Goal: Transaction & Acquisition: Purchase product/service

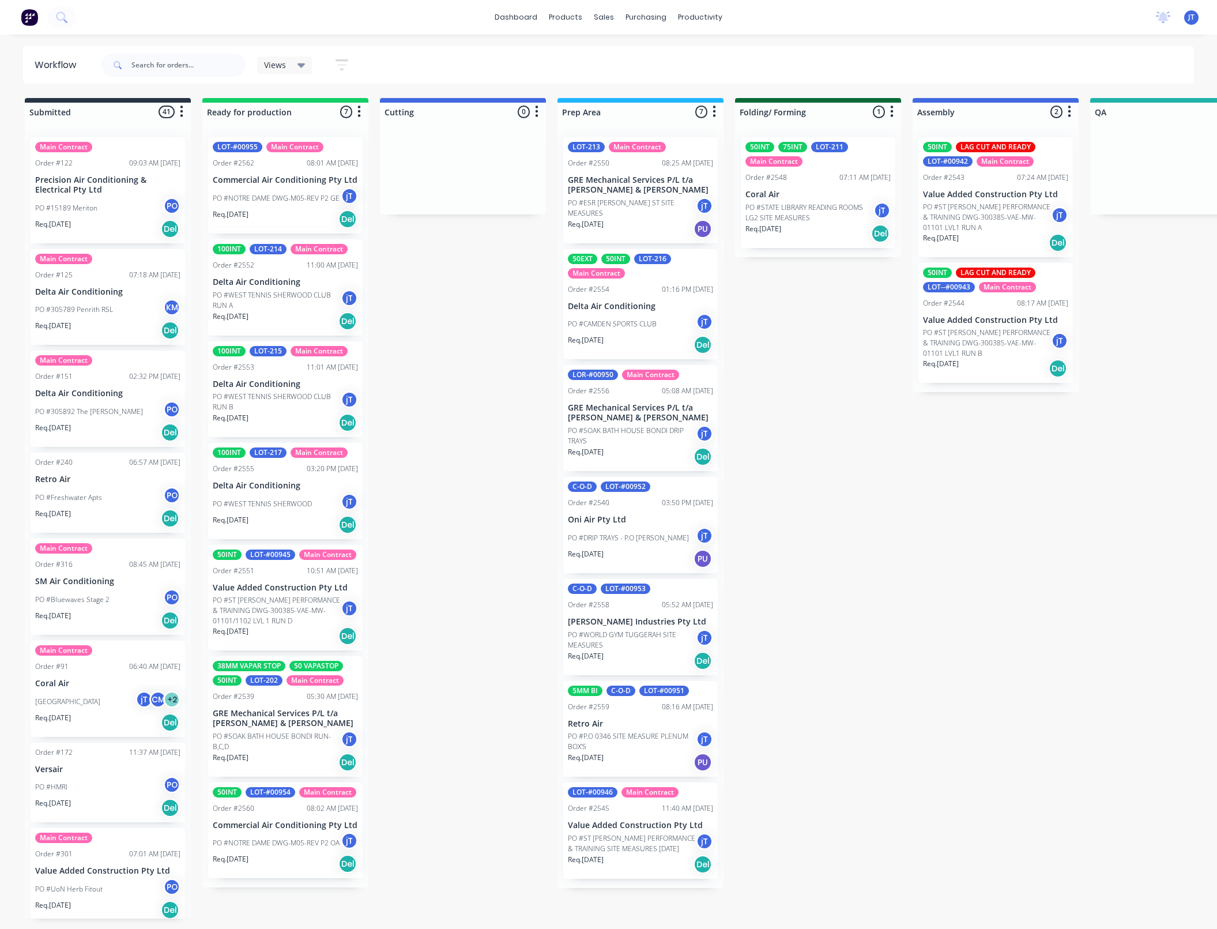
scroll to position [0, 122]
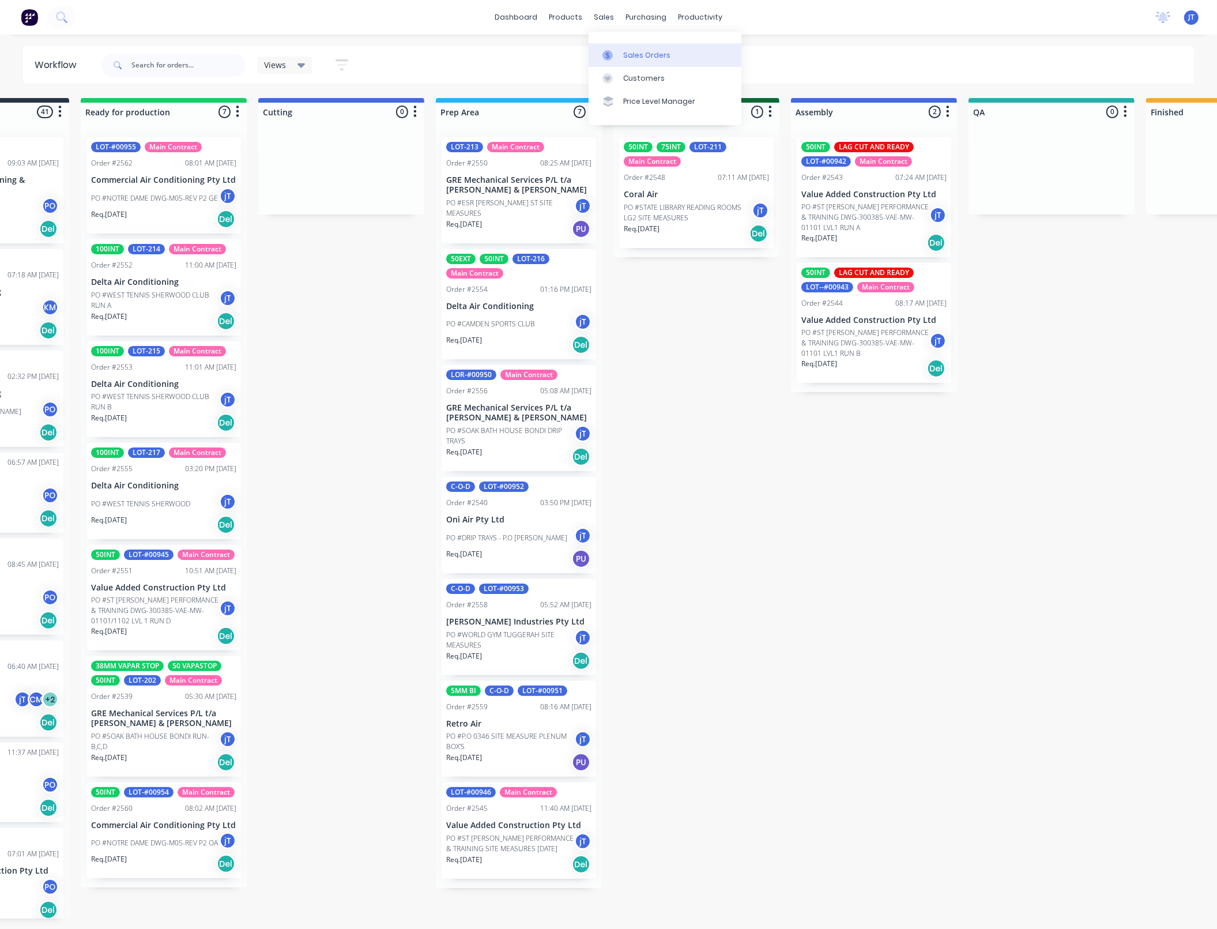
click at [658, 59] on div "Sales Orders" at bounding box center [646, 55] width 47 height 10
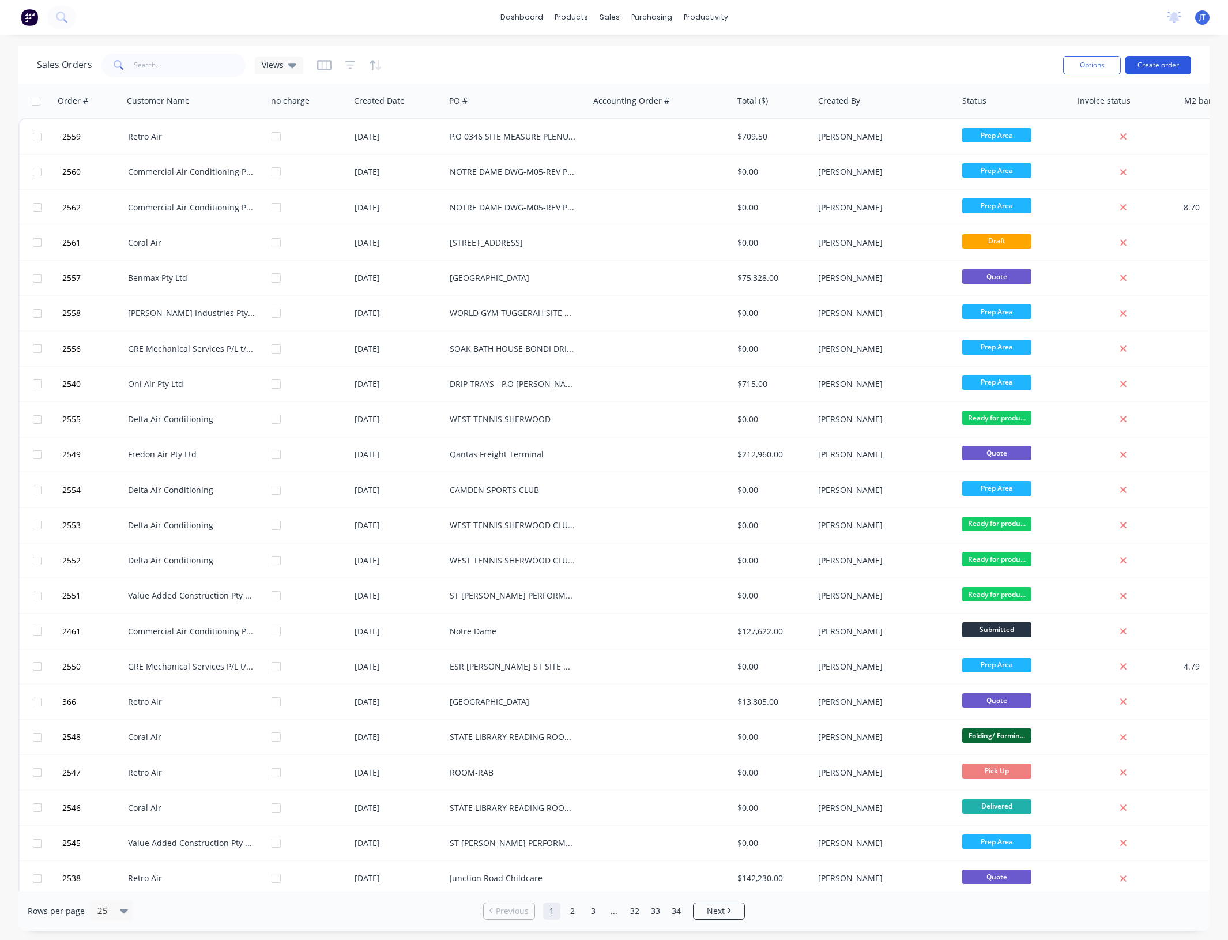
click at [1156, 73] on button "Create order" at bounding box center [1158, 65] width 66 height 18
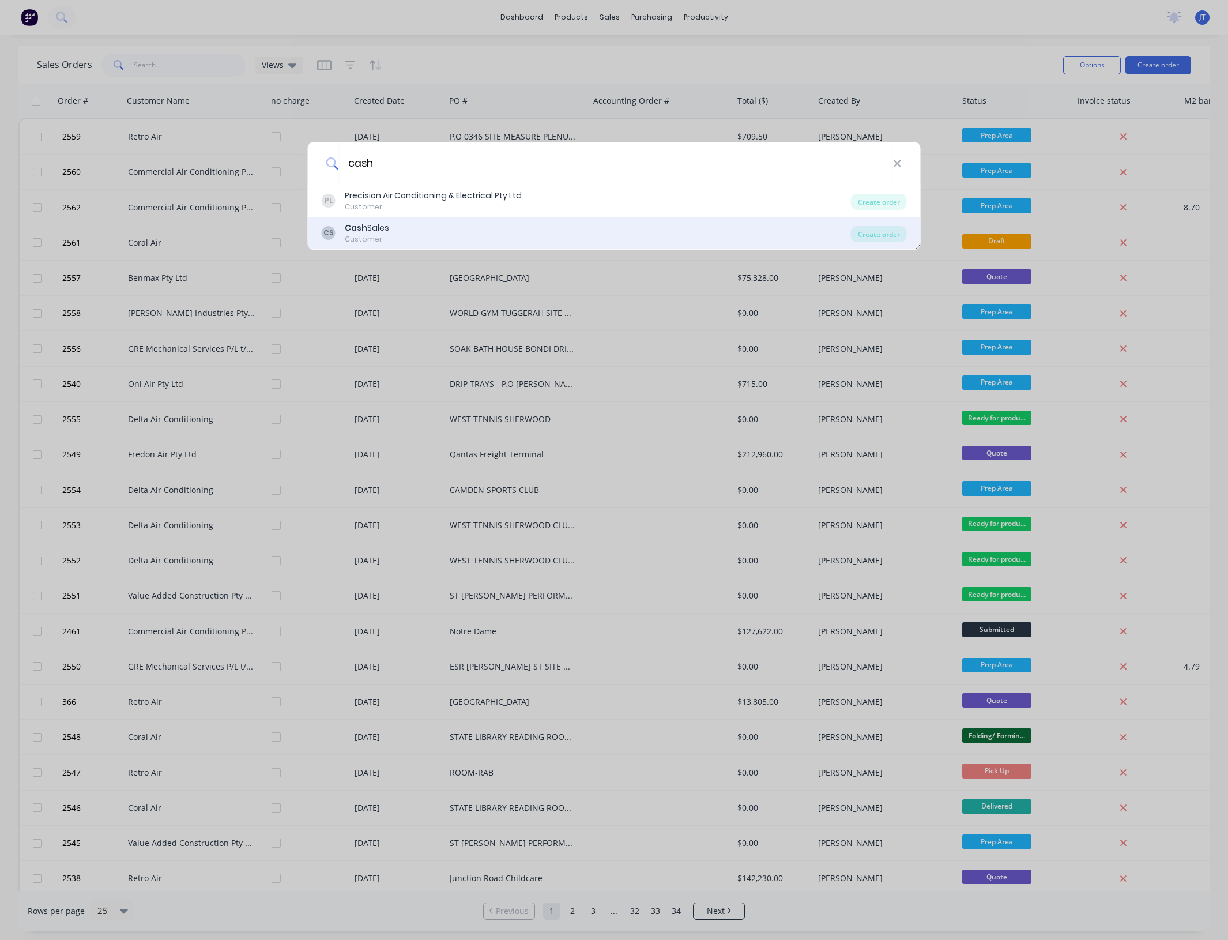
type input "cash"
click at [453, 227] on div "CS Cash Sales Customer" at bounding box center [586, 233] width 529 height 22
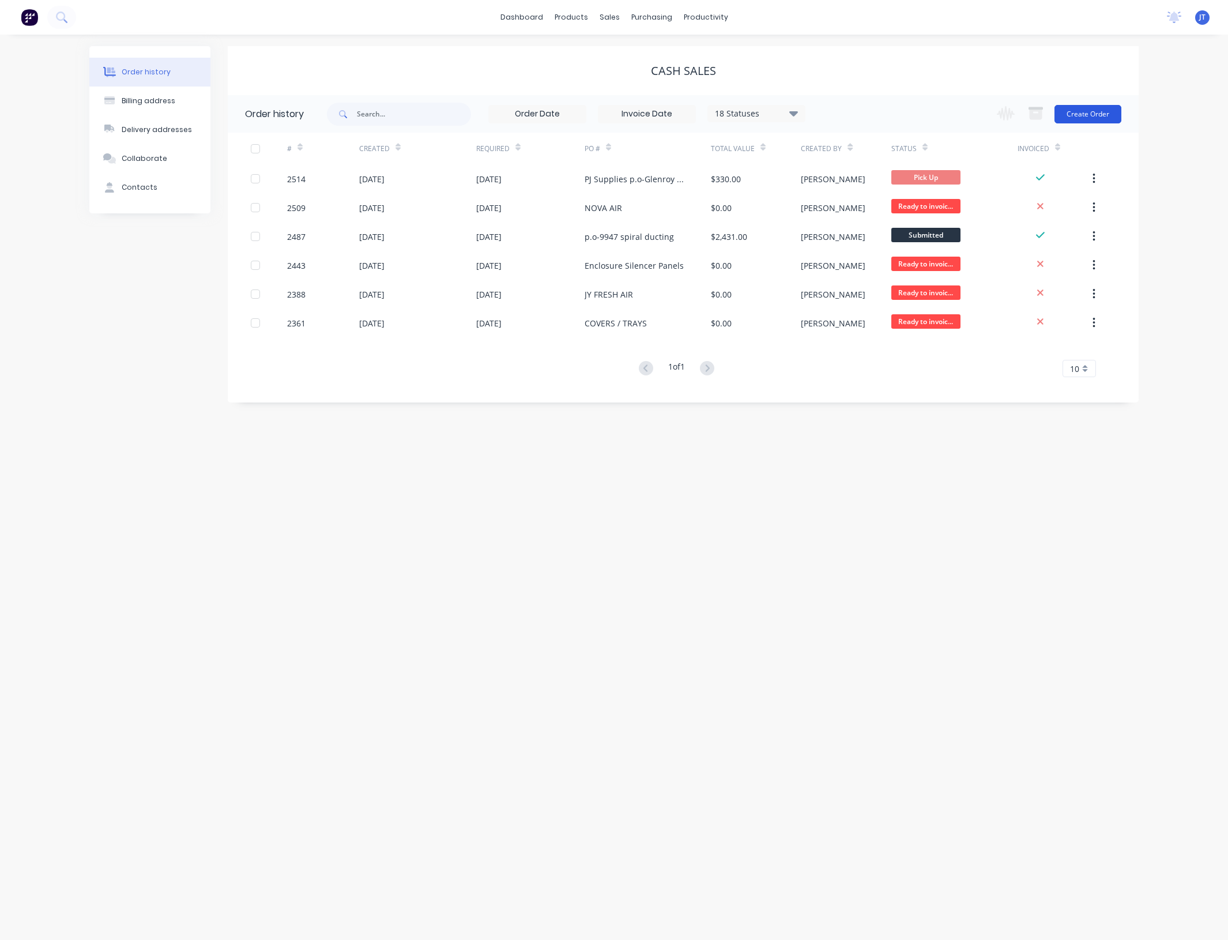
click at [1101, 110] on button "Create Order" at bounding box center [1087, 114] width 67 height 18
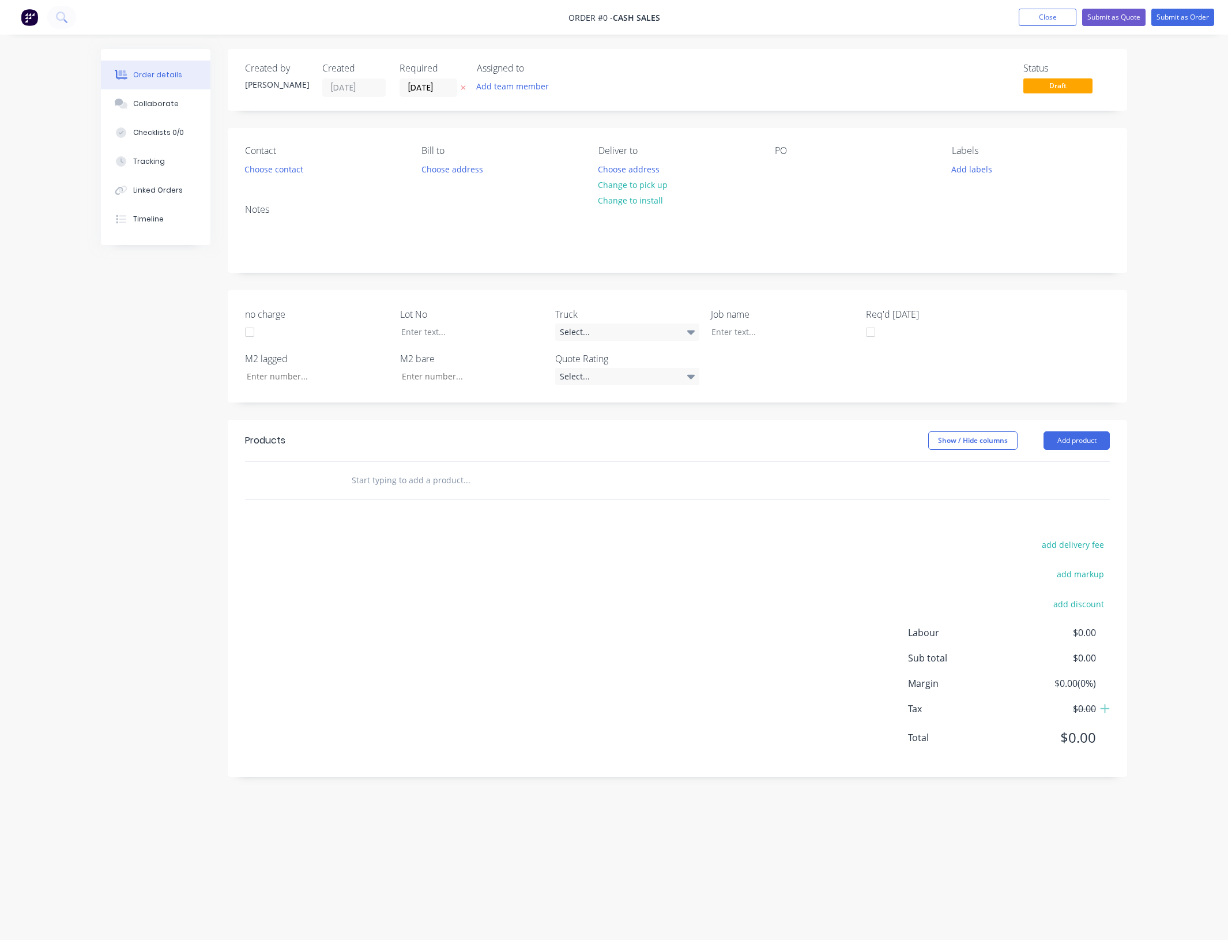
click at [534, 75] on div "Assigned to Add team member" at bounding box center [534, 80] width 115 height 34
click at [526, 89] on button "Add team member" at bounding box center [512, 86] width 85 height 16
click at [546, 148] on div "[PERSON_NAME] (You)" at bounding box center [570, 151] width 115 height 12
click at [450, 90] on div "Order details Collaborate Checklists 0/0 Tracking Linked Orders Timeline Order …" at bounding box center [613, 448] width 1049 height 798
click at [439, 81] on input "[DATE]" at bounding box center [428, 87] width 57 height 17
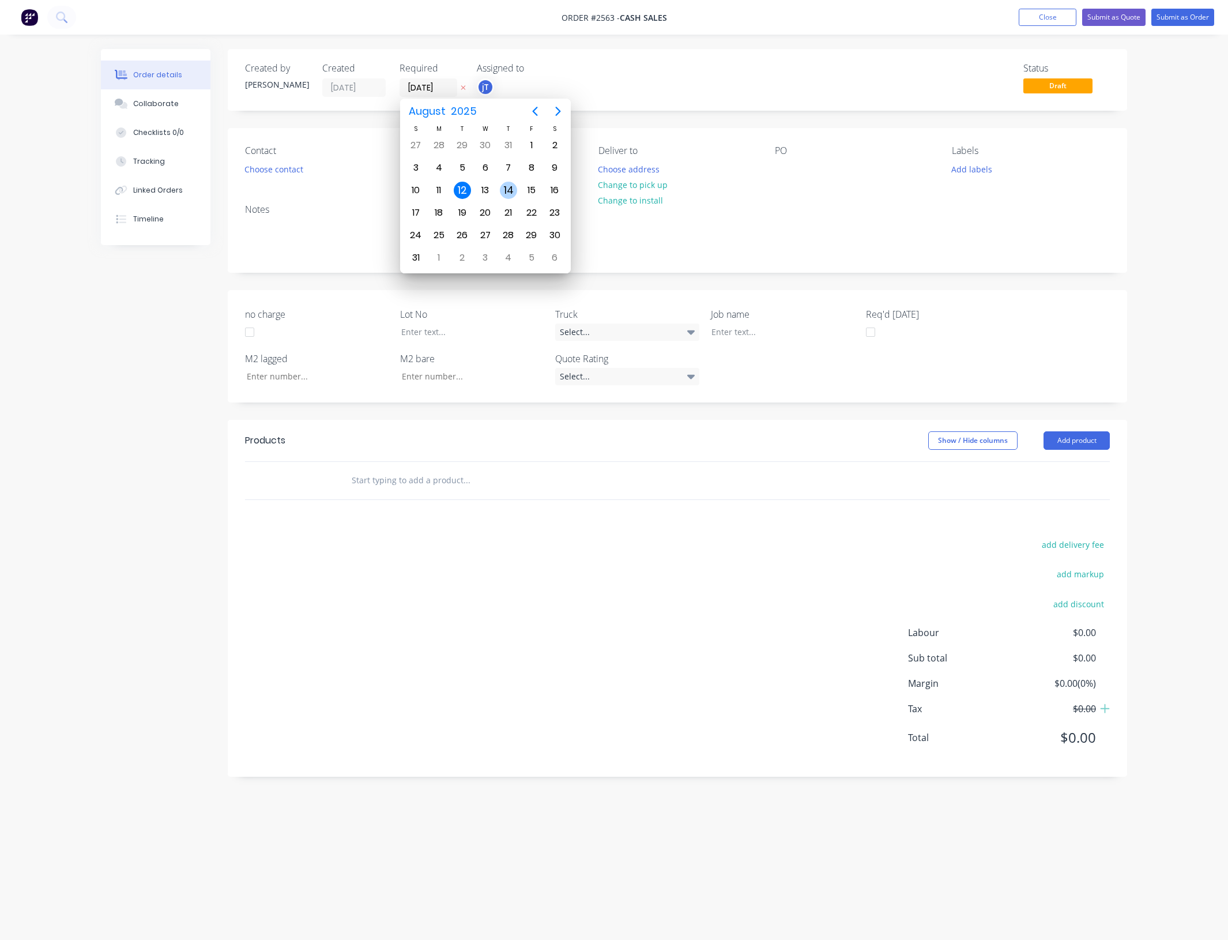
click at [508, 183] on div "14" at bounding box center [508, 190] width 17 height 17
type input "[DATE]"
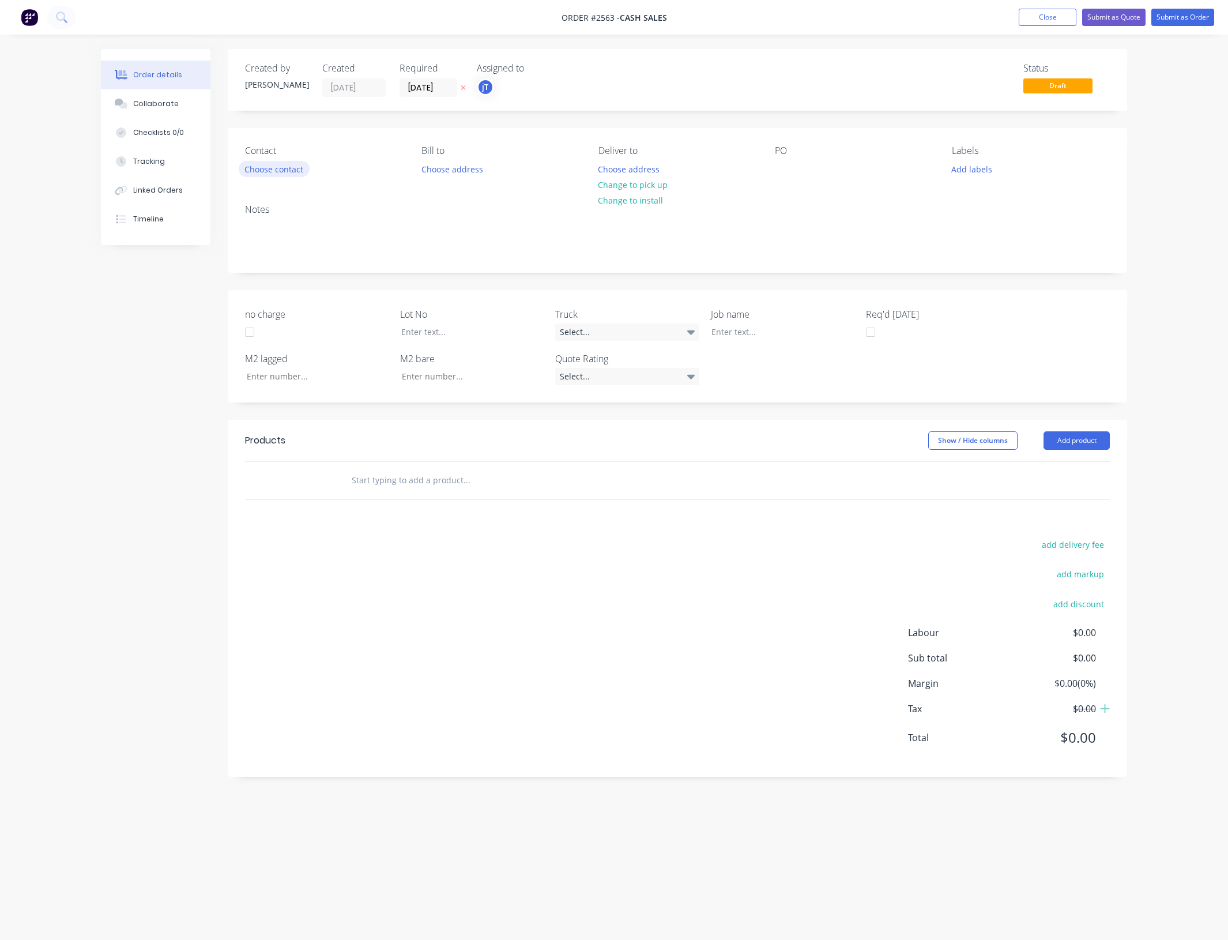
click at [300, 169] on button "Choose contact" at bounding box center [274, 169] width 71 height 16
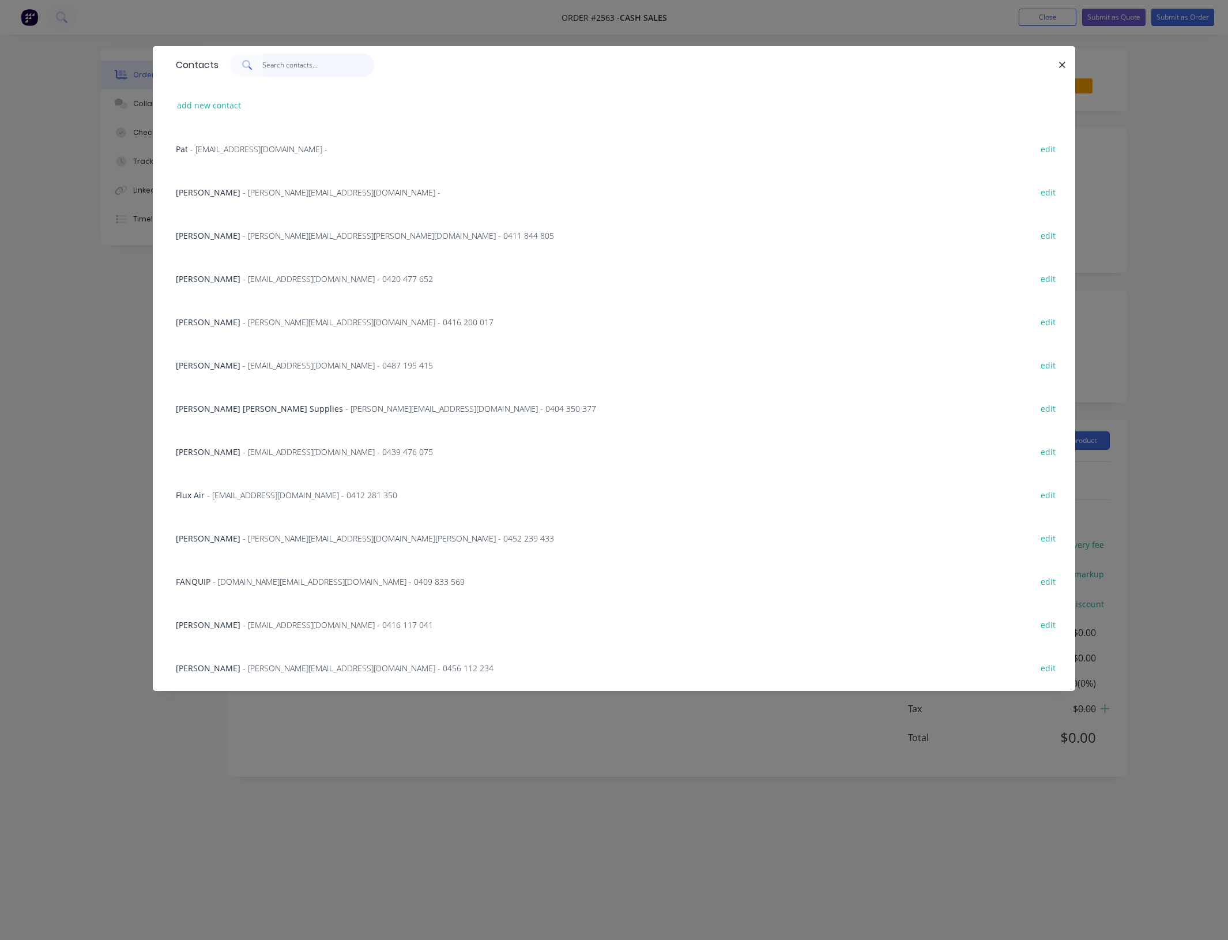
click at [332, 71] on input "text" at bounding box center [318, 65] width 112 height 23
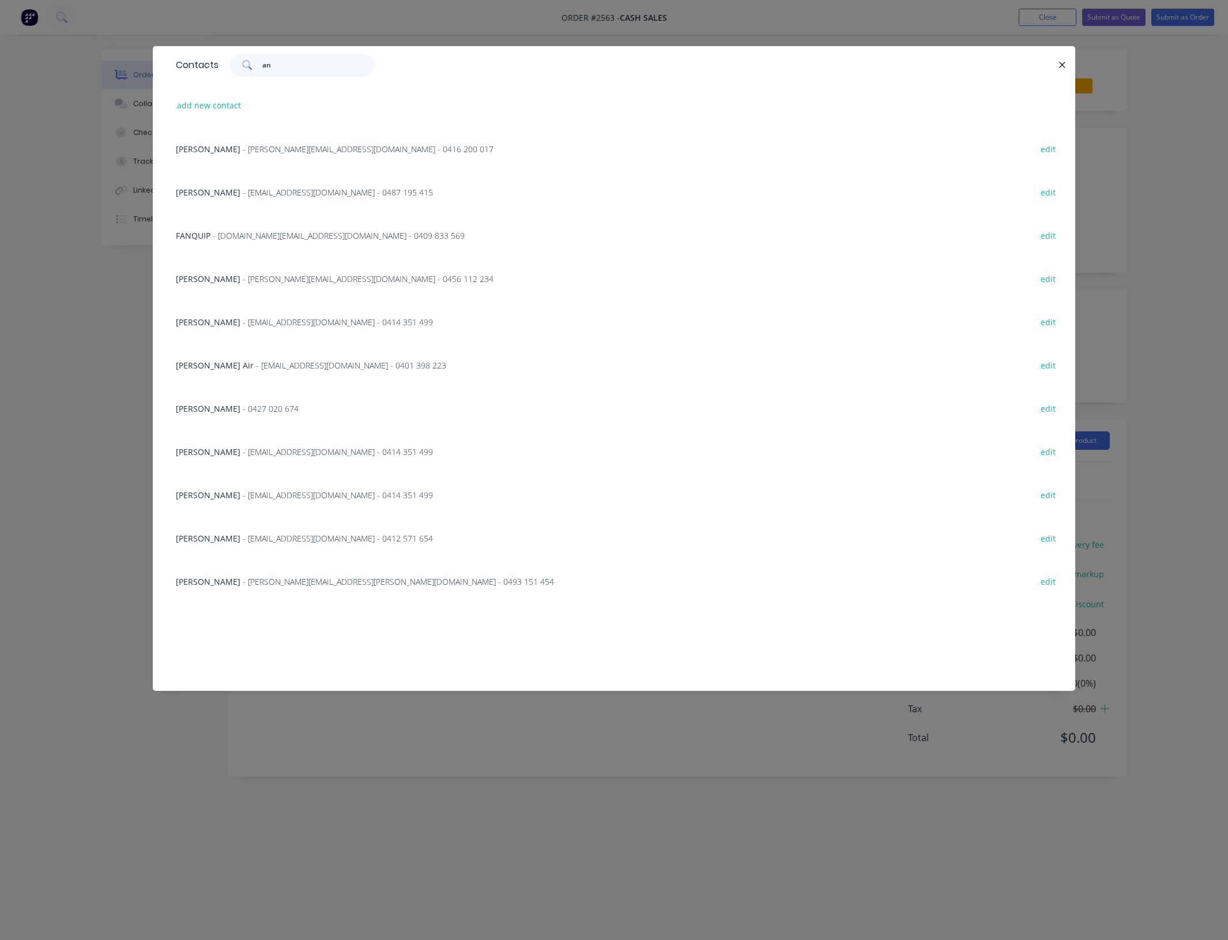
type input "a"
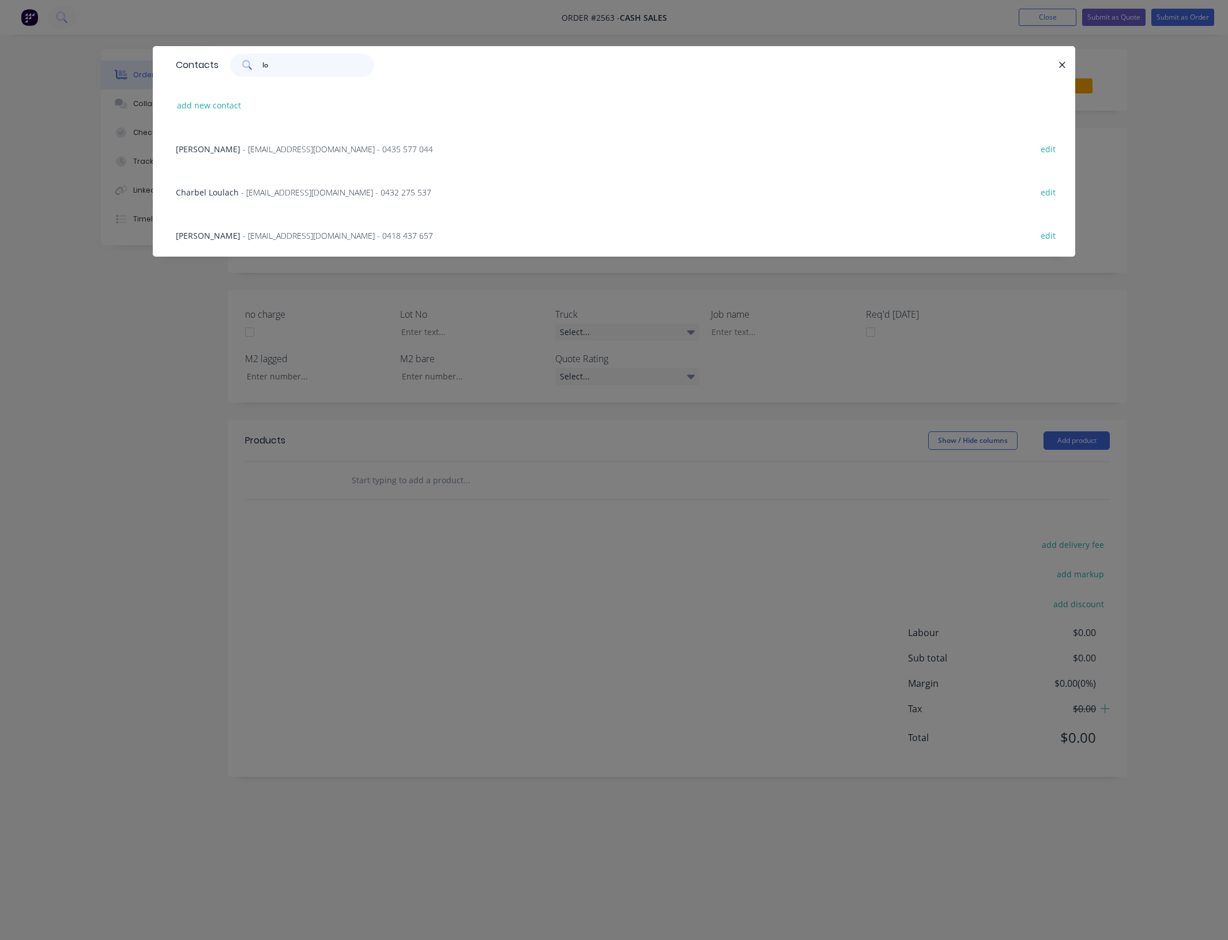
type input "l"
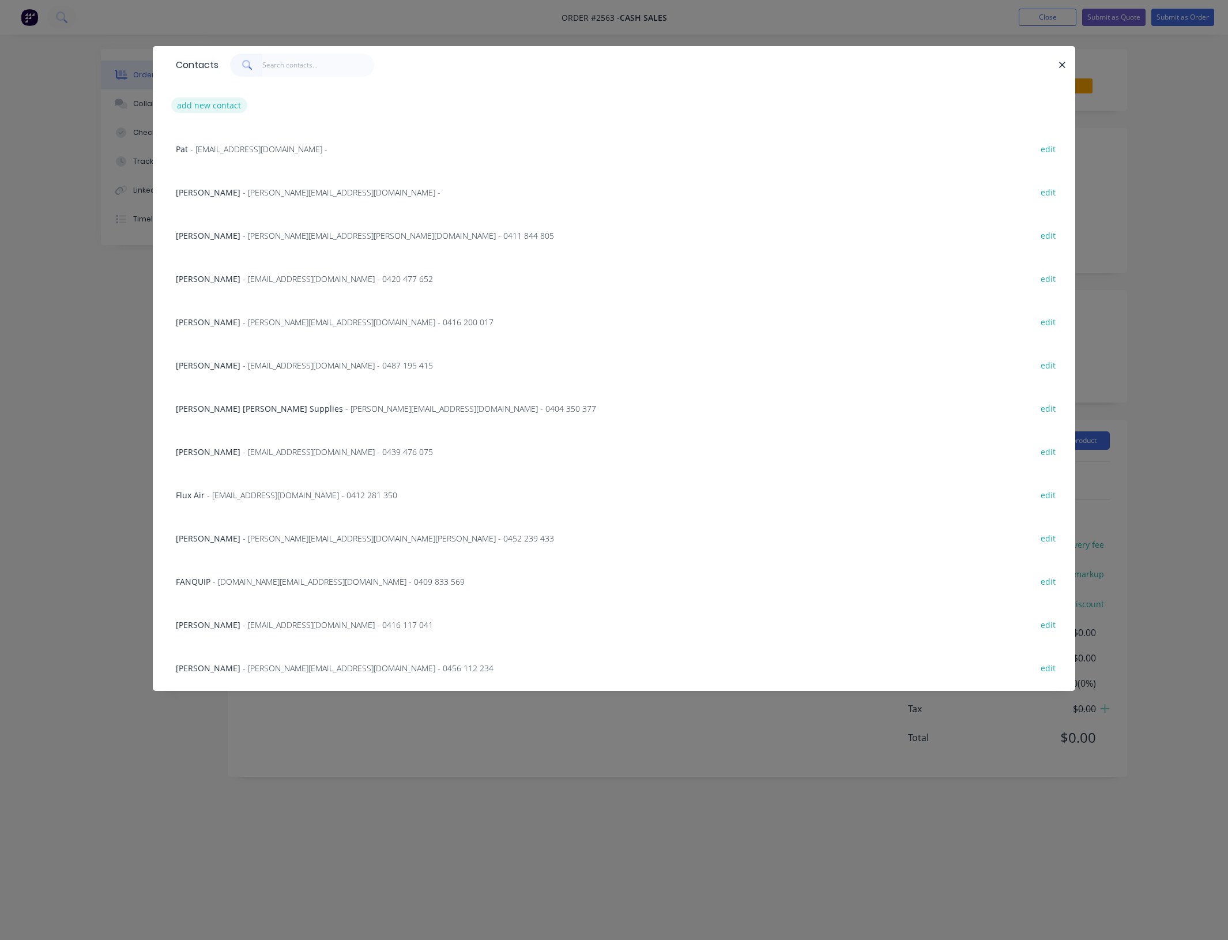
click at [209, 103] on button "add new contact" at bounding box center [209, 105] width 76 height 16
select select "AU"
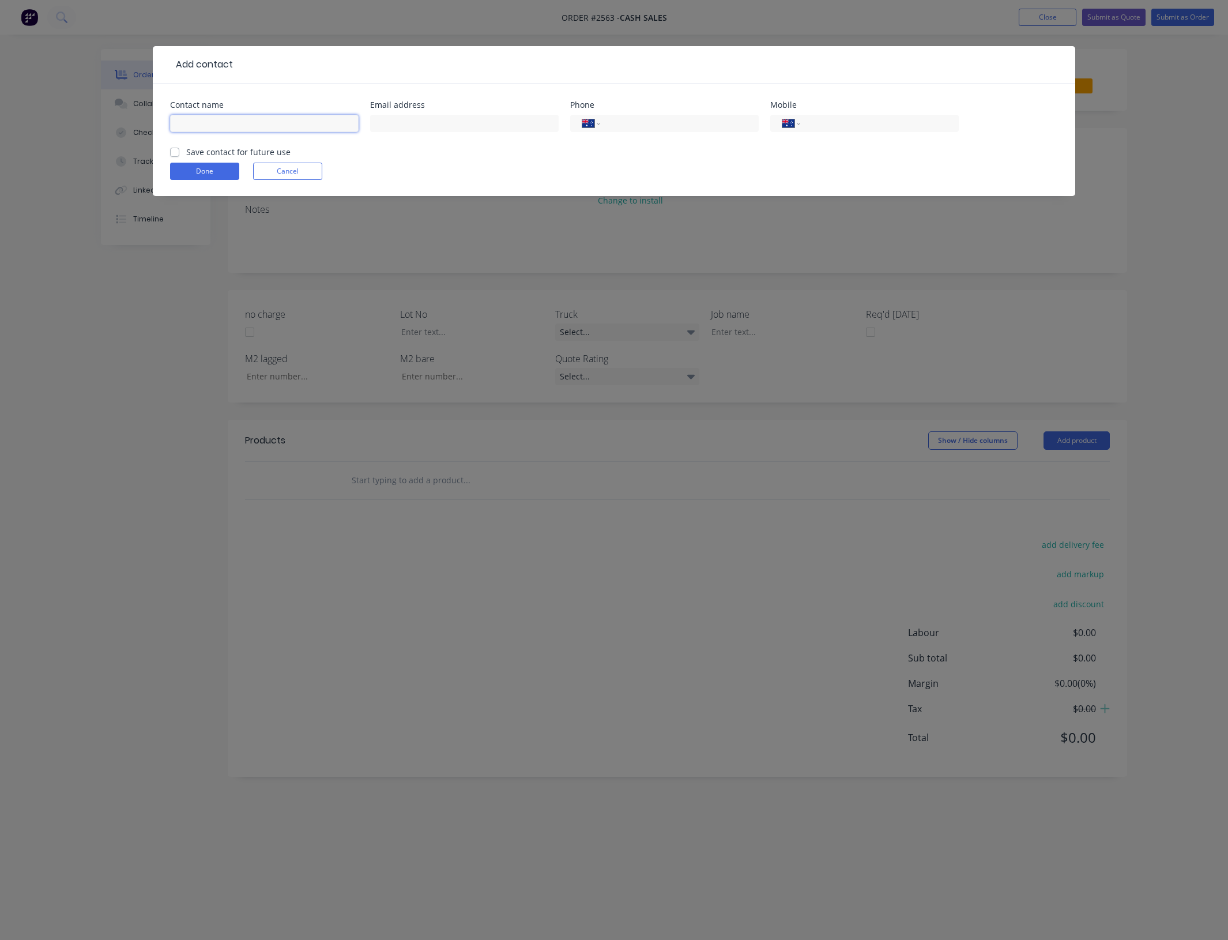
click at [300, 119] on input "text" at bounding box center [264, 123] width 189 height 17
click at [179, 125] on input "[PERSON_NAME]" at bounding box center [264, 123] width 189 height 17
type input "[PERSON_NAME] Anaconda Electrical"
click at [402, 127] on input "text" at bounding box center [464, 123] width 189 height 17
type input "[EMAIL_ADDRESS][DOMAIN_NAME]"
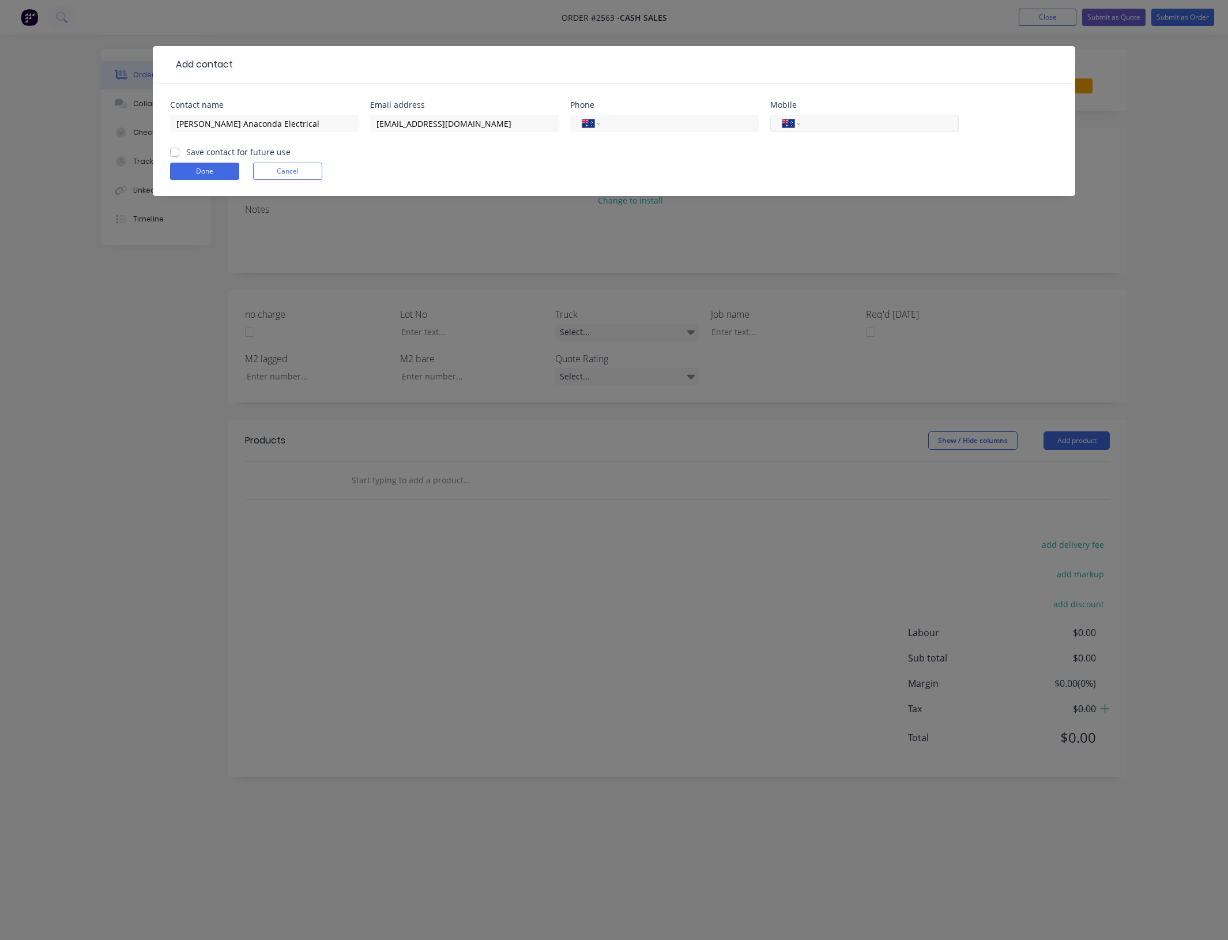
click at [848, 125] on input "tel" at bounding box center [877, 123] width 138 height 13
type input "0439 064 282"
click at [204, 154] on label "Save contact for future use" at bounding box center [238, 152] width 104 height 12
click at [179, 154] on input "Save contact for future use" at bounding box center [174, 151] width 9 height 11
checkbox input "true"
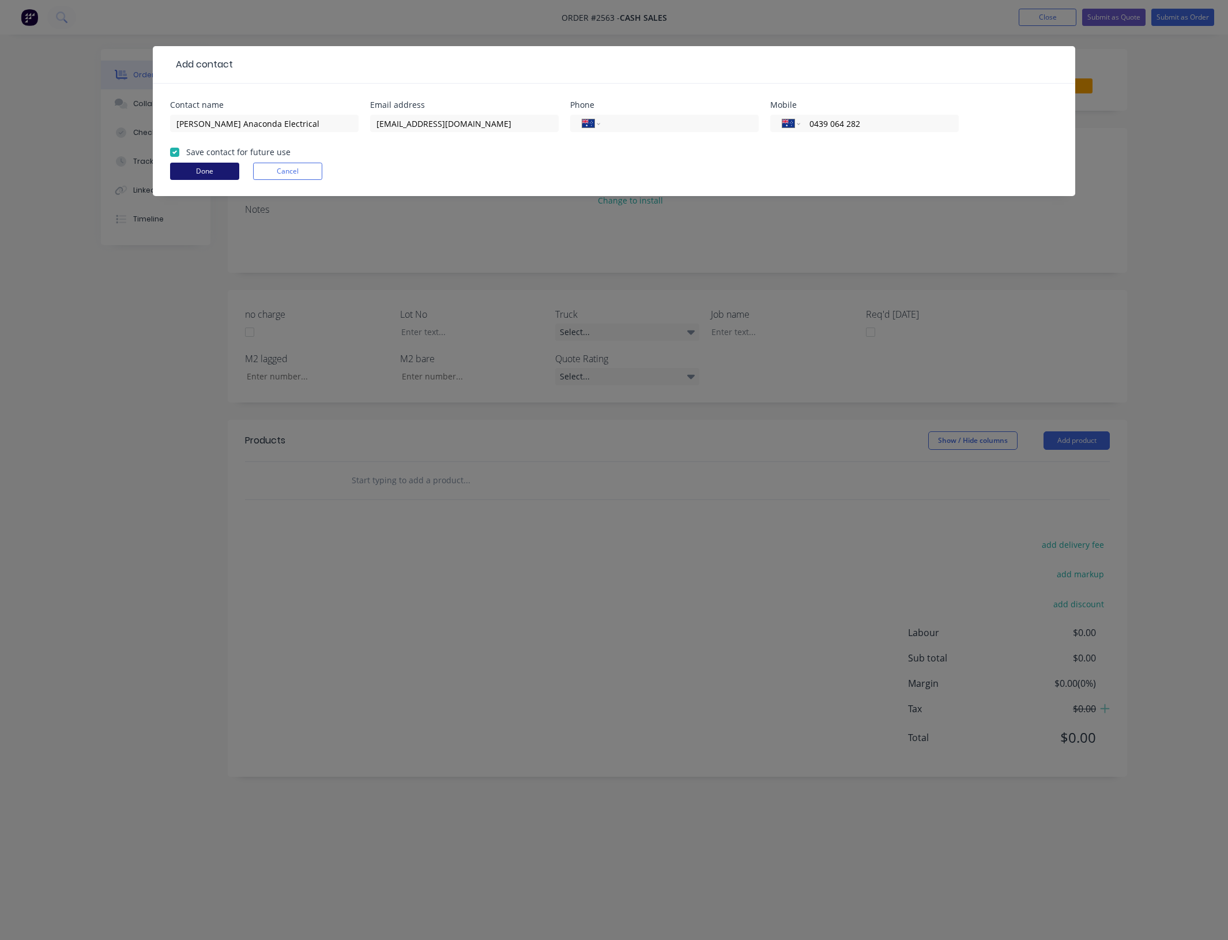
click at [209, 174] on button "Done" at bounding box center [204, 171] width 69 height 17
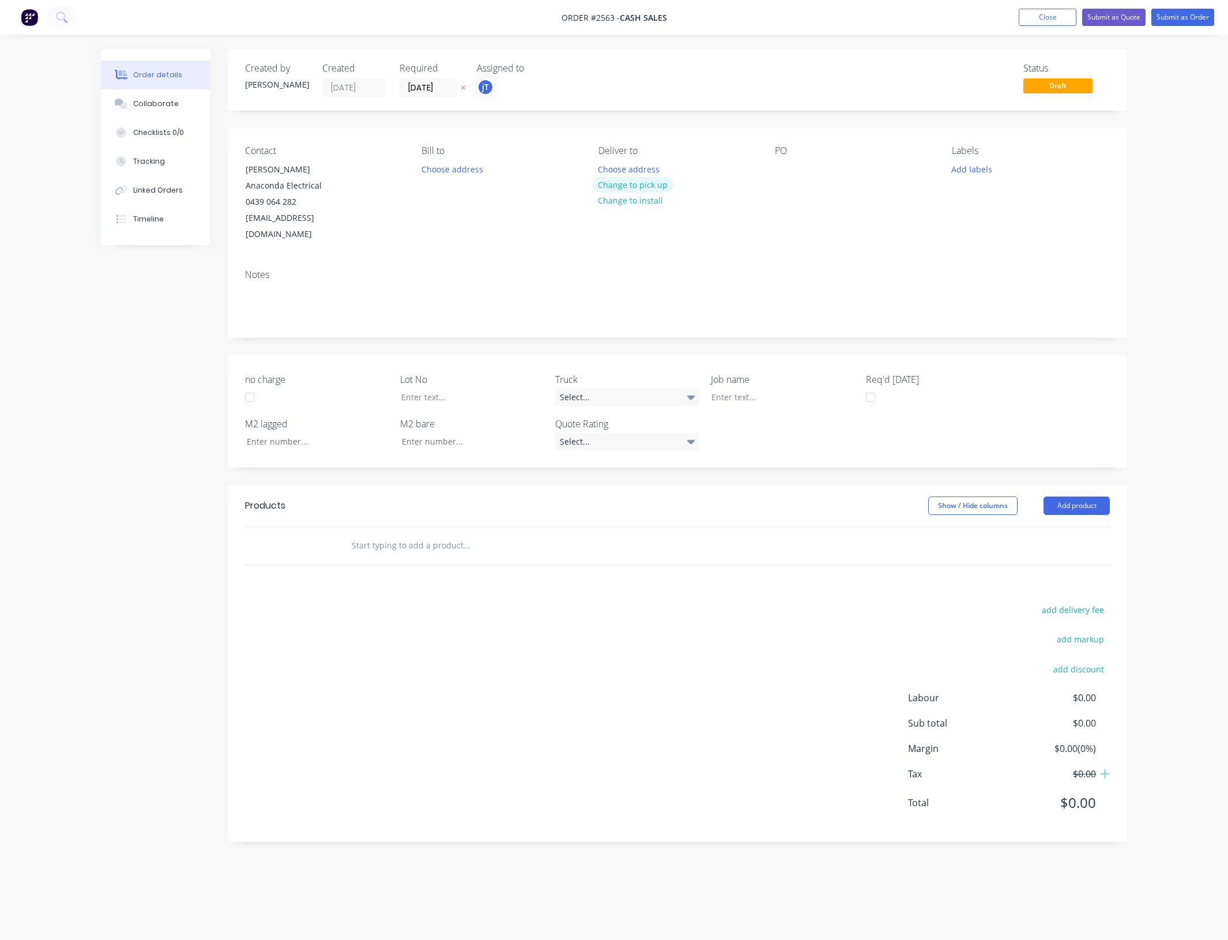
click at [649, 183] on button "Change to pick up" at bounding box center [633, 185] width 82 height 16
click at [782, 169] on div at bounding box center [784, 169] width 18 height 17
click at [988, 174] on button "Add labels" at bounding box center [971, 169] width 53 height 16
click at [1000, 206] on input "text" at bounding box center [1046, 203] width 120 height 23
click at [989, 270] on div "C-O-D" at bounding box center [996, 272] width 29 height 13
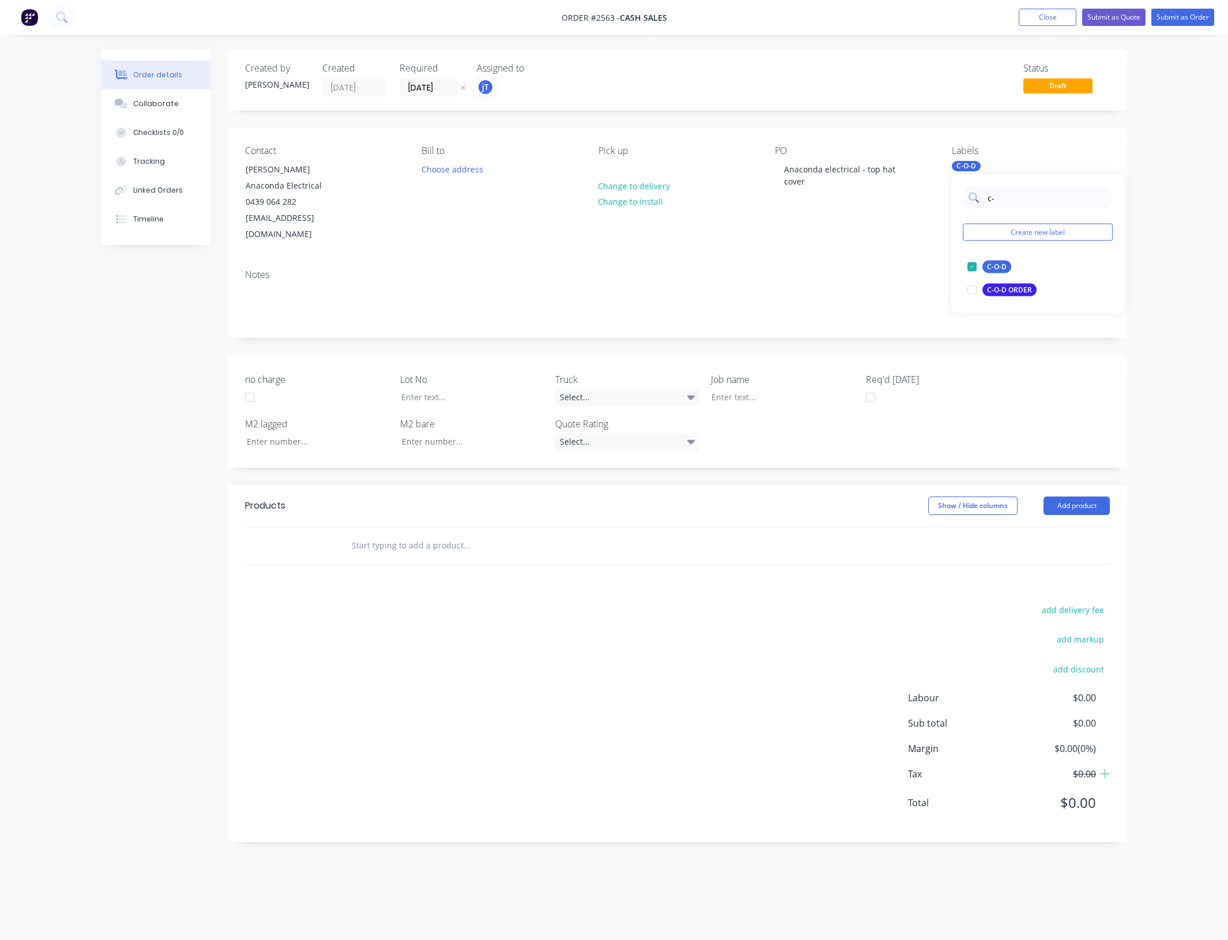
click at [1025, 193] on input "c-" at bounding box center [1046, 197] width 120 height 23
drag, startPoint x: 992, startPoint y: 205, endPoint x: 977, endPoint y: 208, distance: 15.4
click at [992, 205] on input "c-" at bounding box center [1046, 197] width 120 height 23
type input "c"
type input "by hand"
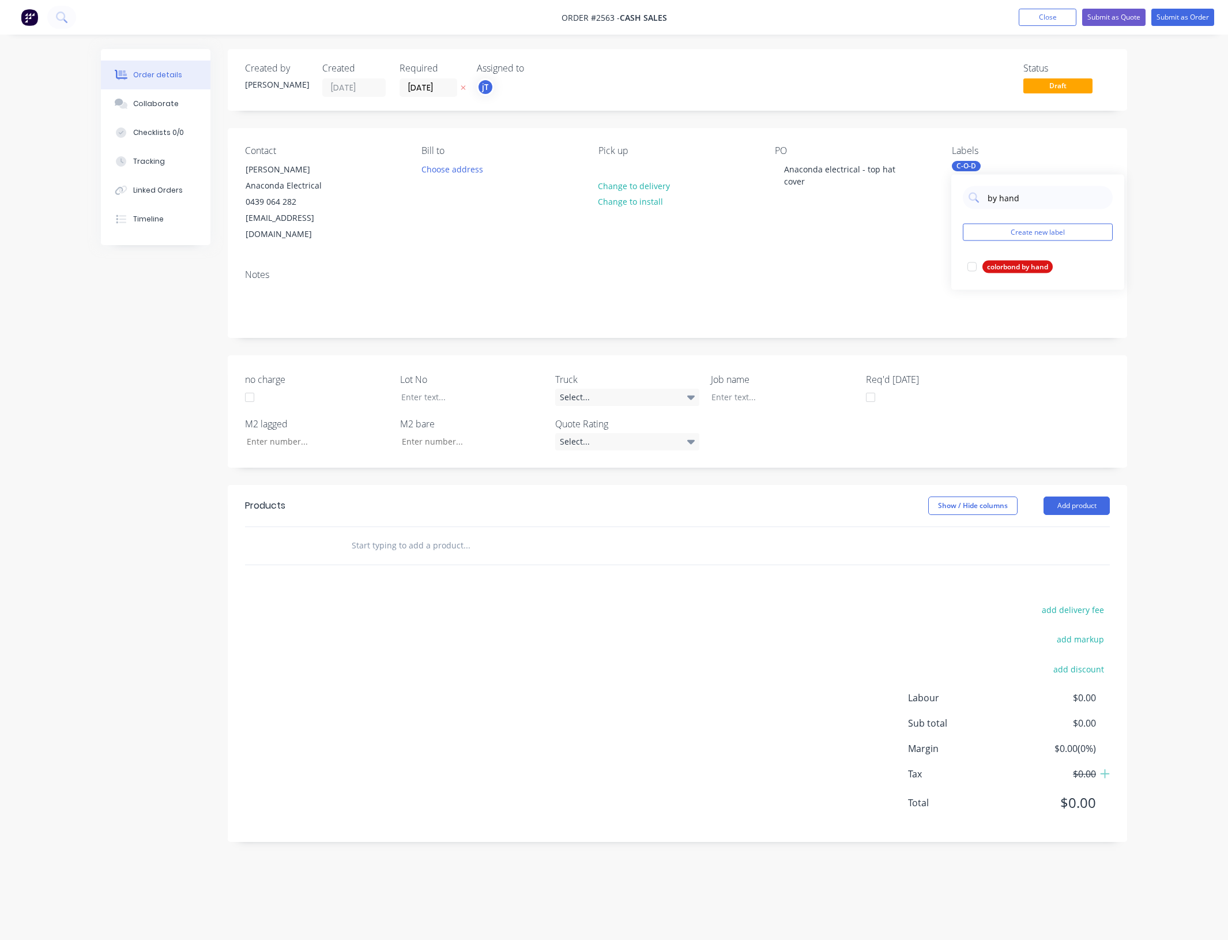
click at [918, 326] on div "Created by [PERSON_NAME] Created [DATE] Required [DATE] Assigned to jT Status D…" at bounding box center [677, 445] width 899 height 793
click at [975, 167] on div "C-O-D" at bounding box center [966, 166] width 29 height 10
click at [995, 203] on input "by hand" at bounding box center [1046, 197] width 120 height 23
type input "b"
type input "By"
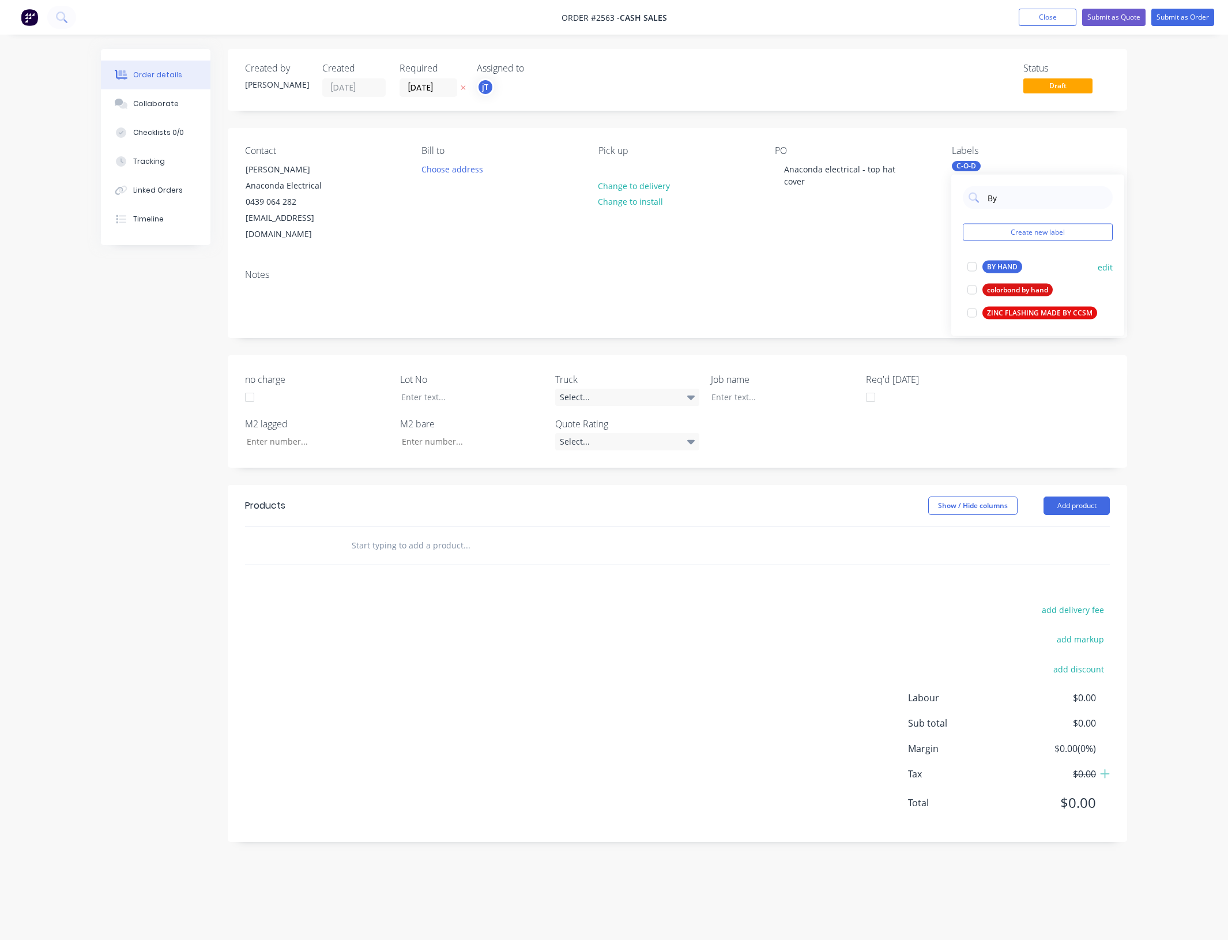
click at [1015, 271] on div "BY HAND" at bounding box center [1002, 267] width 40 height 13
drag, startPoint x: 355, startPoint y: 548, endPoint x: 370, endPoint y: 532, distance: 22.0
click at [353, 548] on div at bounding box center [544, 545] width 415 height 37
click at [373, 534] on input "text" at bounding box center [466, 545] width 231 height 23
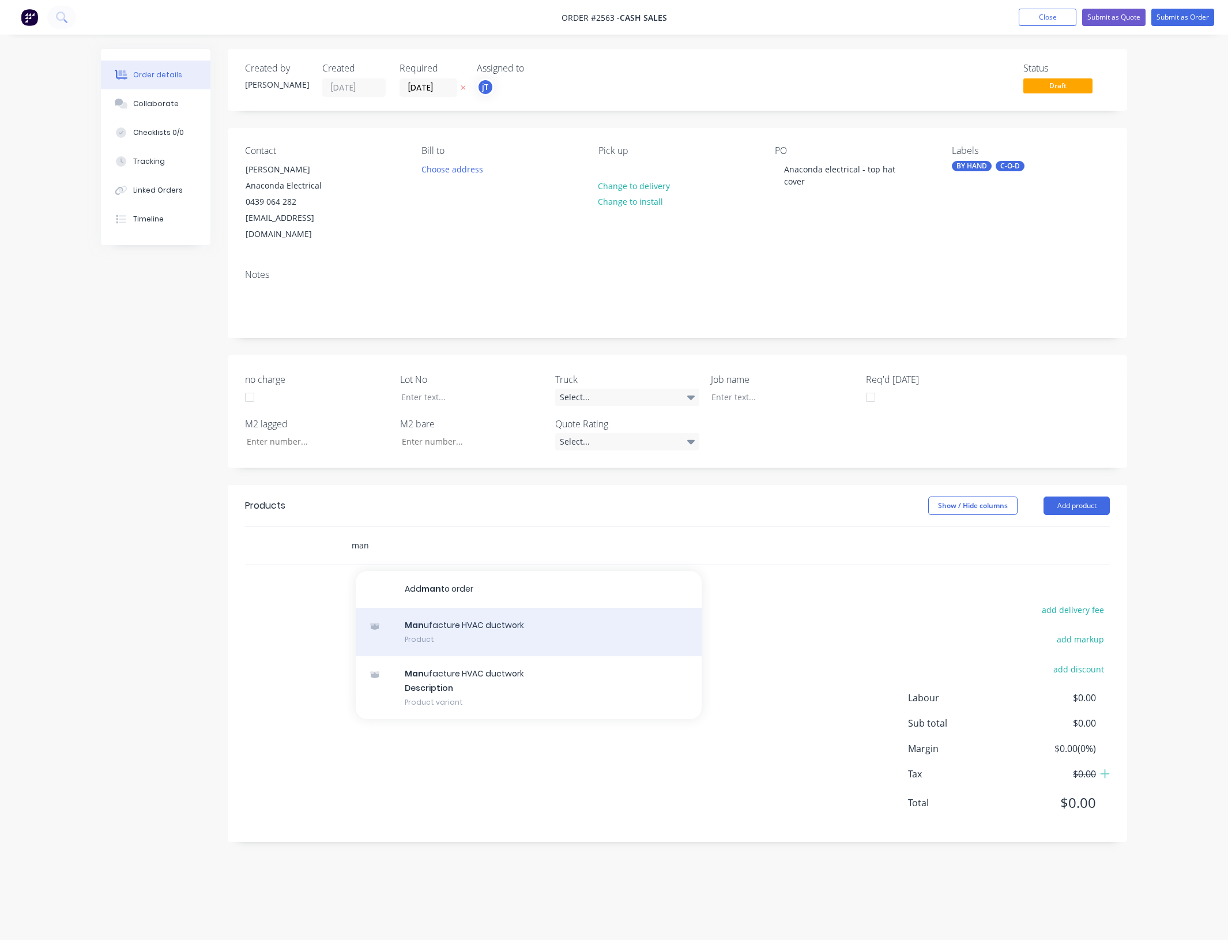
type input "man"
click at [488, 617] on div "Man ufacture HVAC ductwork Product" at bounding box center [529, 632] width 346 height 48
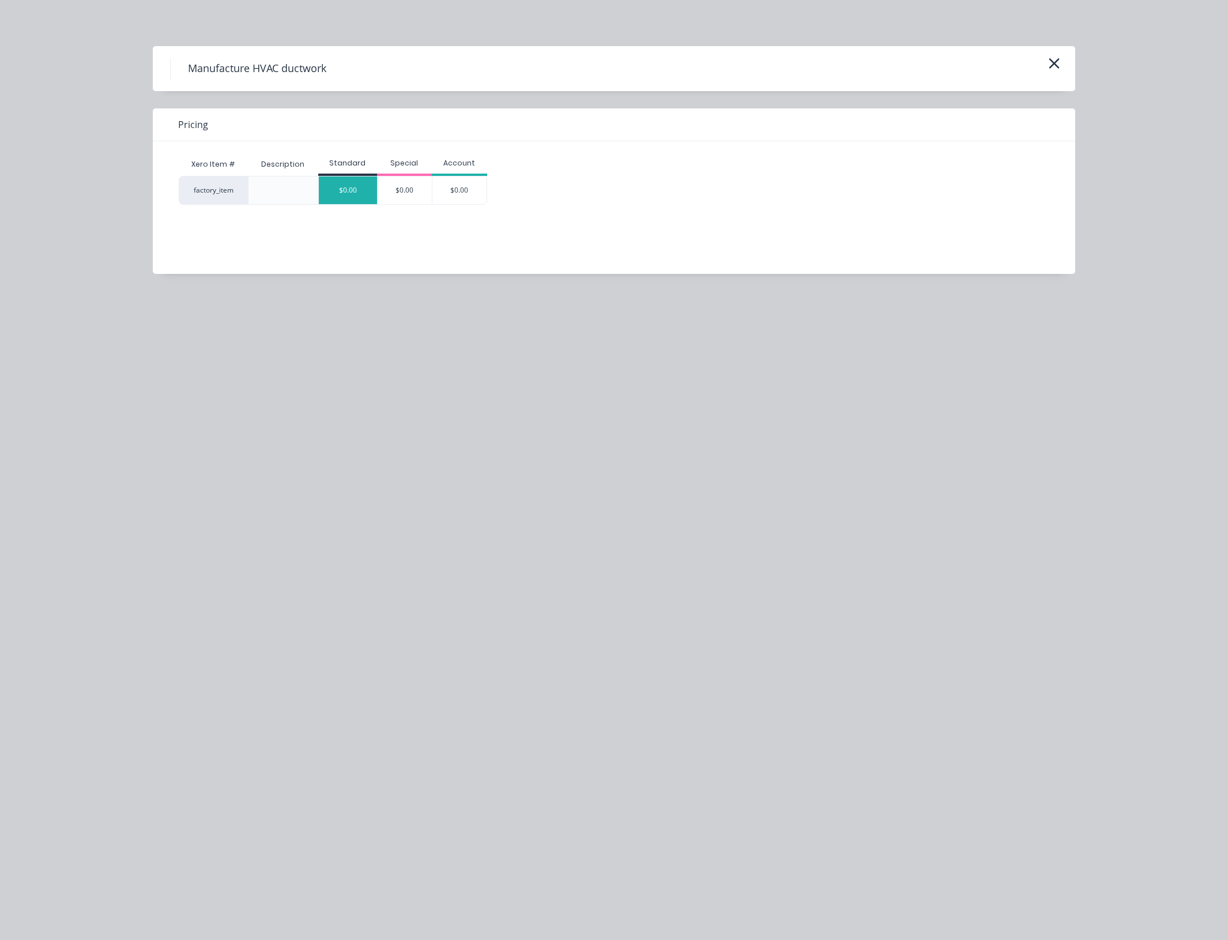
click at [357, 189] on div "$0.00" at bounding box center [348, 190] width 58 height 28
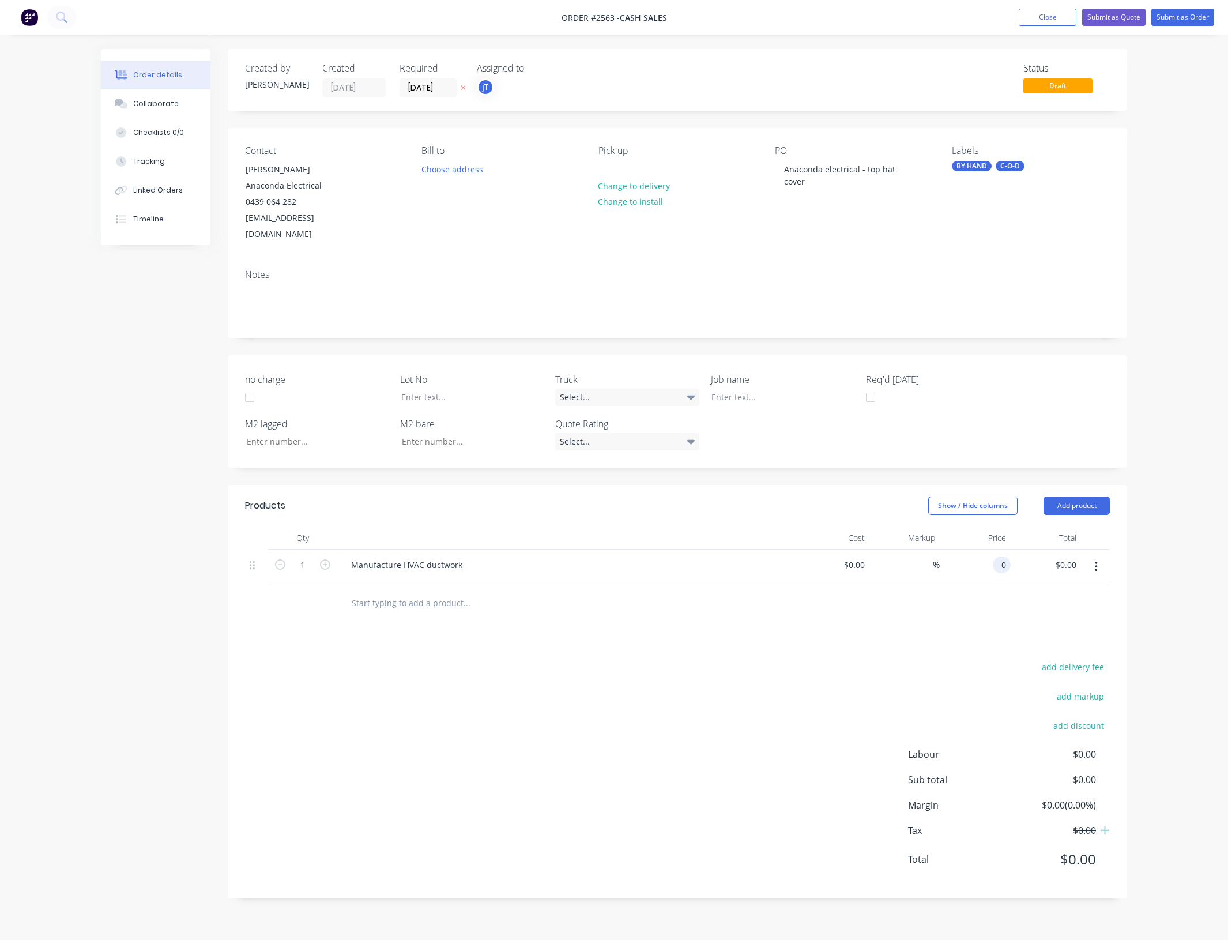
click at [999, 556] on input "0" at bounding box center [1003, 564] width 13 height 17
type input "$50.00"
click at [877, 627] on div "Products Show / Hide columns Add product Qty Cost Markup Price Total 1 Manufact…" at bounding box center [677, 692] width 899 height 414
click at [1172, 15] on button "Submit as Order" at bounding box center [1182, 17] width 63 height 17
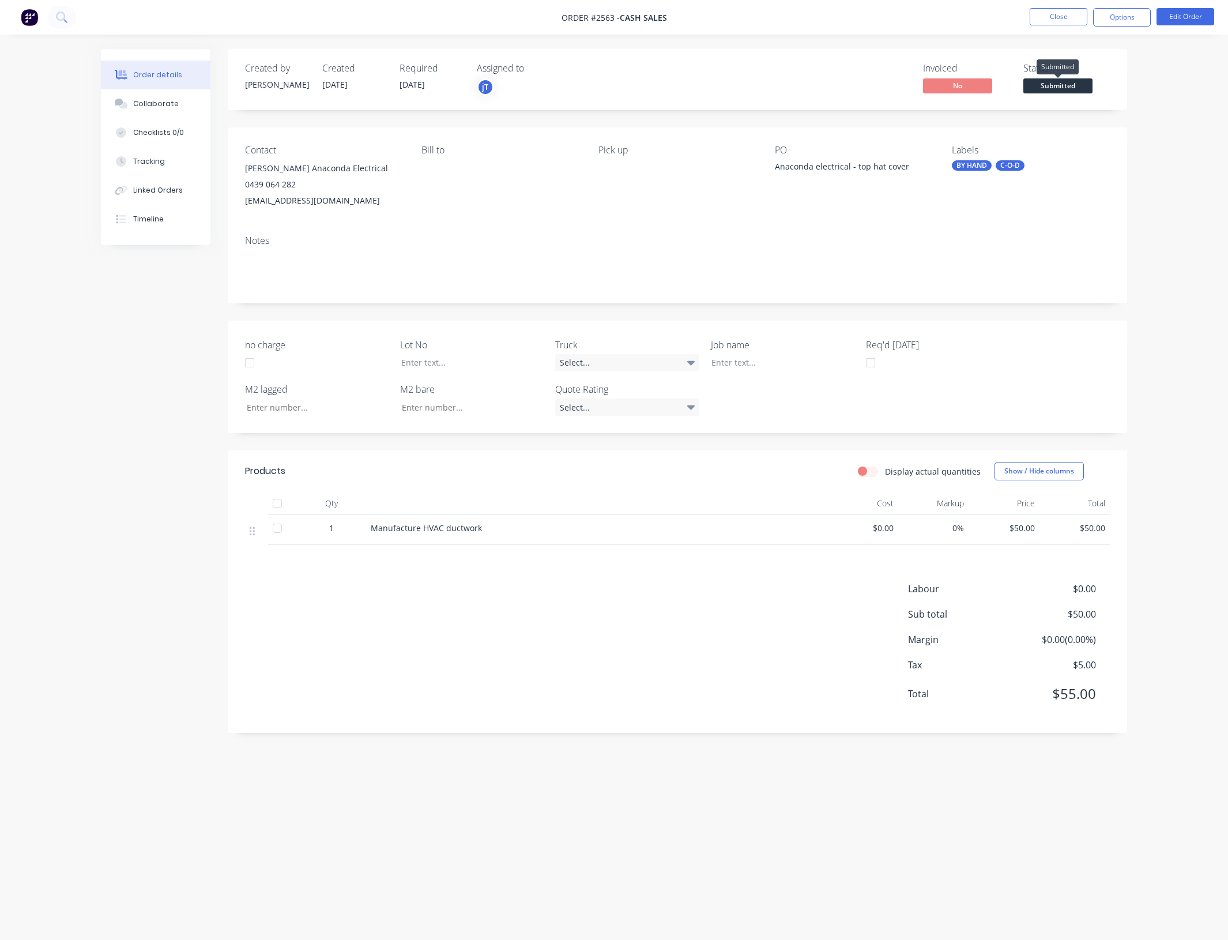
click at [1041, 84] on span "Submitted" at bounding box center [1057, 85] width 69 height 14
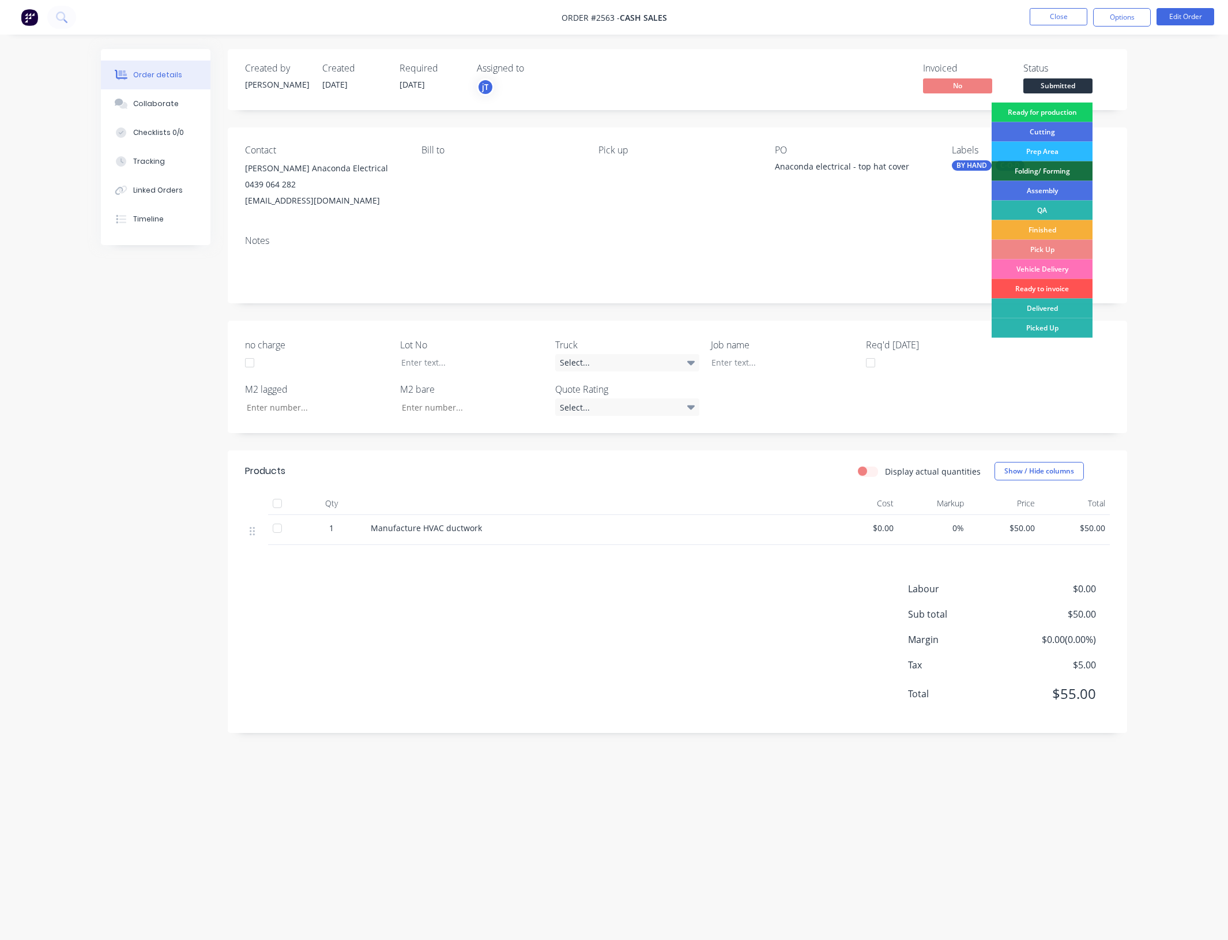
click at [1064, 111] on div "Ready for production" at bounding box center [1042, 113] width 101 height 20
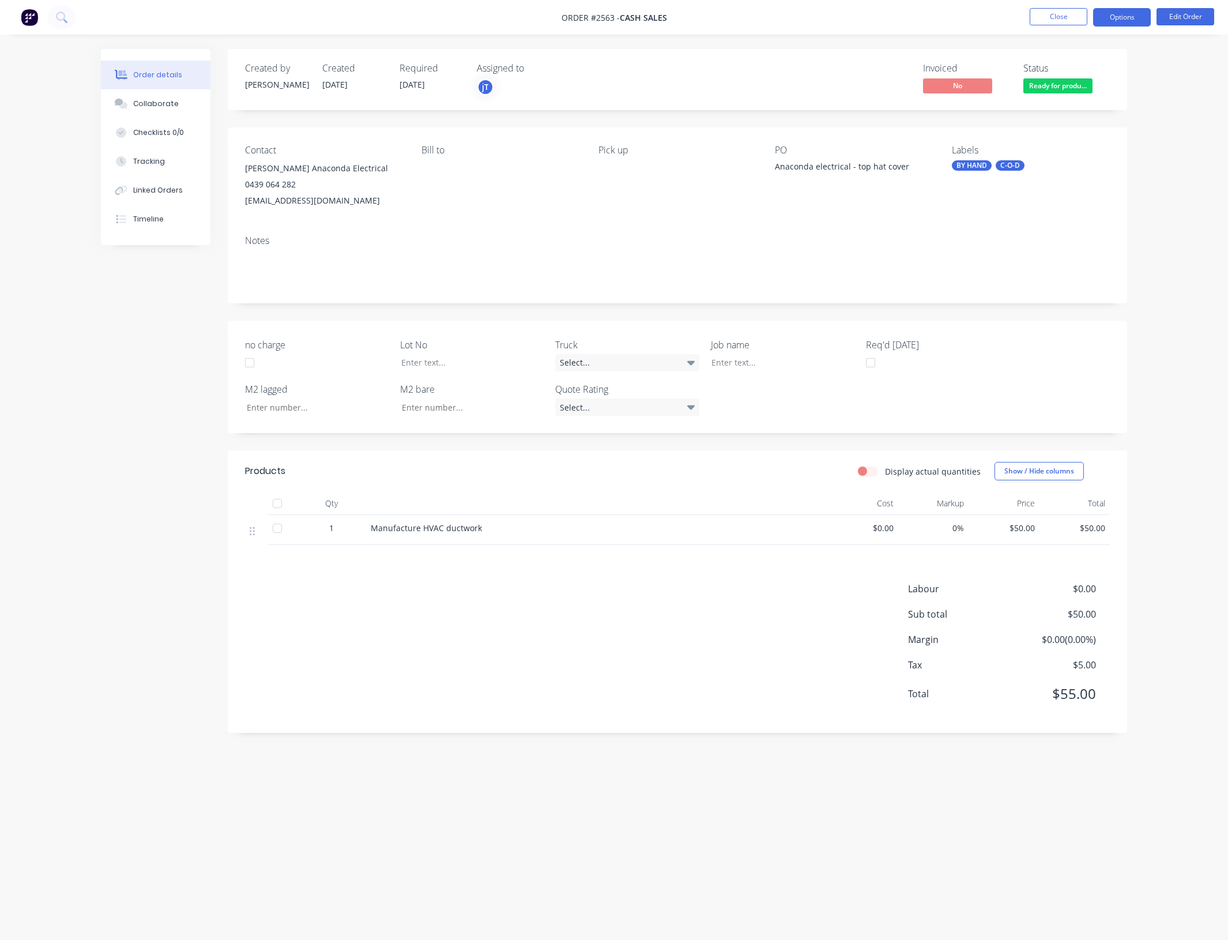
click at [1134, 21] on button "Options" at bounding box center [1122, 17] width 58 height 18
click at [1074, 71] on div "Invoice" at bounding box center [1087, 70] width 106 height 17
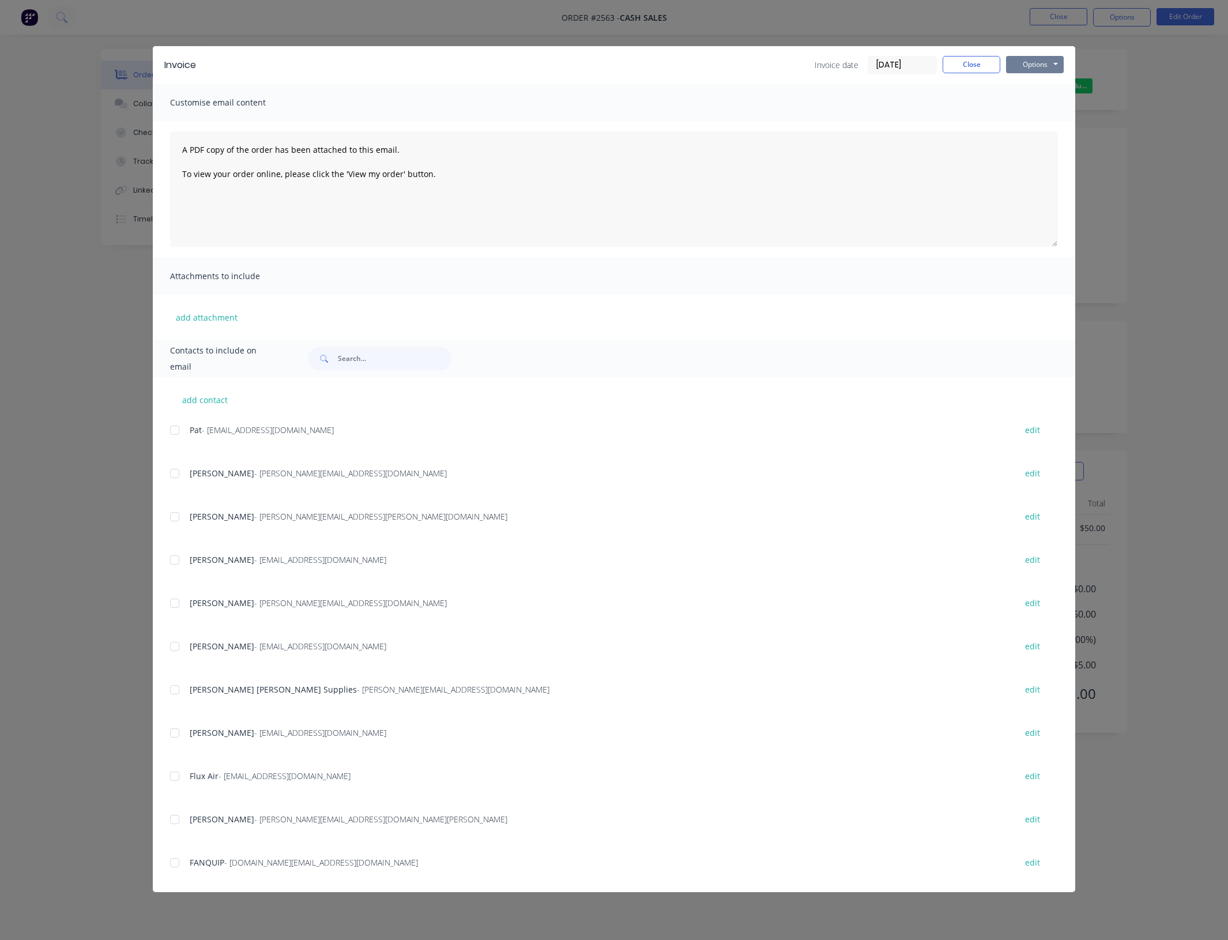
click at [1030, 62] on button "Options" at bounding box center [1035, 64] width 58 height 17
click at [1033, 98] on button "Print" at bounding box center [1043, 104] width 74 height 19
click at [984, 67] on button "Close" at bounding box center [972, 64] width 58 height 17
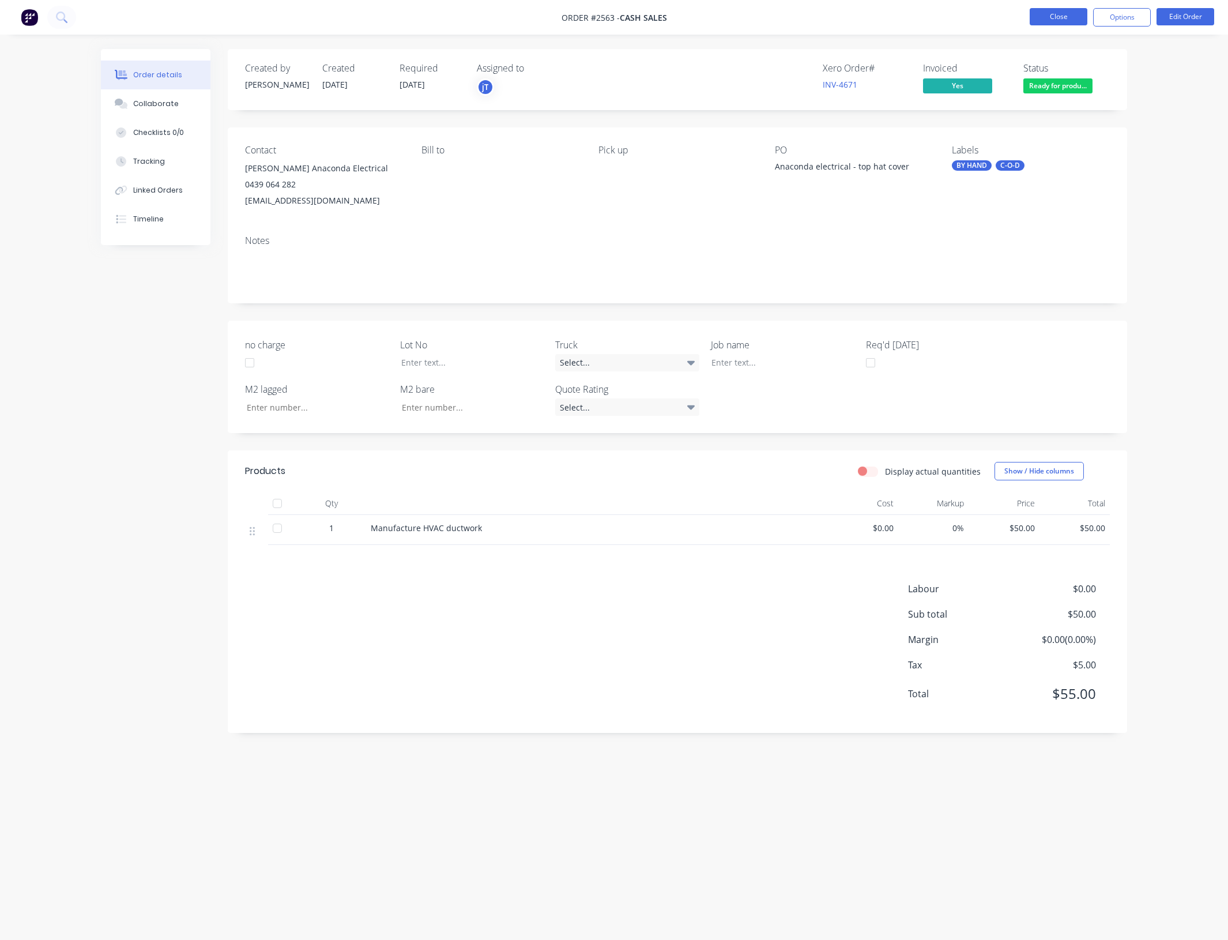
click at [1064, 18] on button "Close" at bounding box center [1059, 16] width 58 height 17
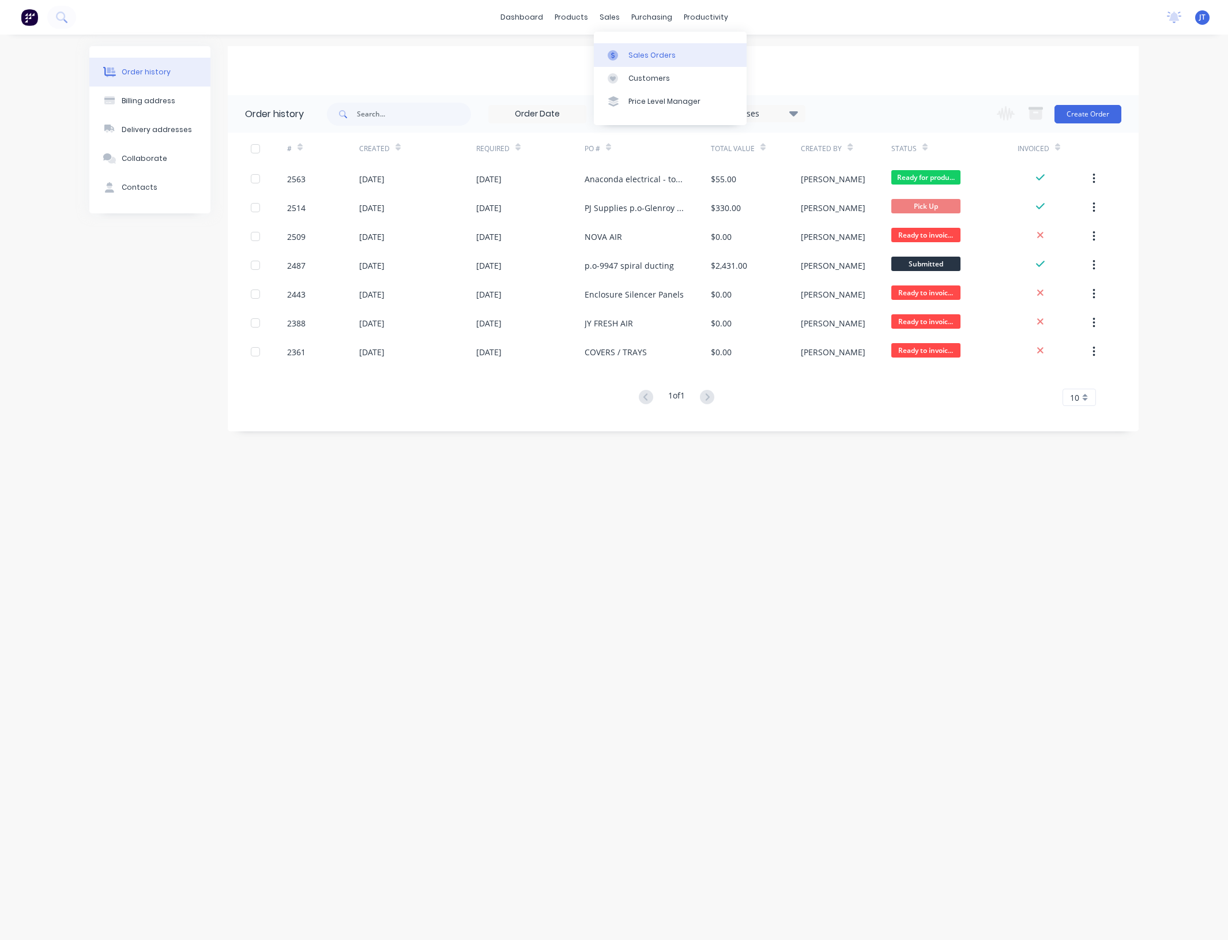
click at [646, 51] on div "Sales Orders" at bounding box center [651, 55] width 47 height 10
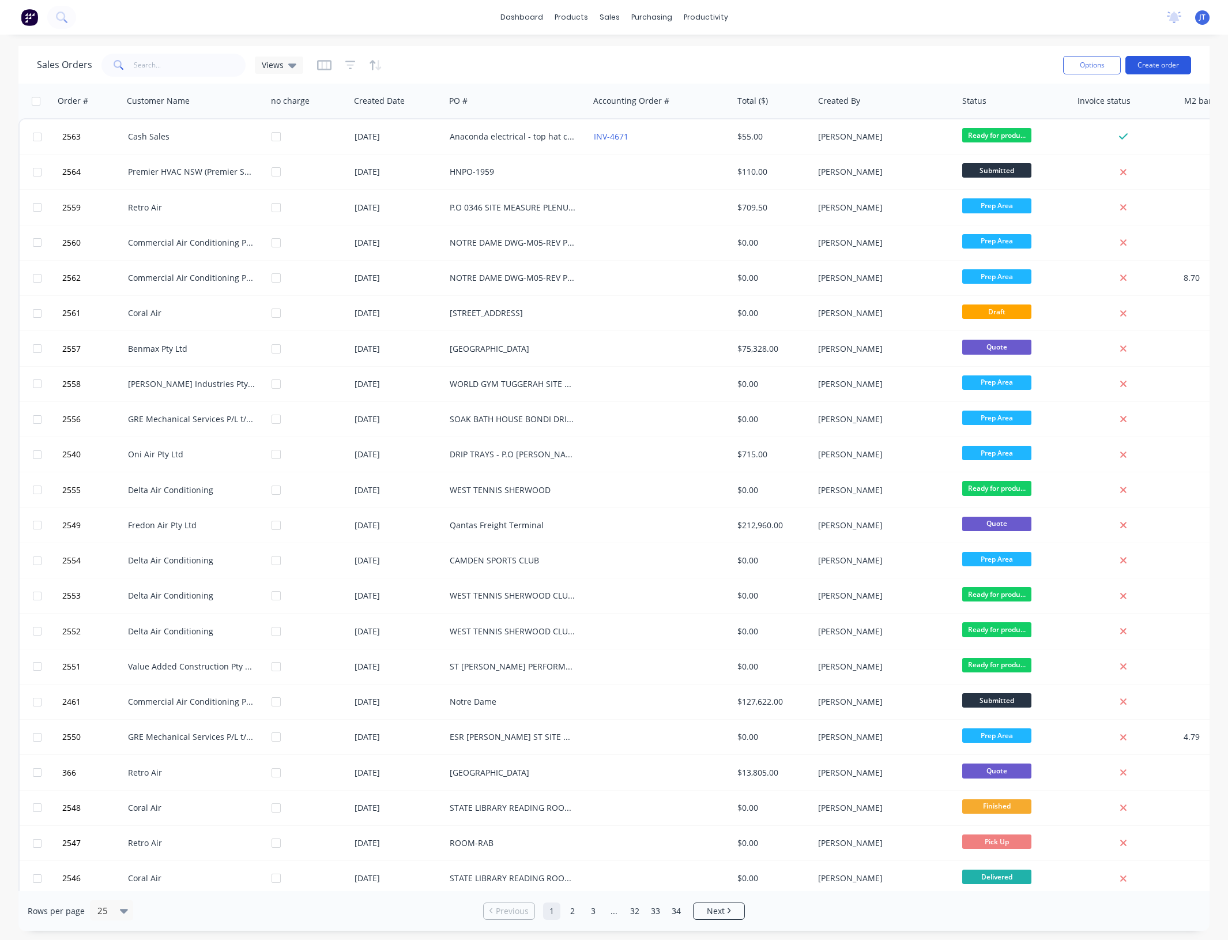
click at [1172, 70] on button "Create order" at bounding box center [1158, 65] width 66 height 18
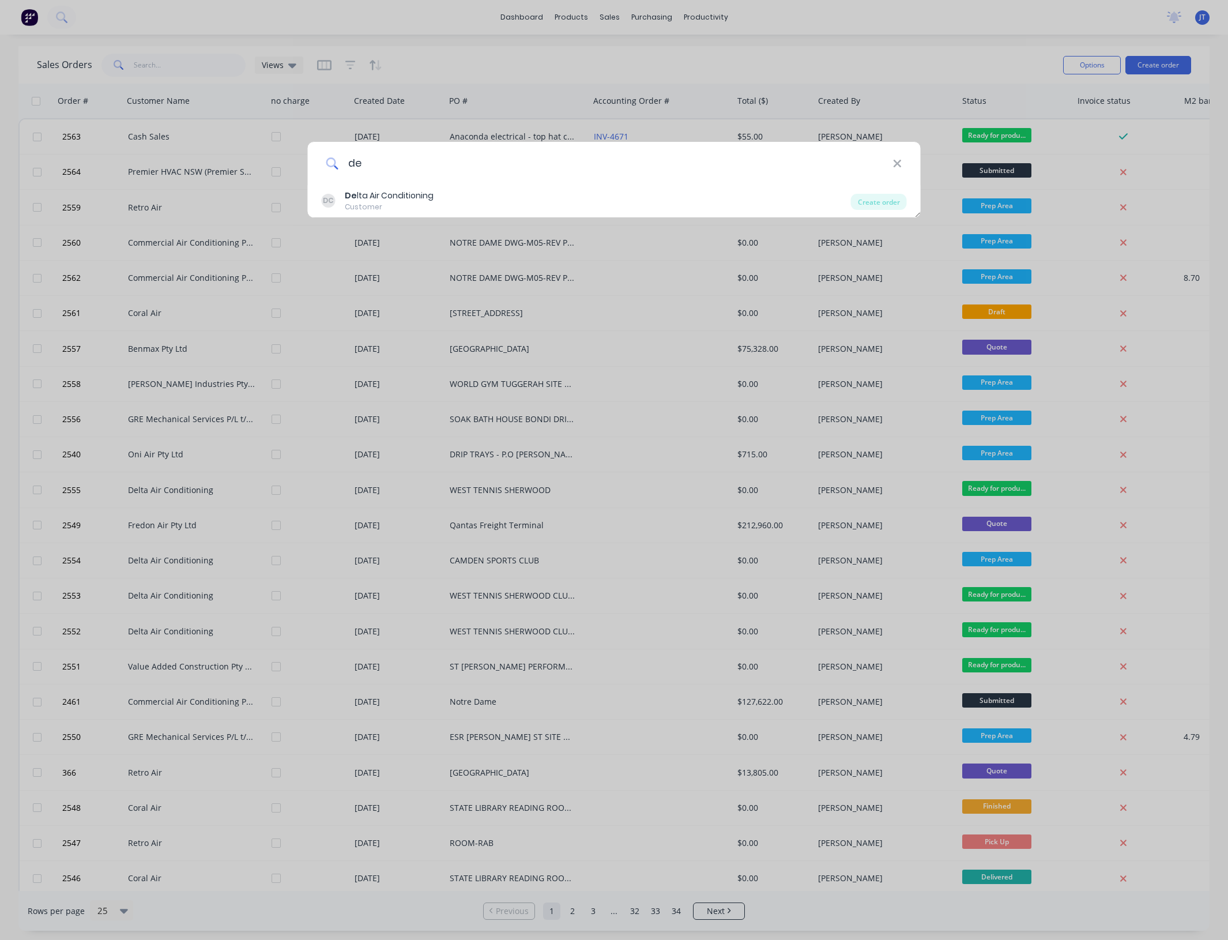
type input "d"
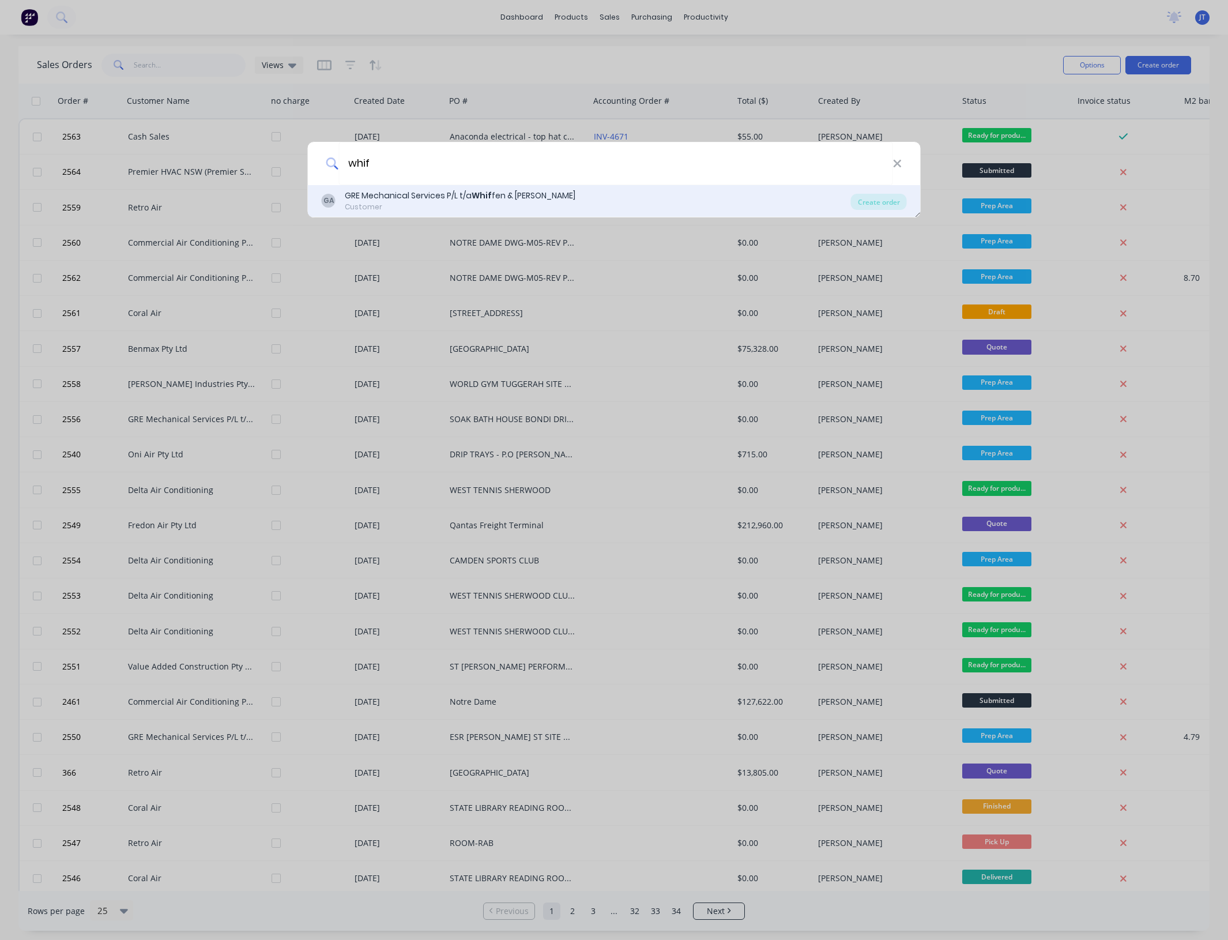
type input "whif"
click at [415, 186] on div "GA GRE Mechanical Services P/L t/a Whif fen & [PERSON_NAME] Customer Create ord…" at bounding box center [614, 201] width 613 height 32
click at [400, 203] on div "Customer" at bounding box center [460, 207] width 231 height 10
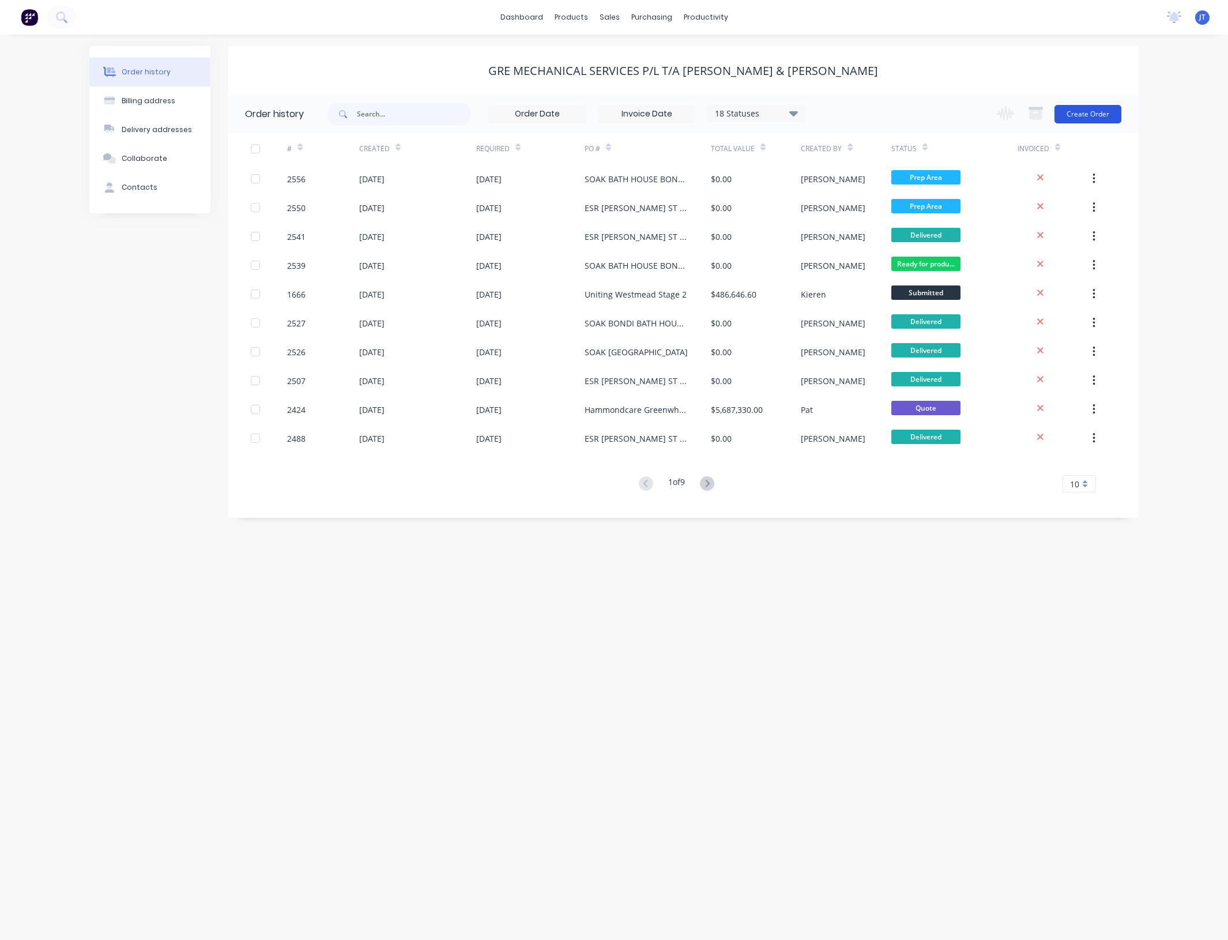
click at [1102, 114] on button "Create Order" at bounding box center [1087, 114] width 67 height 18
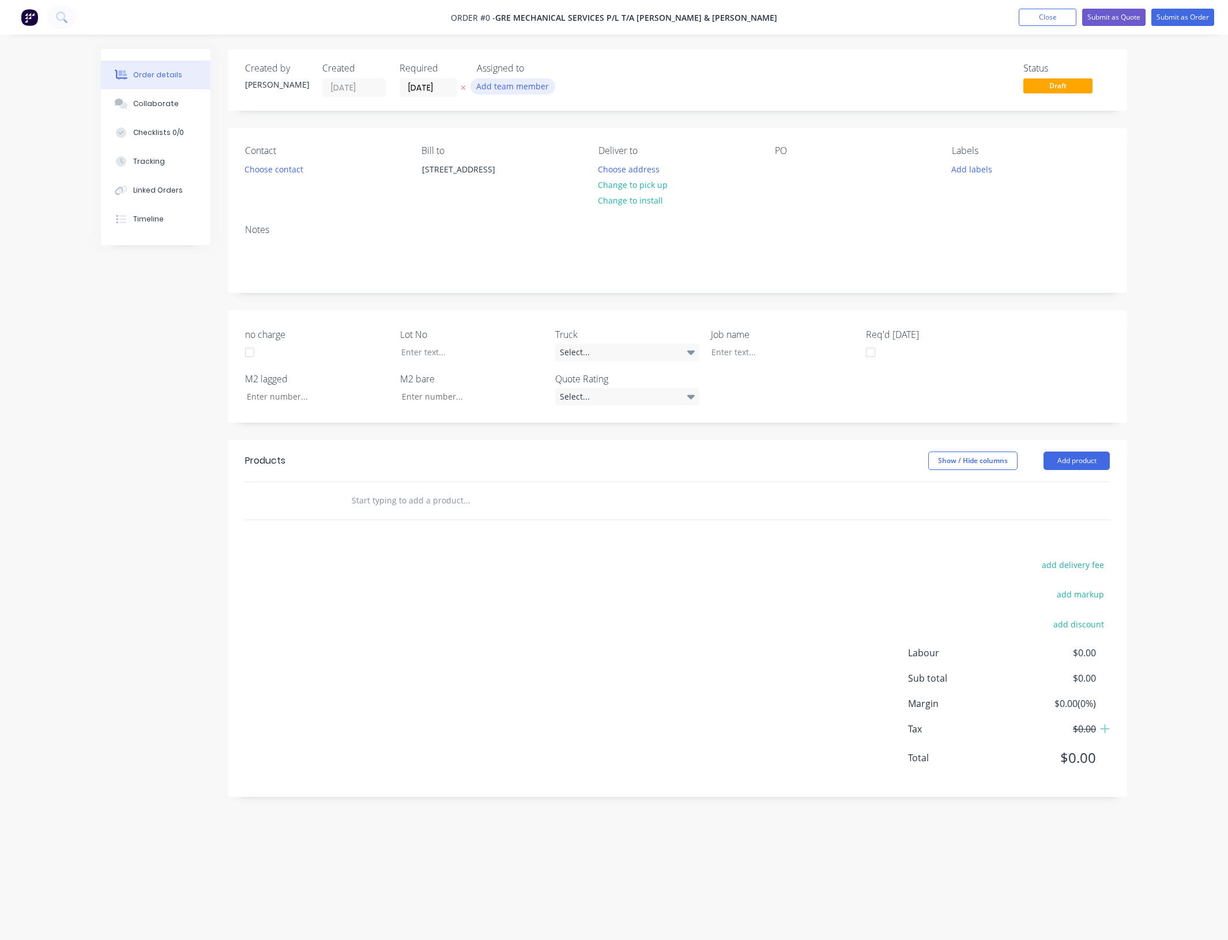
click at [522, 85] on button "Add team member" at bounding box center [512, 86] width 85 height 16
click at [554, 148] on div "[PERSON_NAME] (You)" at bounding box center [570, 151] width 115 height 12
click at [436, 91] on div "Order details Collaborate Checklists 0/0 Tracking Linked Orders Timeline Order …" at bounding box center [613, 448] width 1049 height 798
click at [448, 94] on input "[DATE]" at bounding box center [428, 87] width 57 height 17
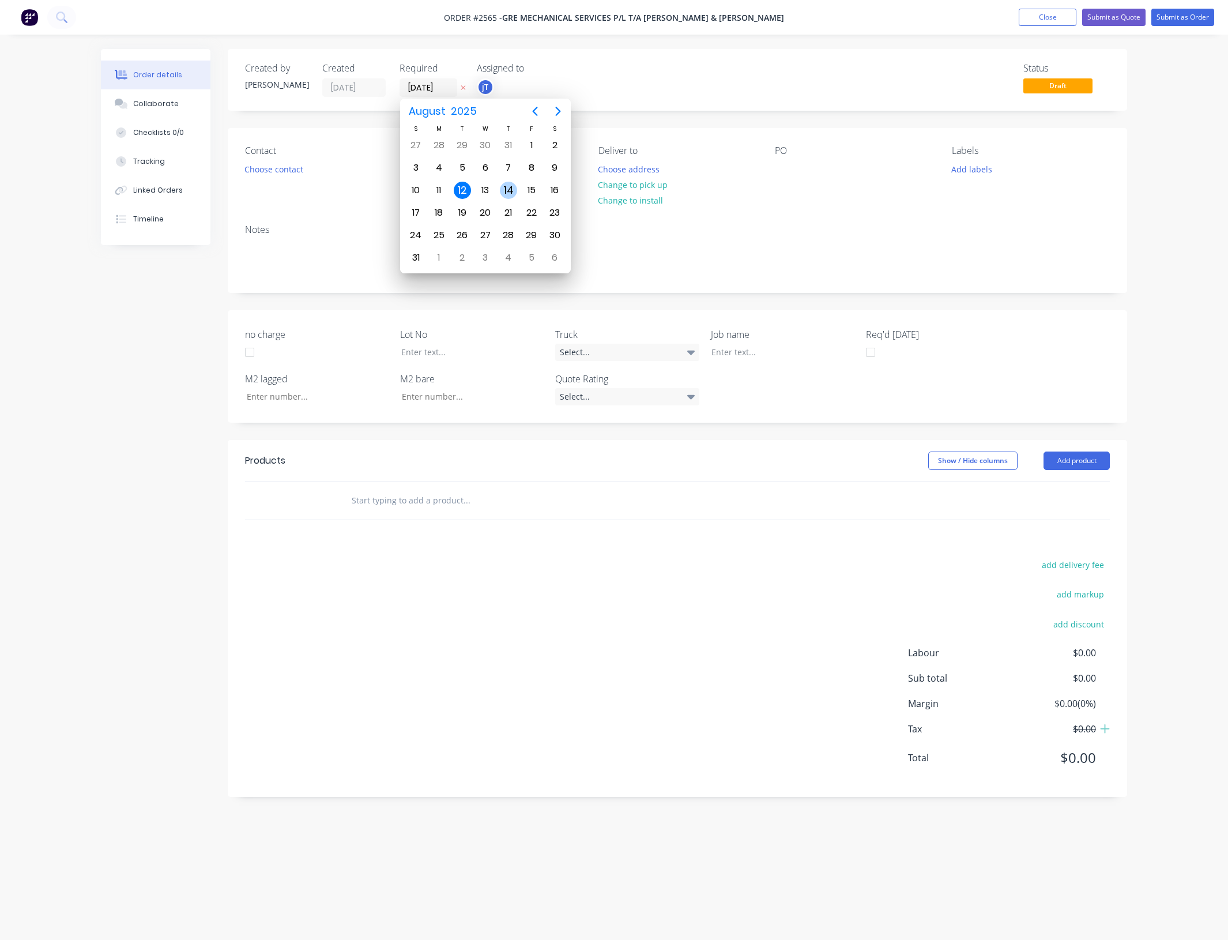
click at [506, 183] on div "14" at bounding box center [508, 190] width 17 height 17
type input "[DATE]"
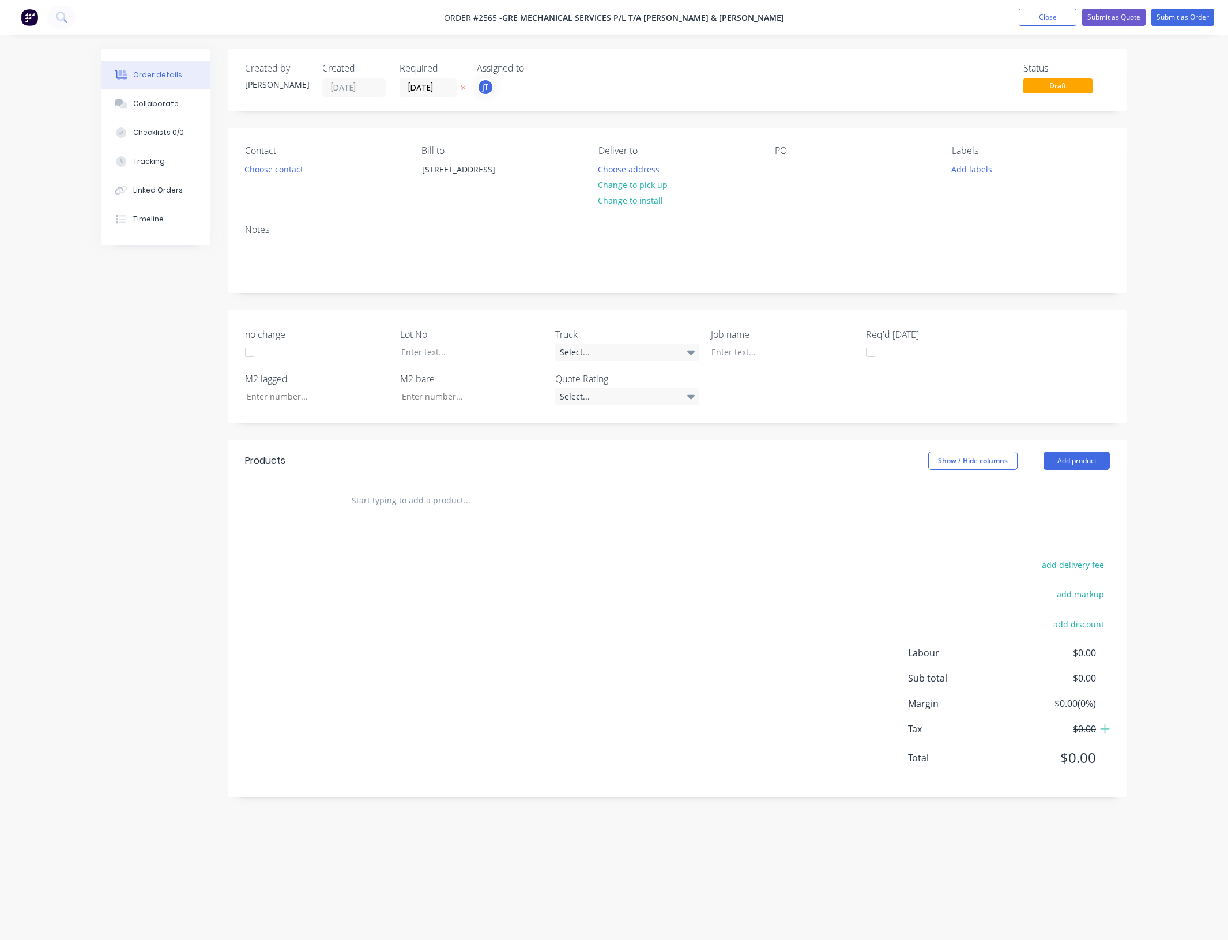
drag, startPoint x: 389, startPoint y: 502, endPoint x: 381, endPoint y: 500, distance: 8.2
click at [388, 502] on input "text" at bounding box center [466, 500] width 231 height 23
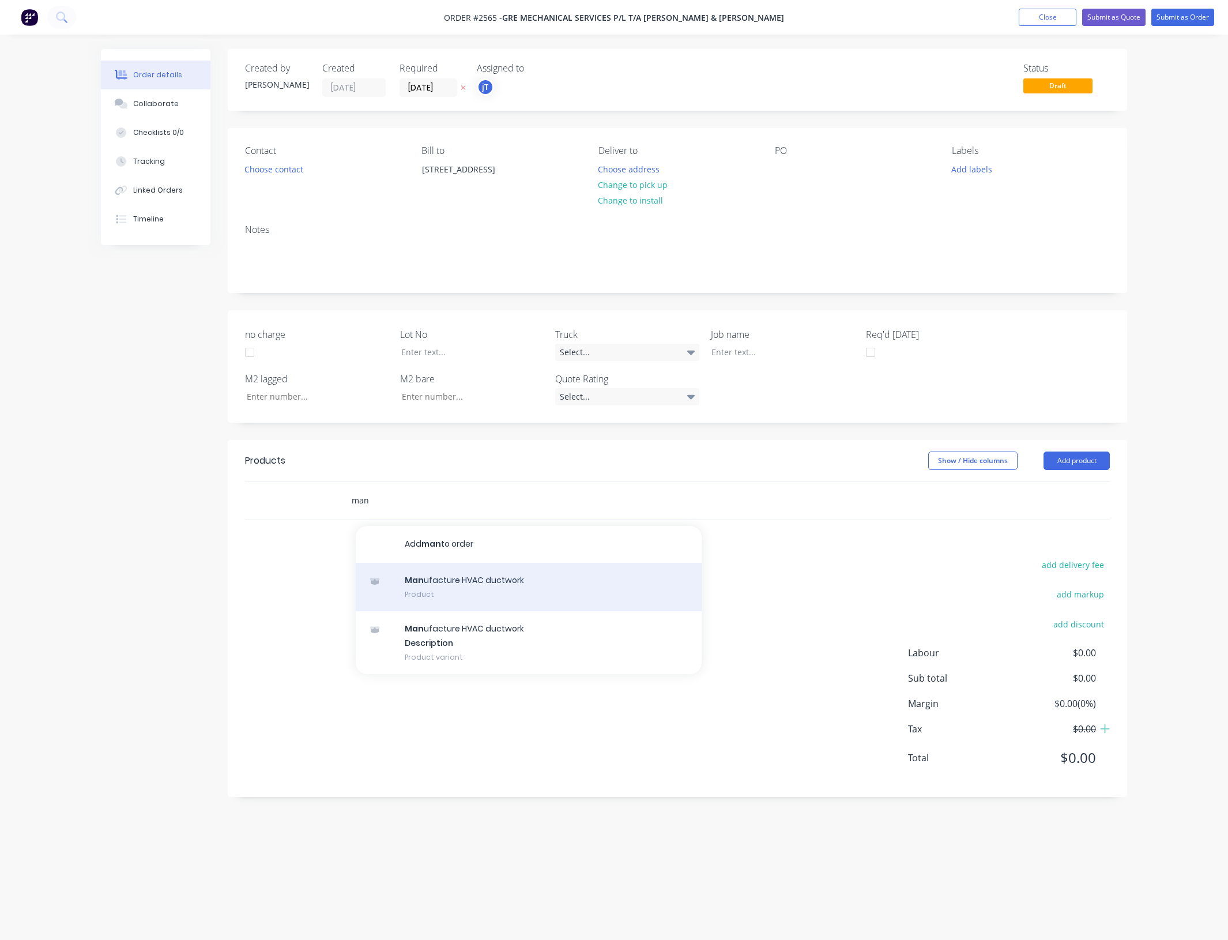
type input "man"
click at [485, 594] on div "Man ufacture HVAC ductwork Product" at bounding box center [529, 587] width 346 height 48
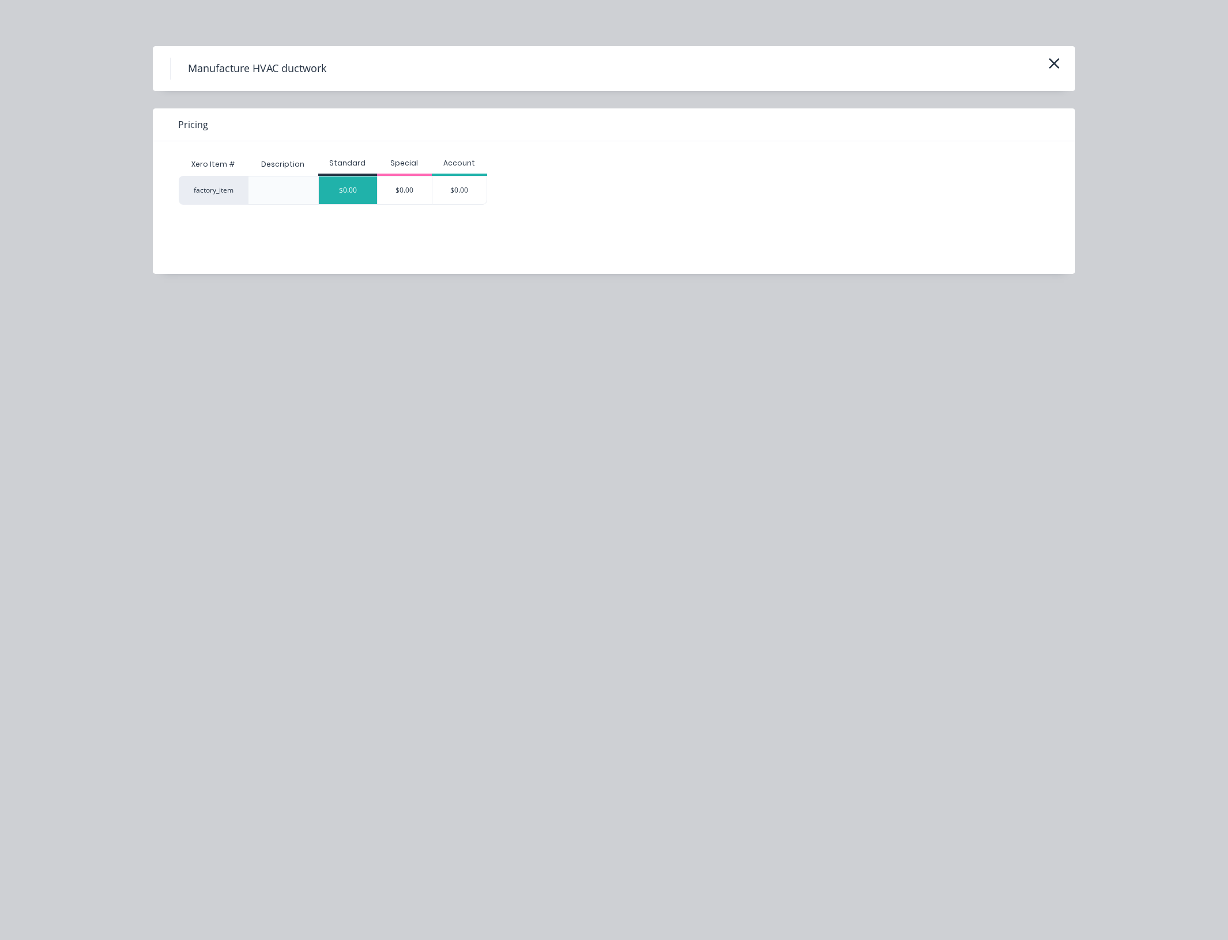
click at [356, 186] on div "$0.00" at bounding box center [348, 190] width 58 height 28
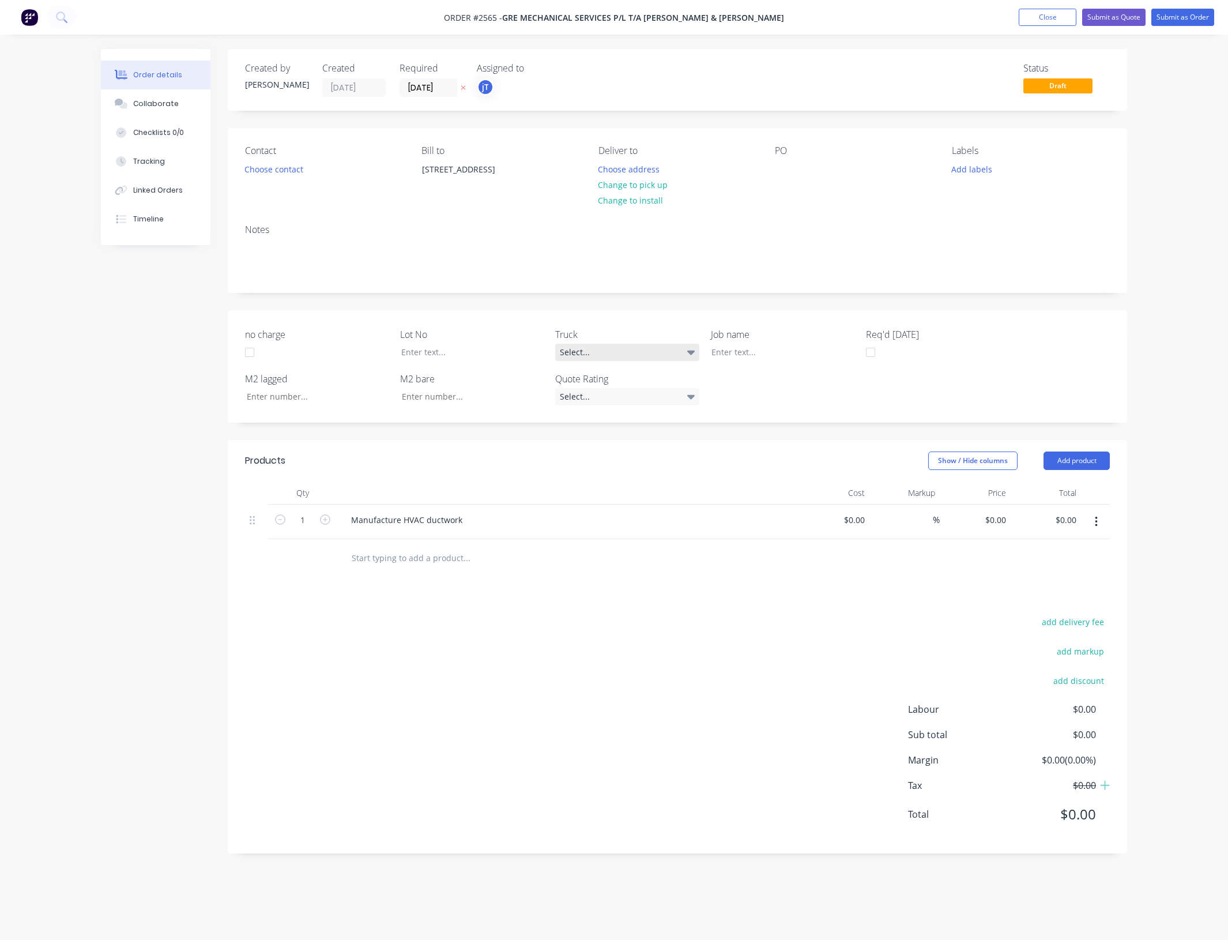
click at [688, 353] on icon at bounding box center [691, 352] width 8 height 13
click at [575, 445] on div "007" at bounding box center [574, 445] width 21 height 15
click at [287, 397] on input "no charge" at bounding box center [313, 396] width 152 height 17
type input "31.28"
click at [470, 355] on div at bounding box center [464, 352] width 144 height 17
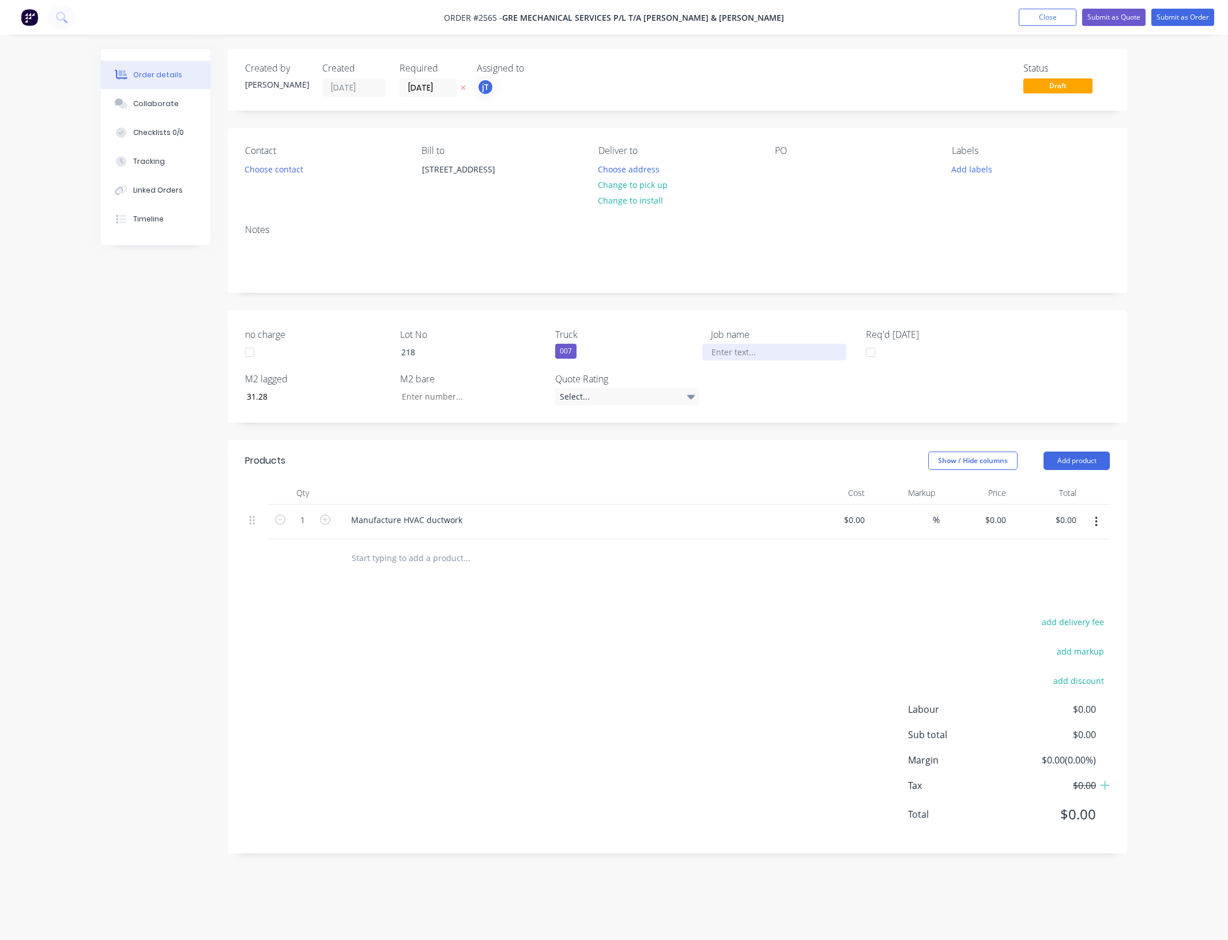
click at [734, 349] on div at bounding box center [774, 352] width 144 height 17
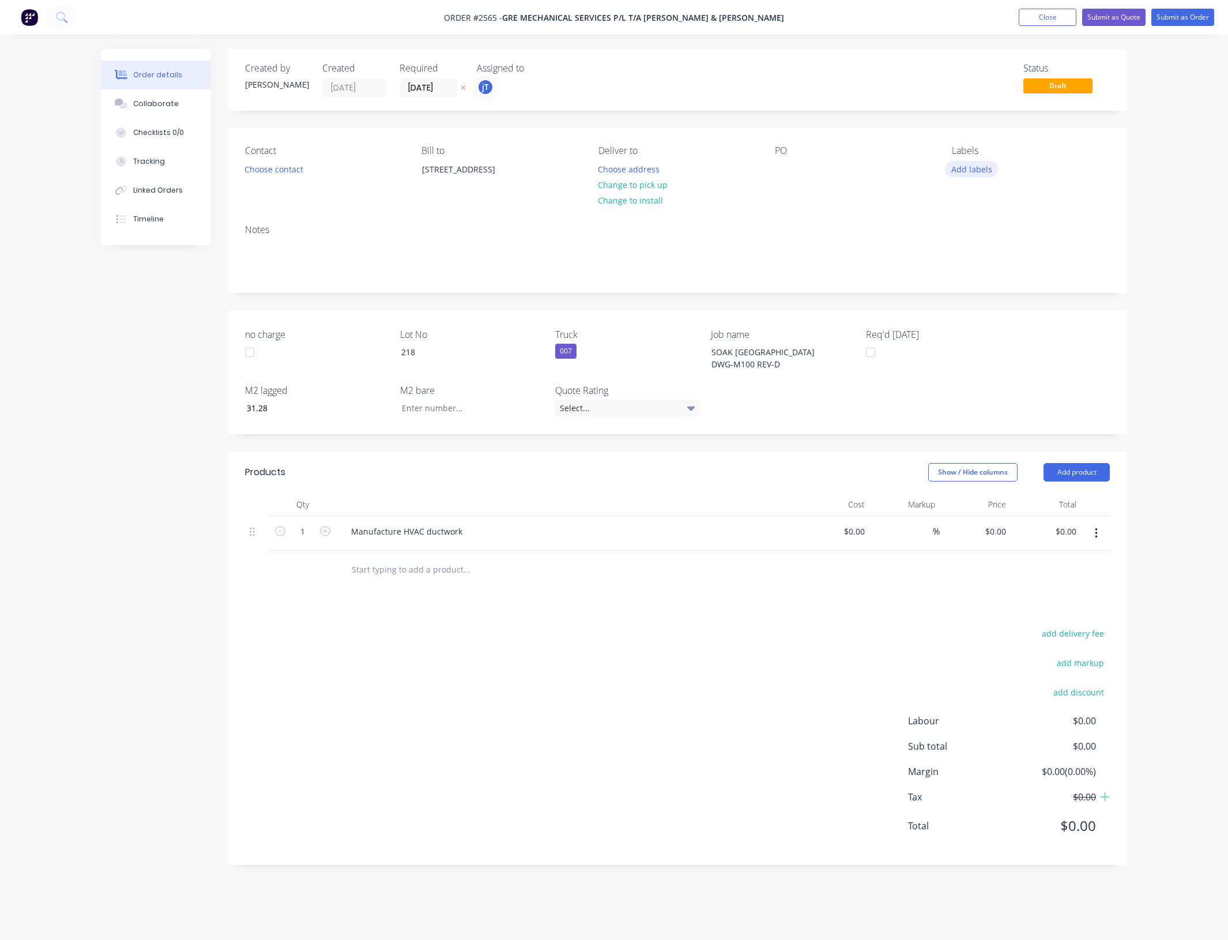
click at [975, 172] on button "Add labels" at bounding box center [971, 169] width 53 height 16
click at [1013, 197] on input "text" at bounding box center [1046, 203] width 120 height 23
click at [1010, 273] on div "LOT-218" at bounding box center [1000, 272] width 37 height 13
click at [1030, 206] on input "LOT-218" at bounding box center [1046, 197] width 120 height 23
drag, startPoint x: 1002, startPoint y: 206, endPoint x: 975, endPoint y: 211, distance: 27.0
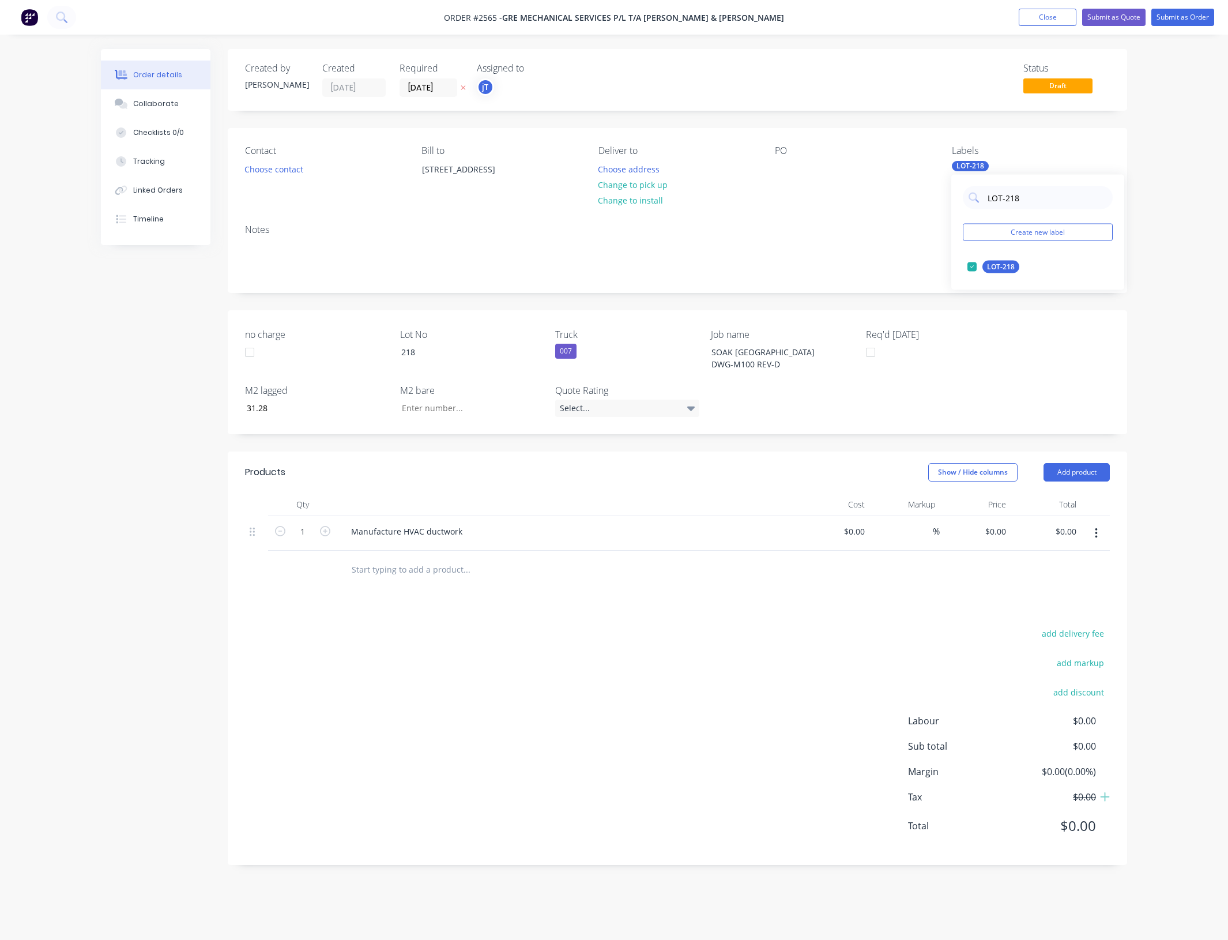
click at [976, 211] on div "LOT-218 Create new label LOT-218 edit" at bounding box center [1037, 232] width 173 height 115
click at [1009, 261] on div "Main Contract" at bounding box center [1010, 267] width 57 height 13
drag, startPoint x: 1018, startPoint y: 202, endPoint x: 966, endPoint y: 212, distance: 52.1
click at [967, 212] on div "MAIN Create new label Main Contract edit" at bounding box center [1037, 232] width 173 height 115
type input "50"
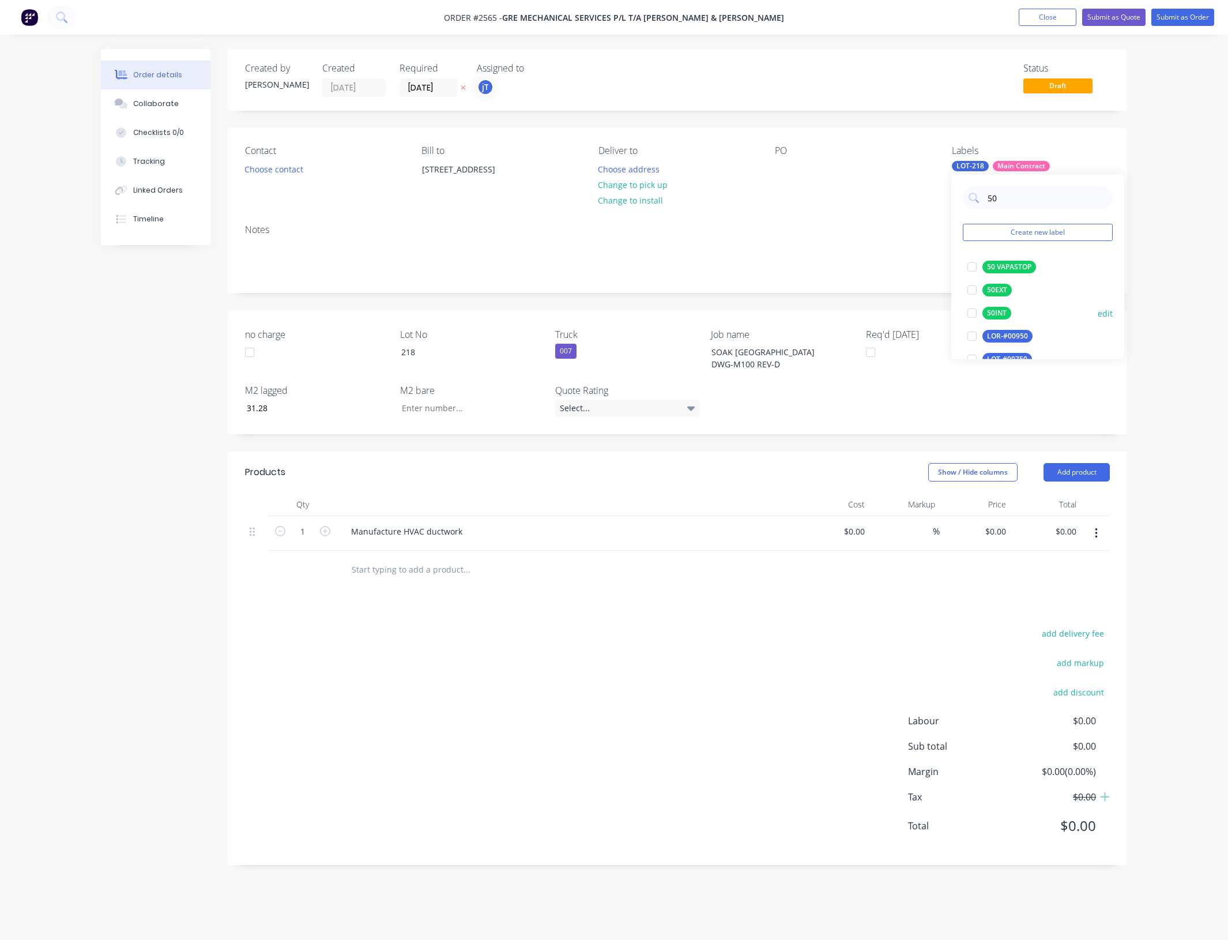
click at [1003, 313] on div "50INT" at bounding box center [996, 313] width 29 height 13
click at [773, 165] on div "Contact Choose contact [PERSON_NAME] to [STREET_ADDRESS] Deliver to Choose addr…" at bounding box center [677, 171] width 899 height 87
click at [785, 167] on div at bounding box center [784, 169] width 18 height 17
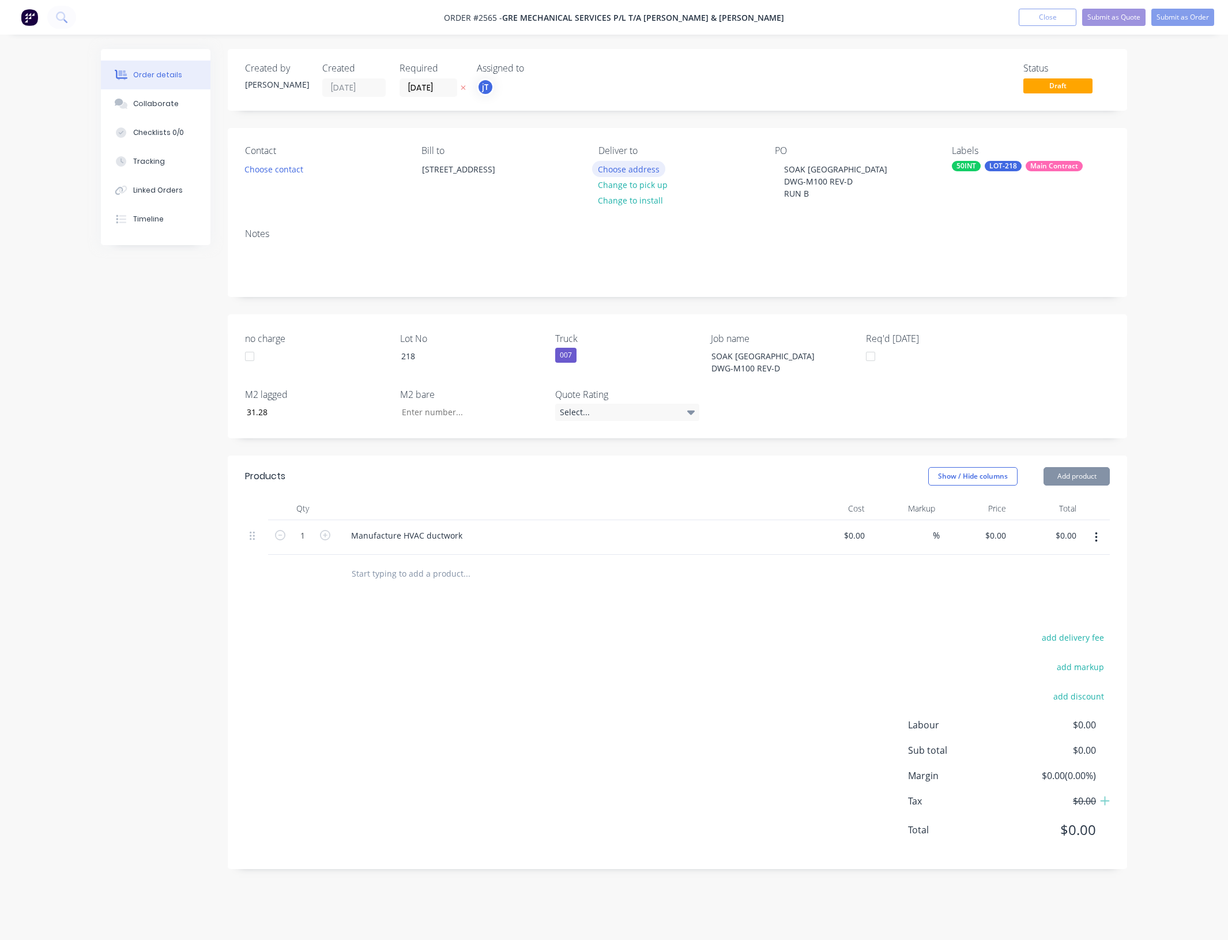
click at [646, 170] on button "Choose address" at bounding box center [629, 169] width 74 height 16
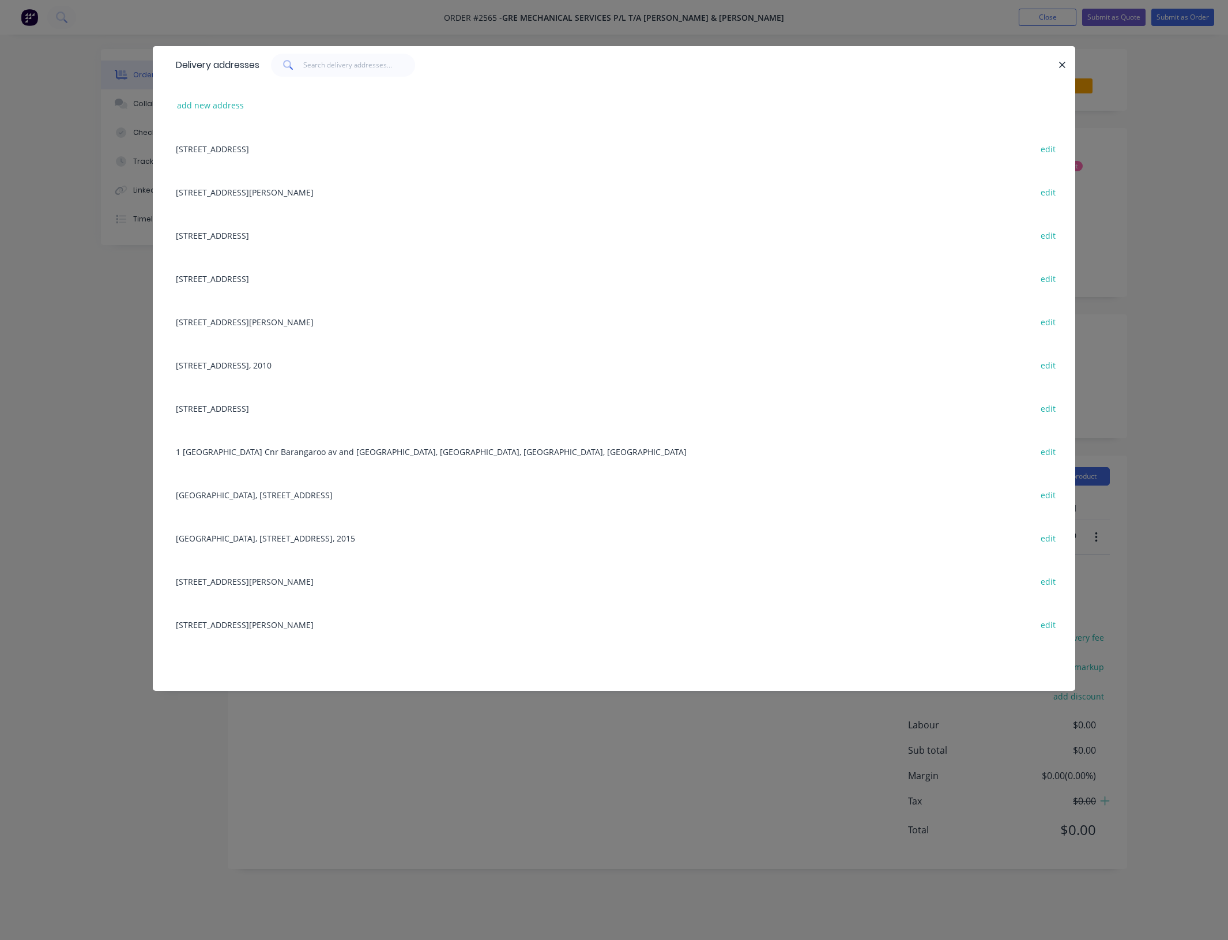
click at [314, 186] on div "[STREET_ADDRESS][PERSON_NAME] edit" at bounding box center [614, 191] width 888 height 43
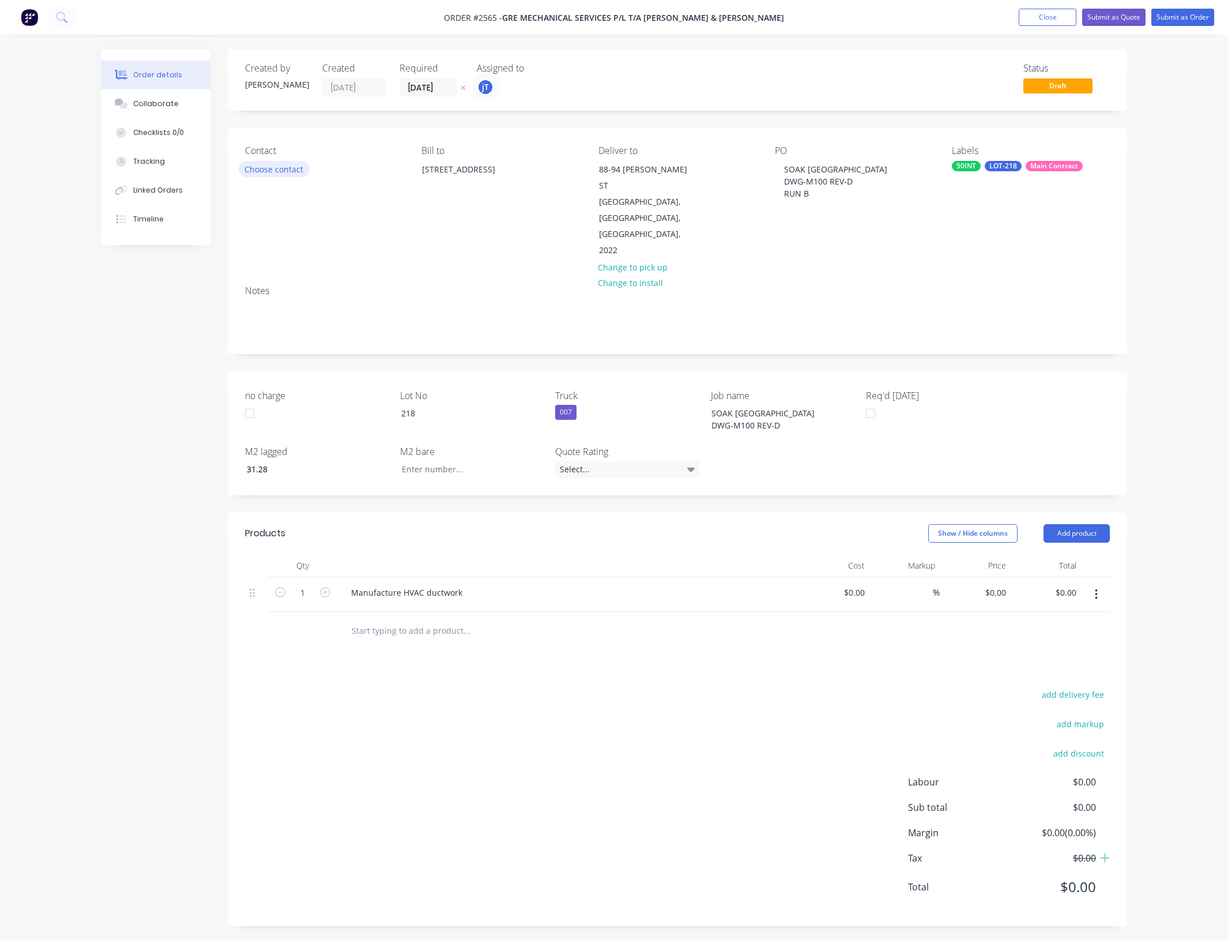
click at [276, 169] on button "Choose contact" at bounding box center [274, 169] width 71 height 16
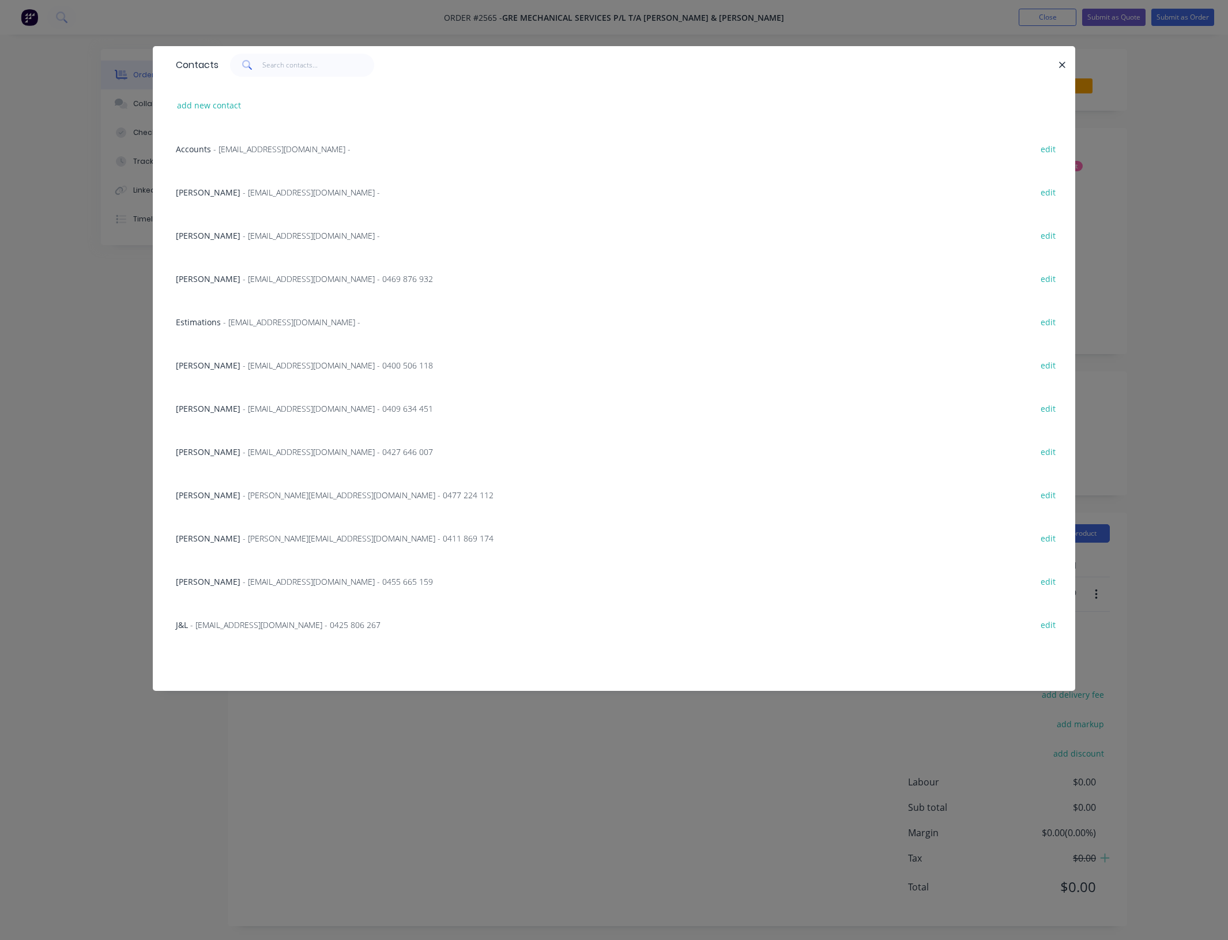
click at [231, 617] on div "J&L - [EMAIL_ADDRESS][DOMAIN_NAME] - 0425 806 267 edit" at bounding box center [614, 623] width 888 height 43
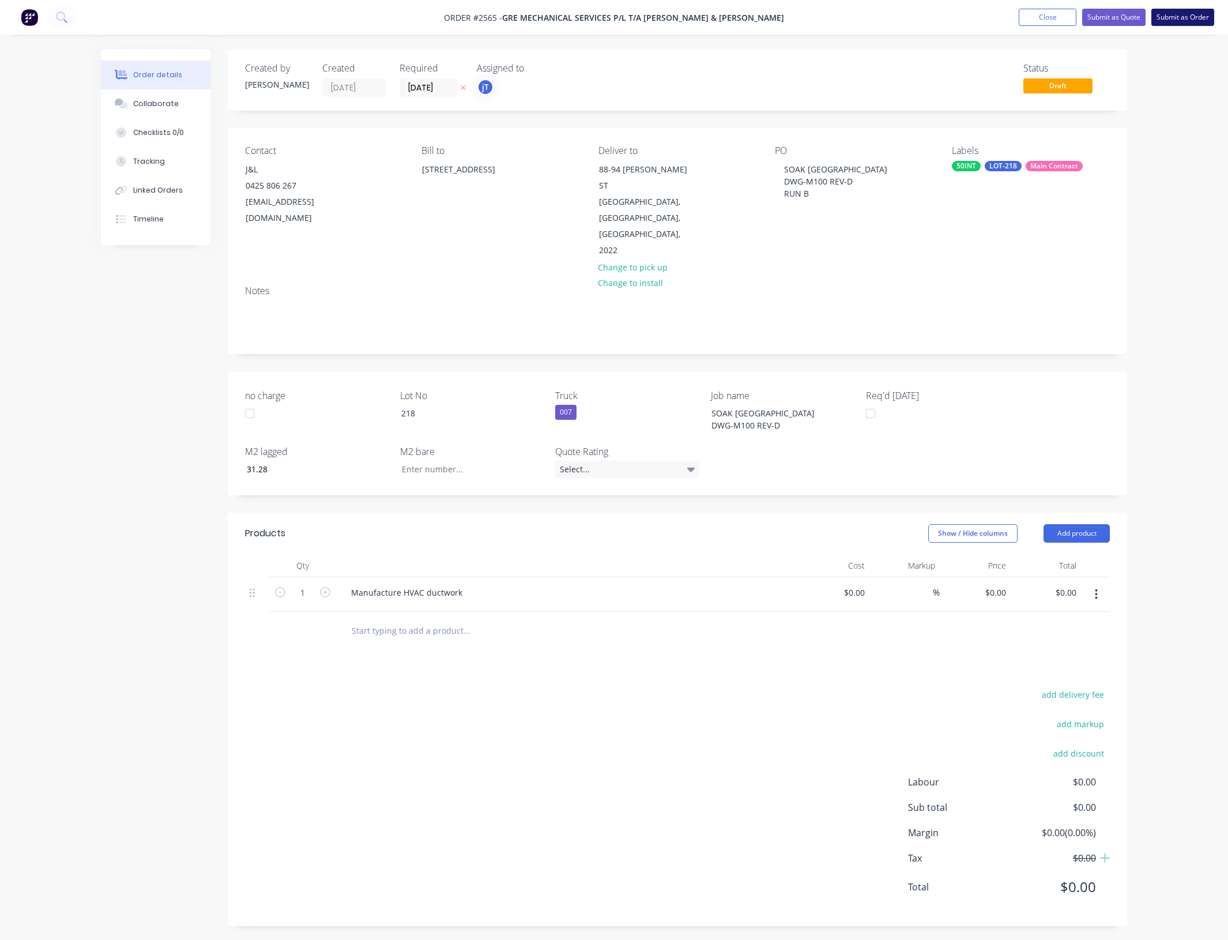
click at [1195, 14] on button "Submit as Order" at bounding box center [1182, 17] width 63 height 17
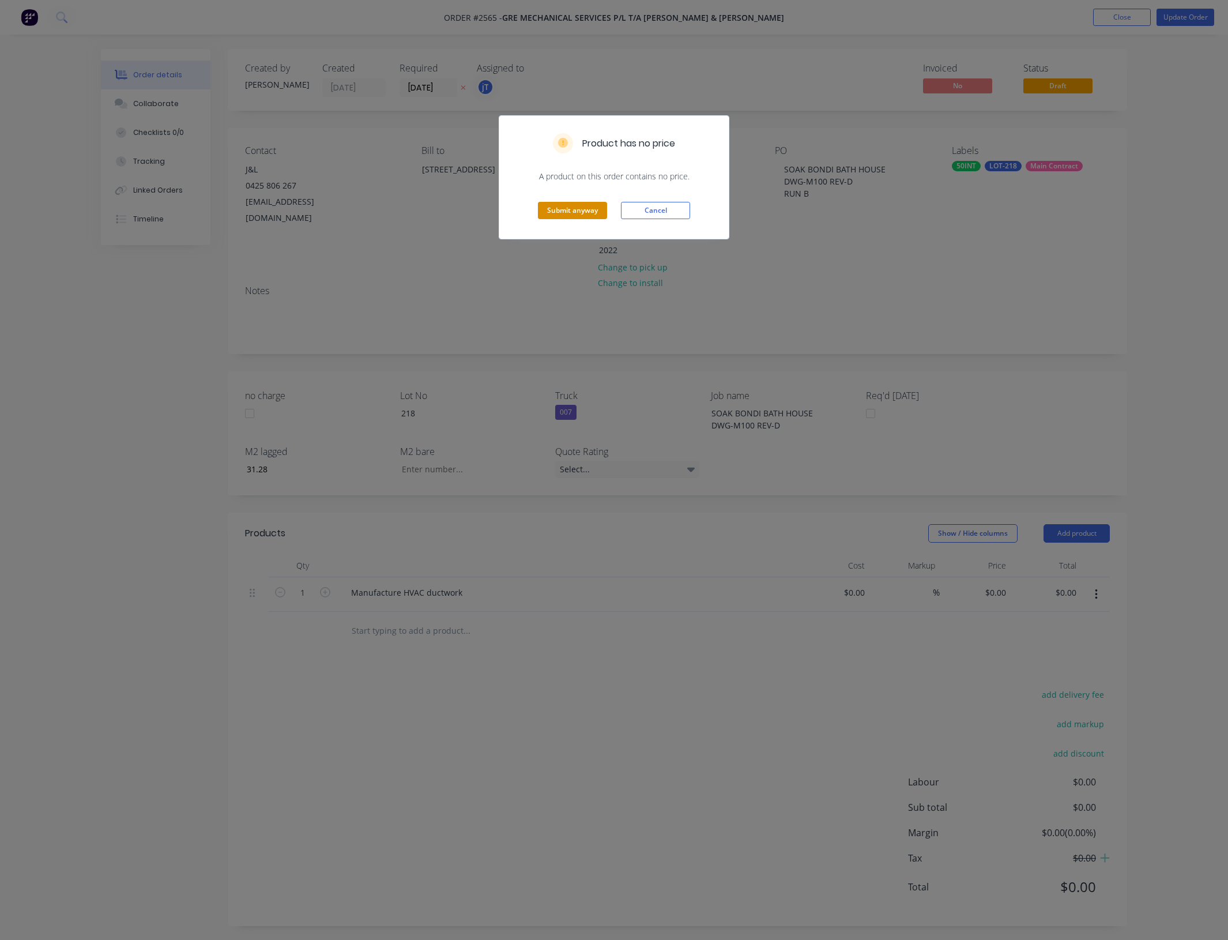
click at [589, 212] on button "Submit anyway" at bounding box center [572, 210] width 69 height 17
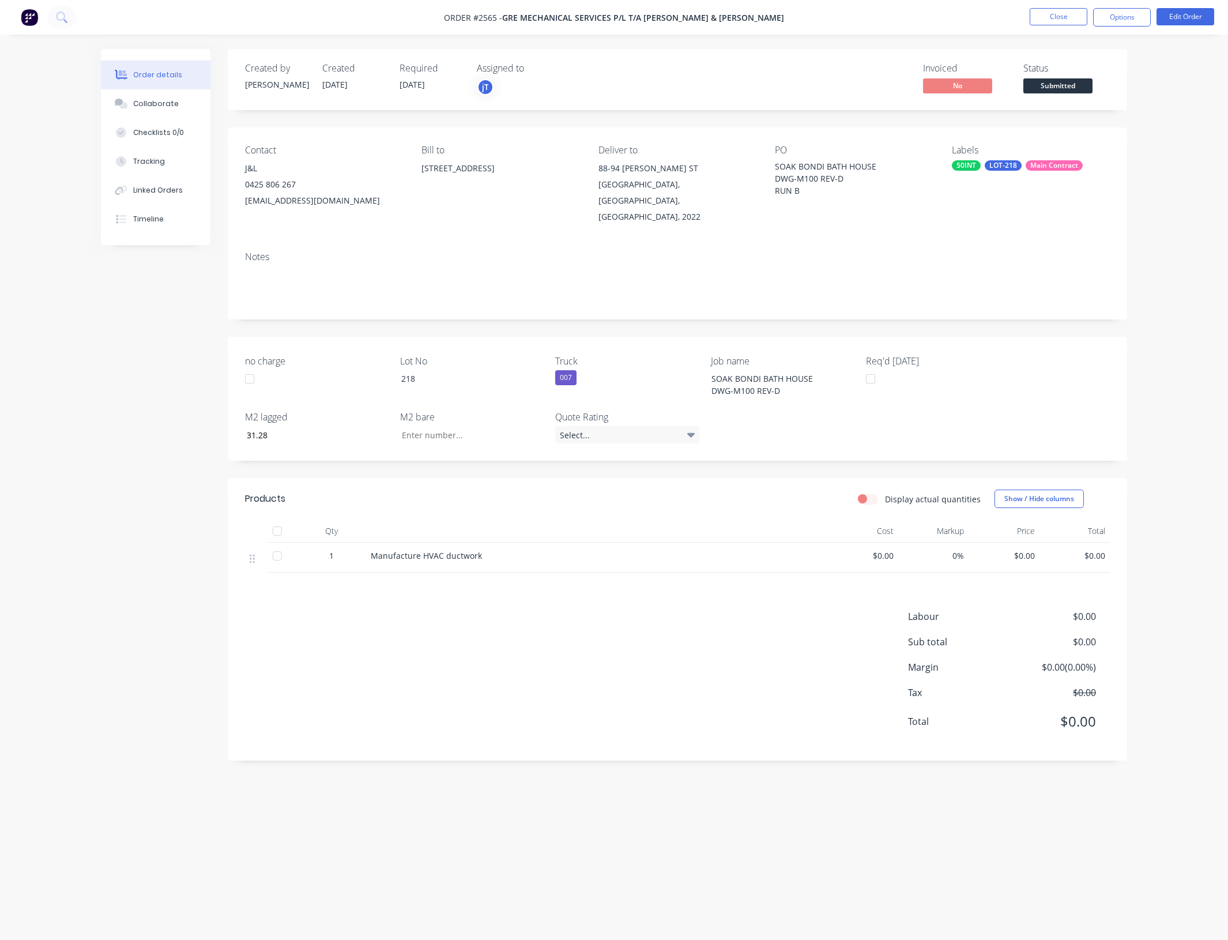
click at [1061, 82] on span "Submitted" at bounding box center [1057, 85] width 69 height 14
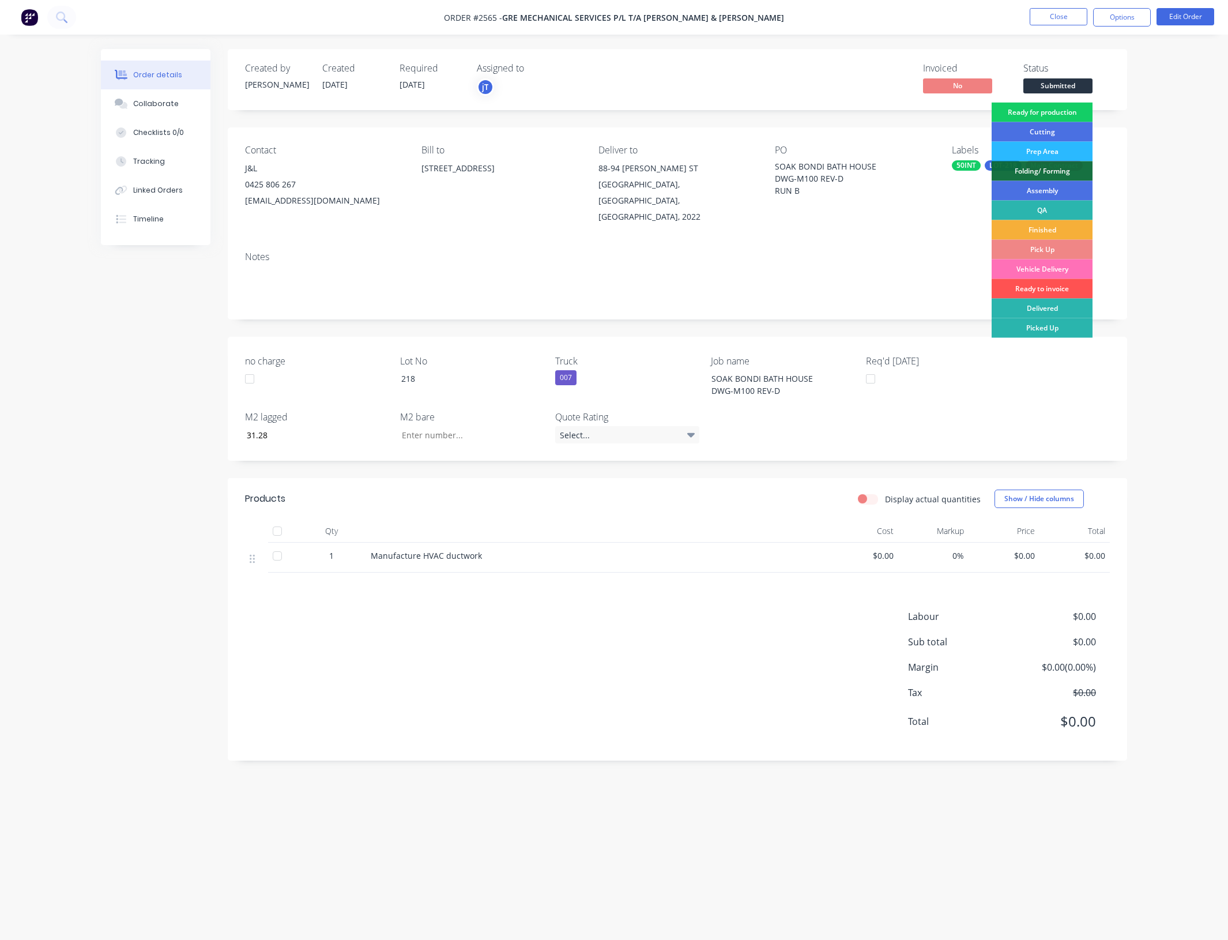
click at [1048, 106] on div "Ready for production" at bounding box center [1042, 113] width 101 height 20
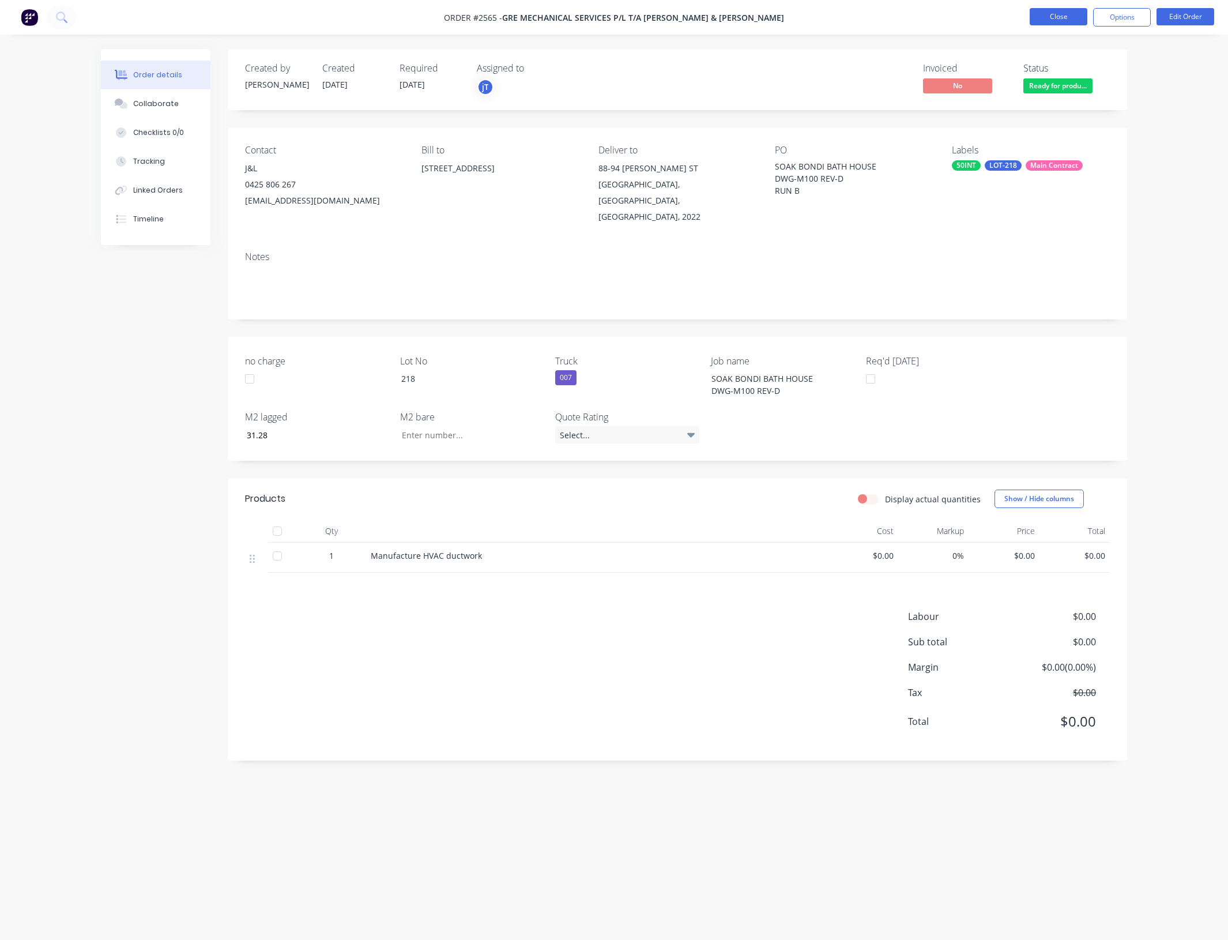
click at [1071, 18] on button "Close" at bounding box center [1059, 16] width 58 height 17
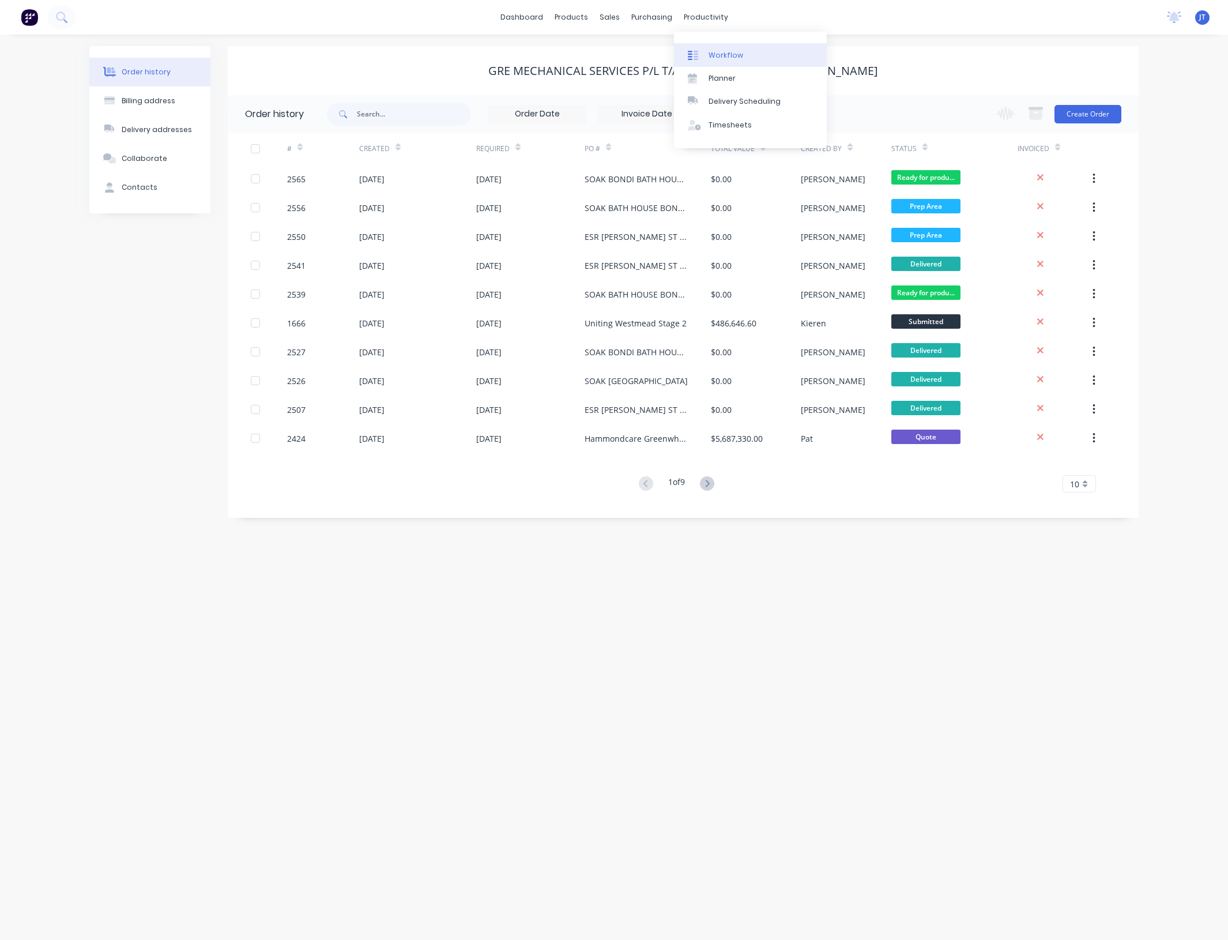
click at [725, 56] on div "Workflow" at bounding box center [726, 55] width 35 height 10
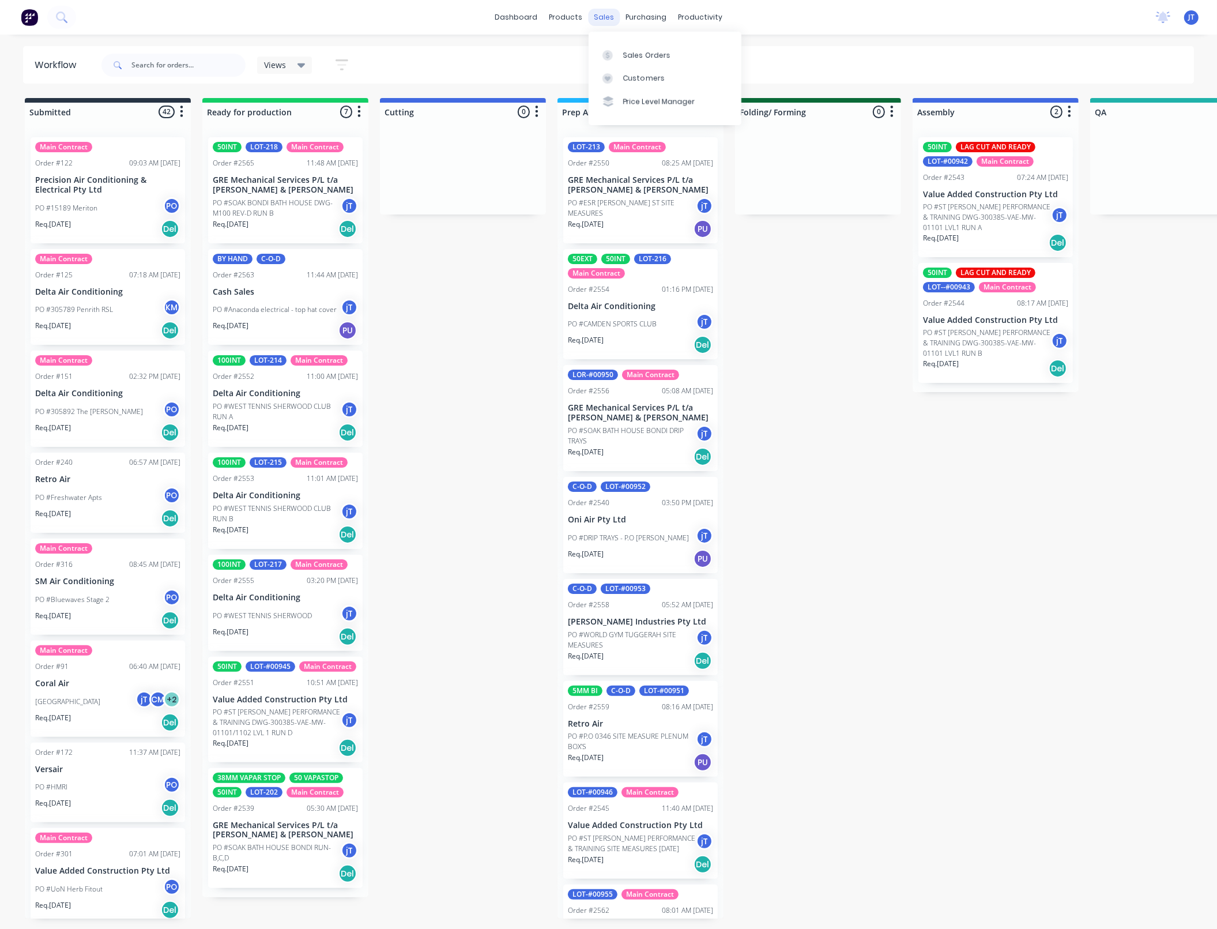
click at [601, 20] on div "sales" at bounding box center [604, 17] width 32 height 17
click at [644, 59] on div "Sales Orders" at bounding box center [646, 55] width 47 height 10
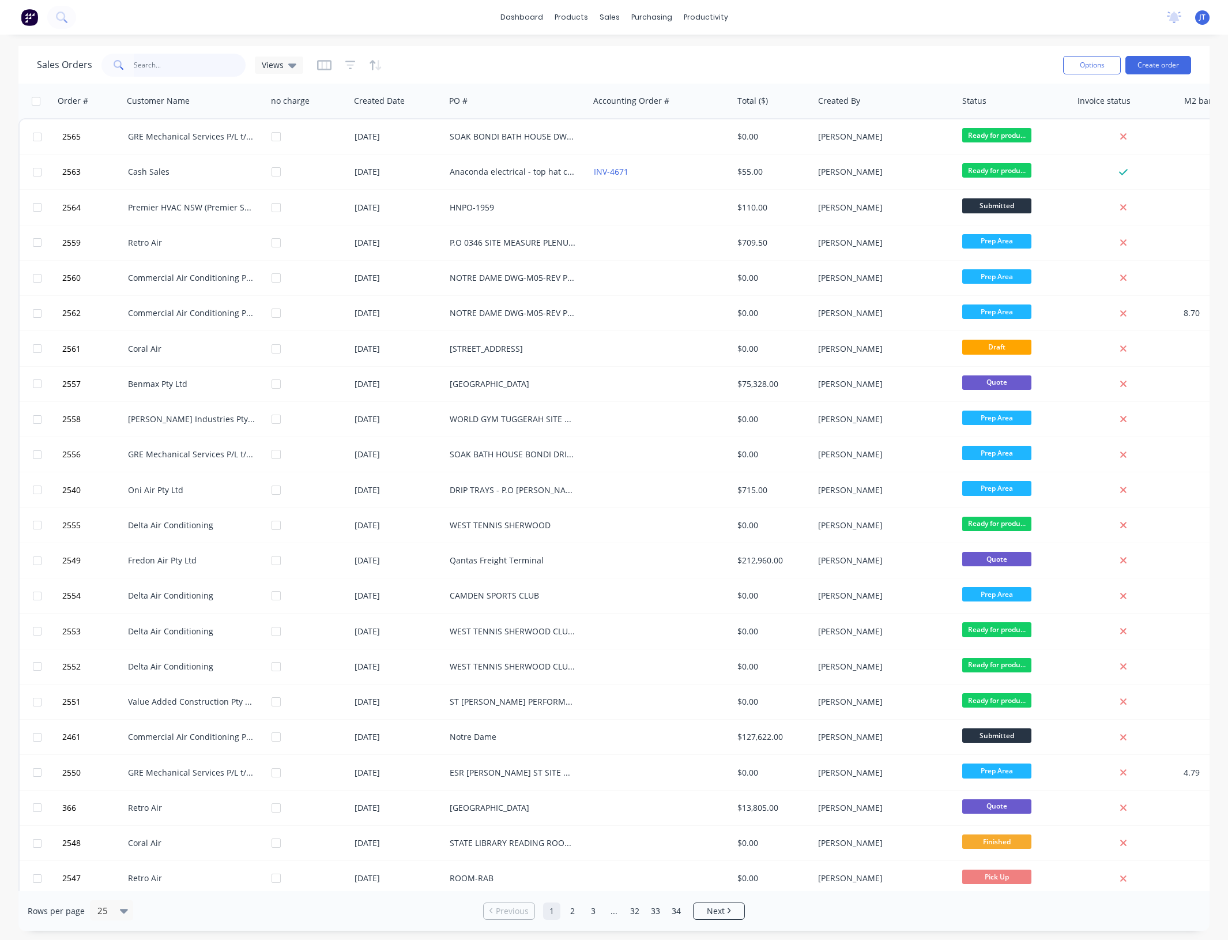
click at [160, 70] on input "text" at bounding box center [190, 65] width 112 height 23
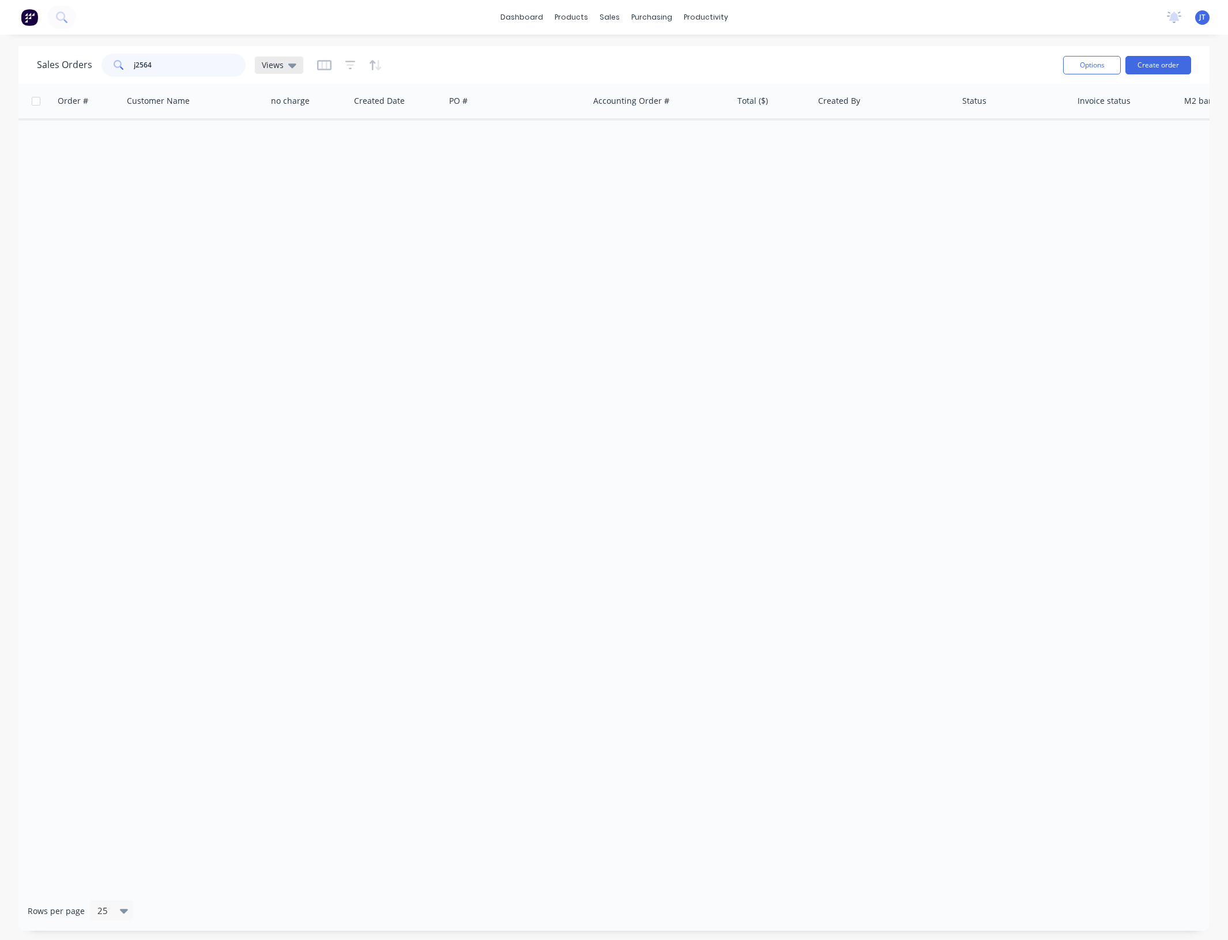
type input "j2564"
drag, startPoint x: 289, startPoint y: 58, endPoint x: 288, endPoint y: 69, distance: 11.5
click at [289, 58] on div "Views" at bounding box center [279, 65] width 48 height 17
click at [327, 155] on div "None (Default) edit" at bounding box center [336, 163] width 155 height 23
click at [350, 61] on icon "button" at bounding box center [350, 65] width 10 height 9
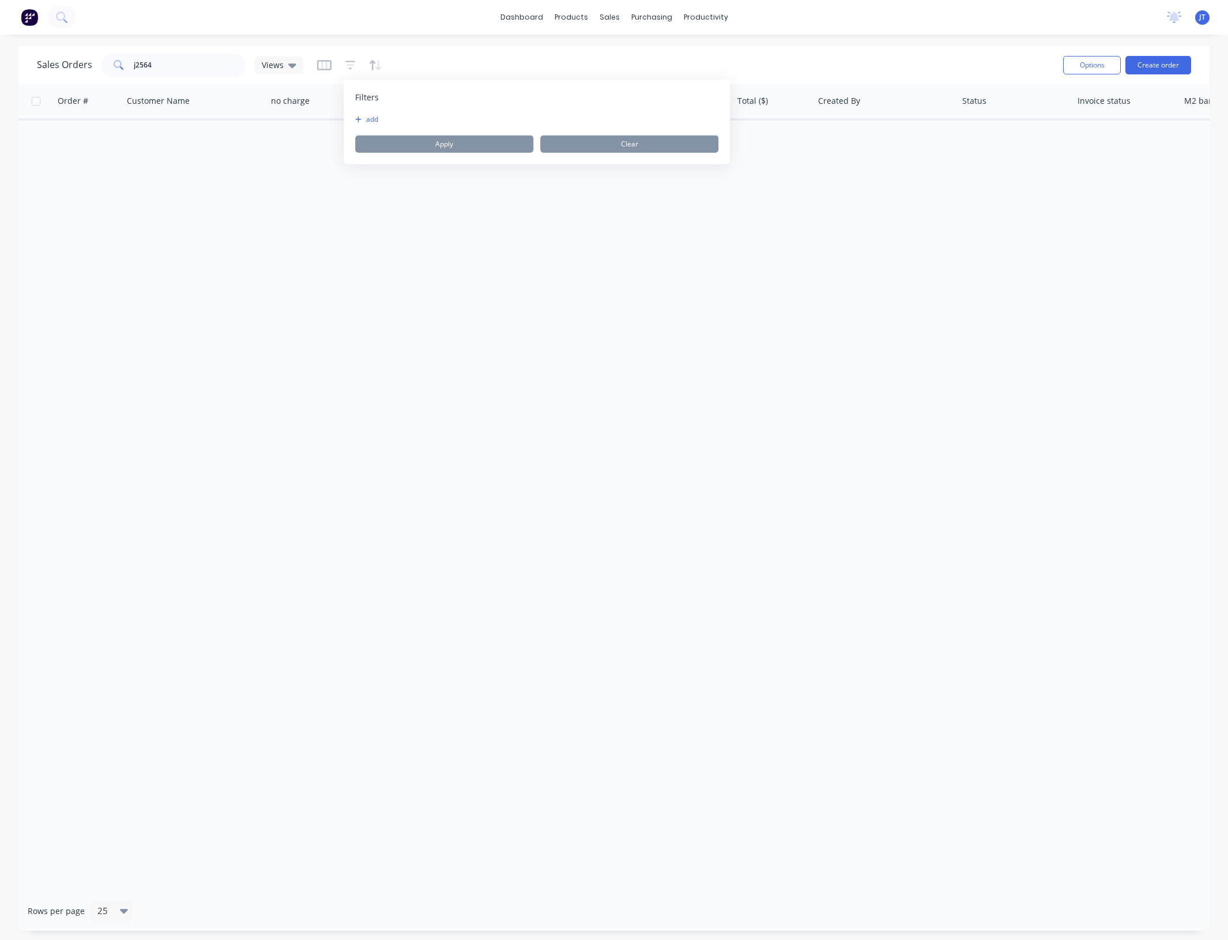
click at [372, 113] on div "Filters add Apply Clear" at bounding box center [537, 122] width 386 height 84
click at [361, 122] on icon "button" at bounding box center [358, 119] width 6 height 7
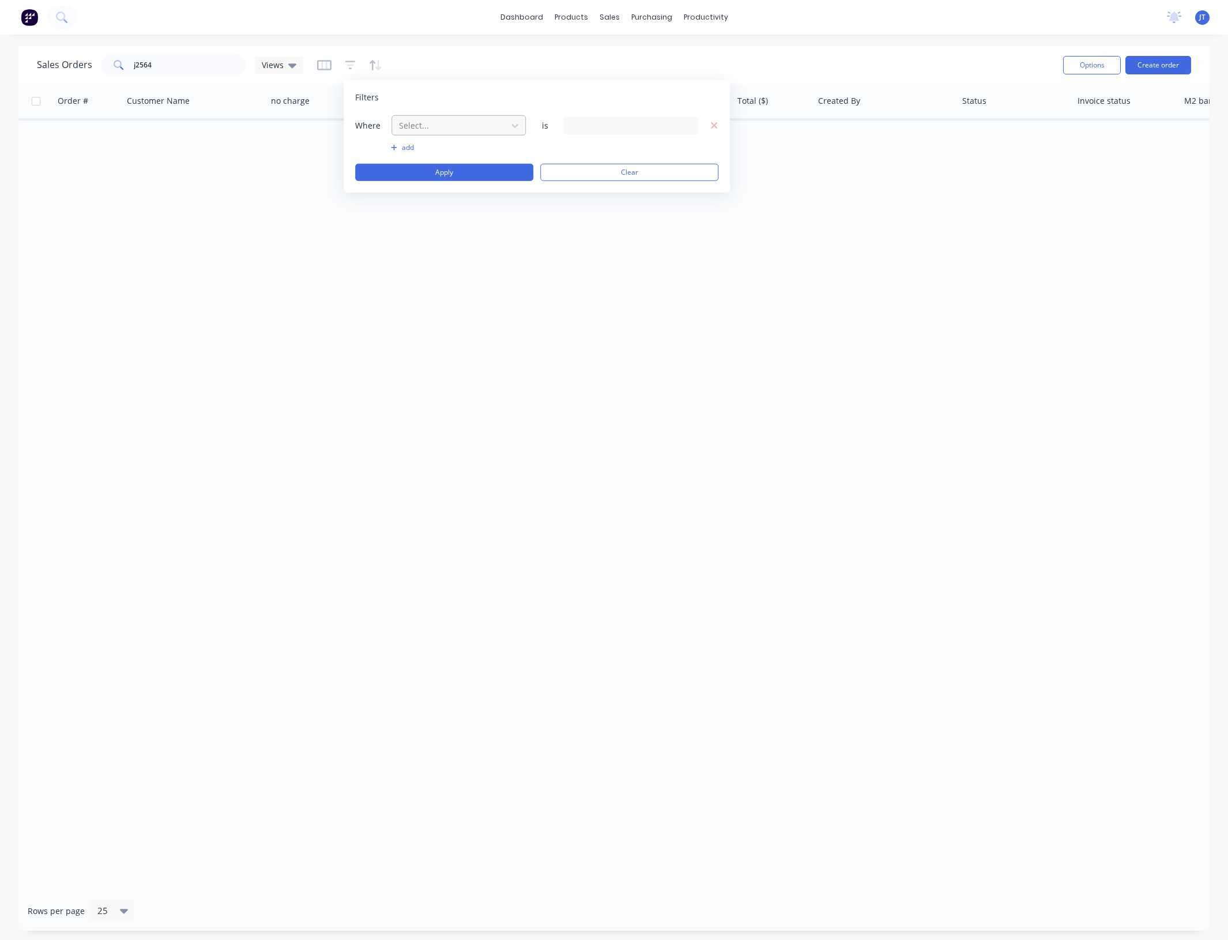
click at [494, 128] on div at bounding box center [449, 125] width 103 height 14
click at [431, 276] on div "Status" at bounding box center [458, 279] width 134 height 21
click at [682, 116] on div "15 Status selected" at bounding box center [630, 124] width 135 height 17
click at [610, 187] on div "All" at bounding box center [668, 189] width 138 height 12
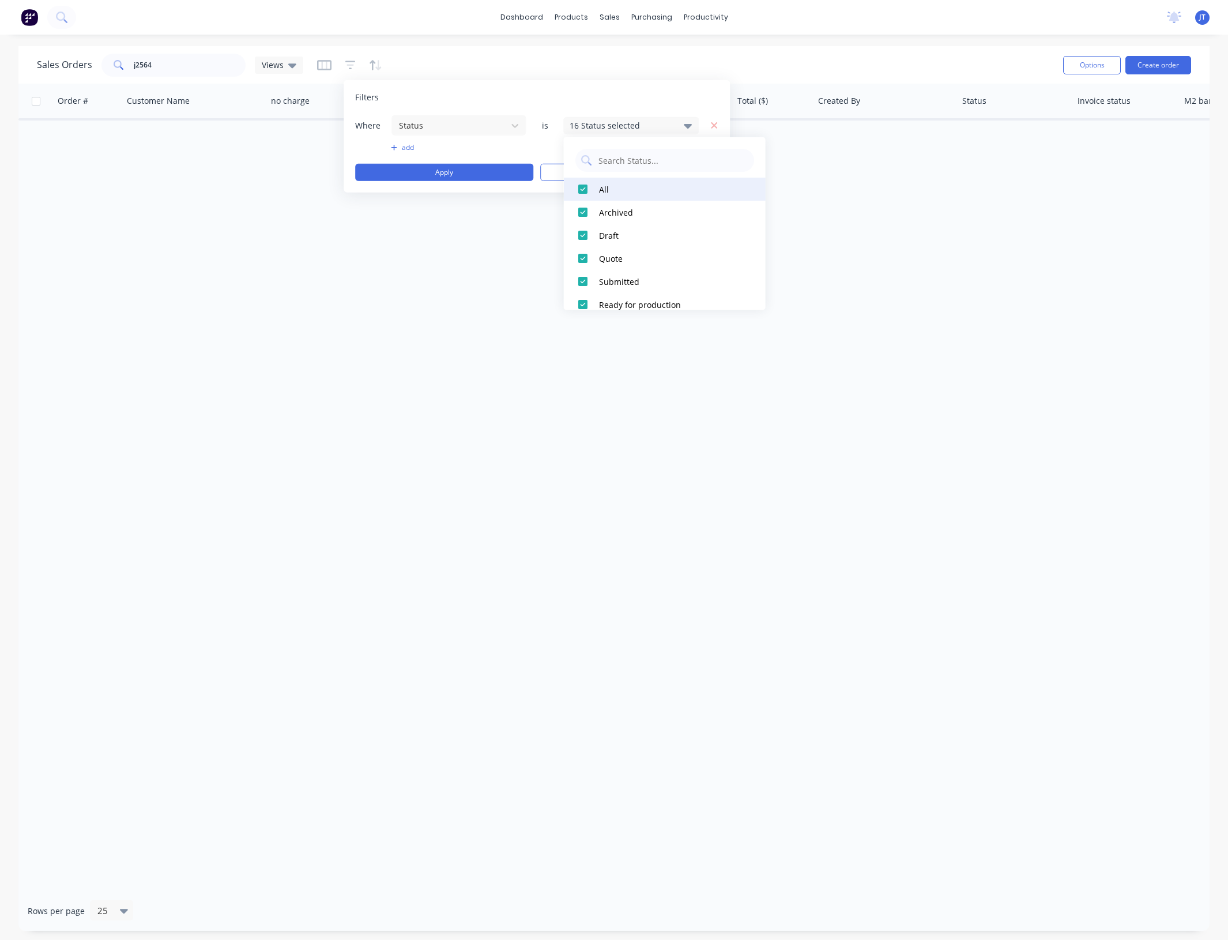
click at [619, 193] on div "All" at bounding box center [668, 189] width 138 height 12
click at [619, 208] on div "Archived" at bounding box center [668, 212] width 138 height 12
click at [419, 168] on button "Apply" at bounding box center [444, 172] width 178 height 17
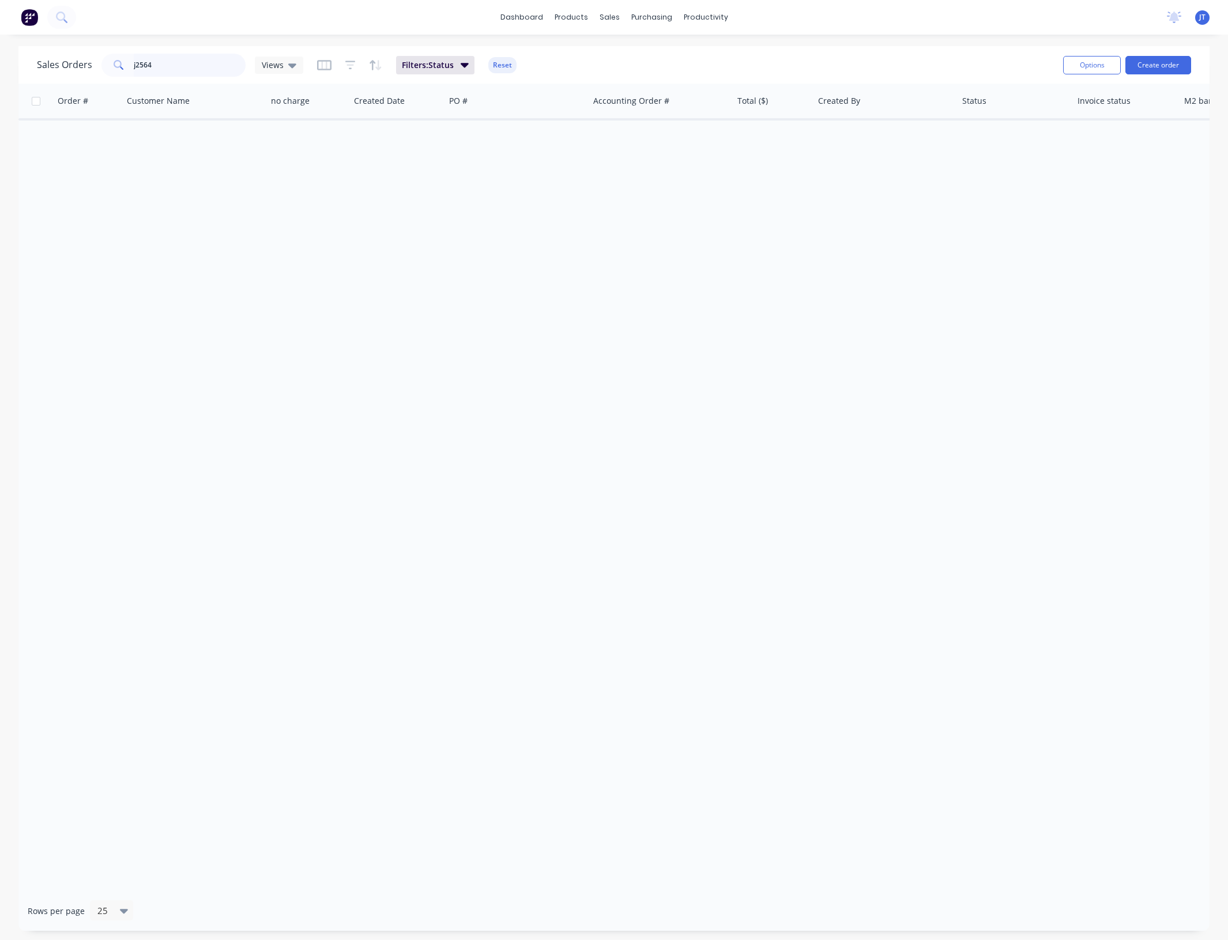
click at [163, 72] on input "j2564" at bounding box center [190, 65] width 112 height 23
drag, startPoint x: 175, startPoint y: 67, endPoint x: 110, endPoint y: 71, distance: 64.7
click at [112, 71] on div "j2564" at bounding box center [173, 65] width 144 height 23
click at [191, 68] on input "j2564" at bounding box center [190, 65] width 112 height 23
click at [206, 65] on input "j2564" at bounding box center [190, 65] width 112 height 23
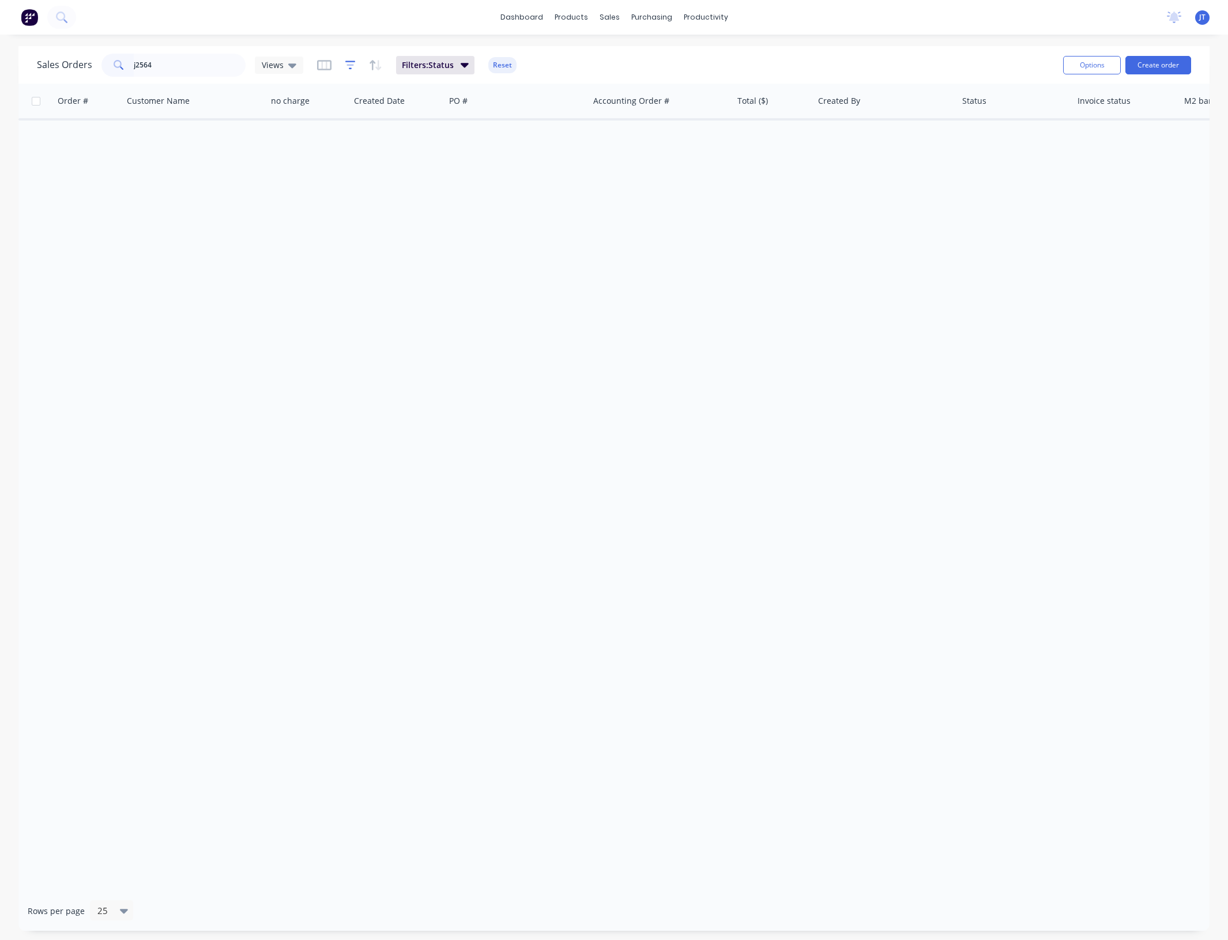
click at [352, 67] on icon "button" at bounding box center [350, 65] width 10 height 12
click at [499, 167] on button "Apply" at bounding box center [444, 172] width 178 height 17
click at [408, 61] on span "Filters: Status" at bounding box center [428, 65] width 52 height 12
drag, startPoint x: 182, startPoint y: 59, endPoint x: 127, endPoint y: 71, distance: 56.7
click at [127, 71] on div "j2564" at bounding box center [173, 65] width 144 height 23
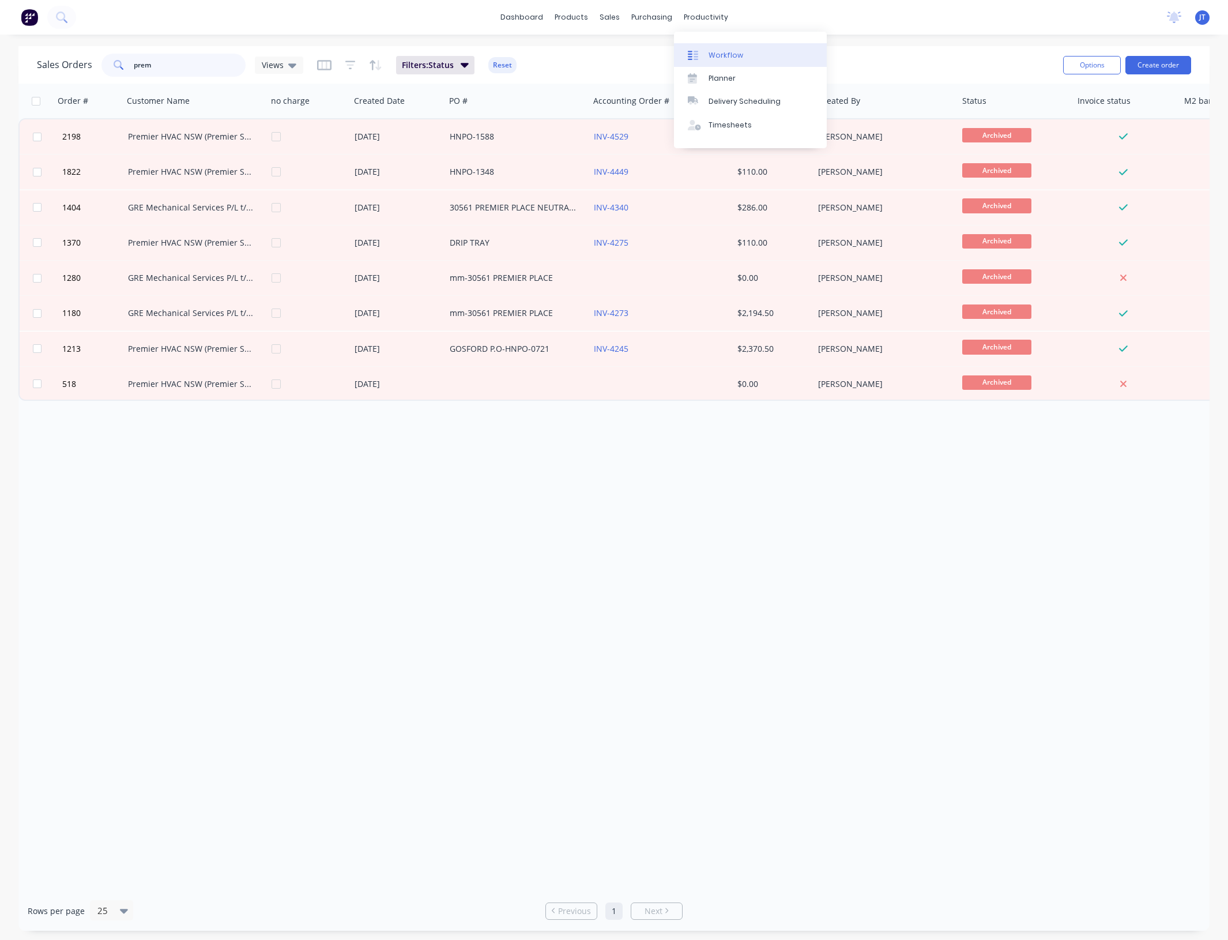
type input "prem"
click at [718, 46] on link "Workflow" at bounding box center [750, 54] width 153 height 23
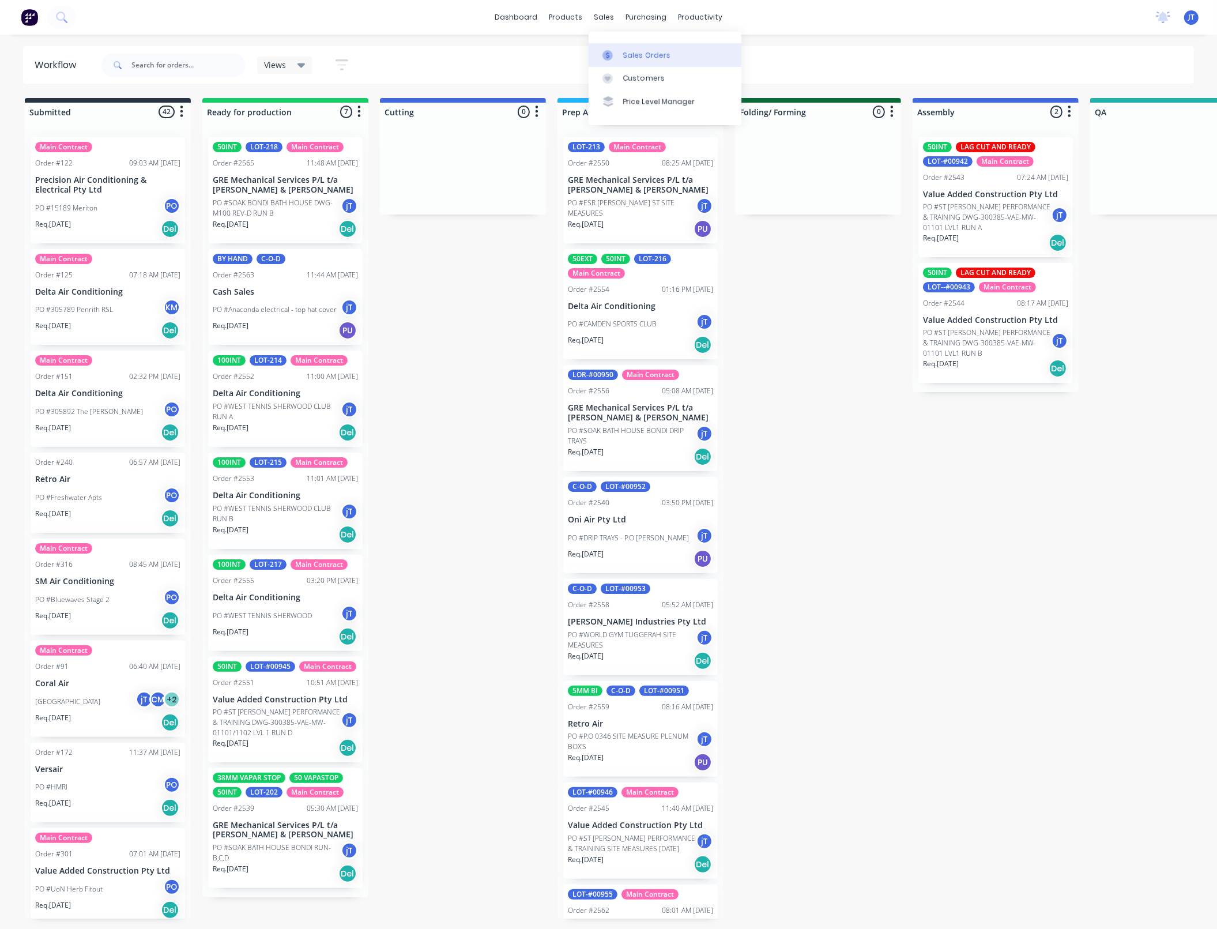
click at [635, 54] on div "Sales Orders" at bounding box center [646, 55] width 47 height 10
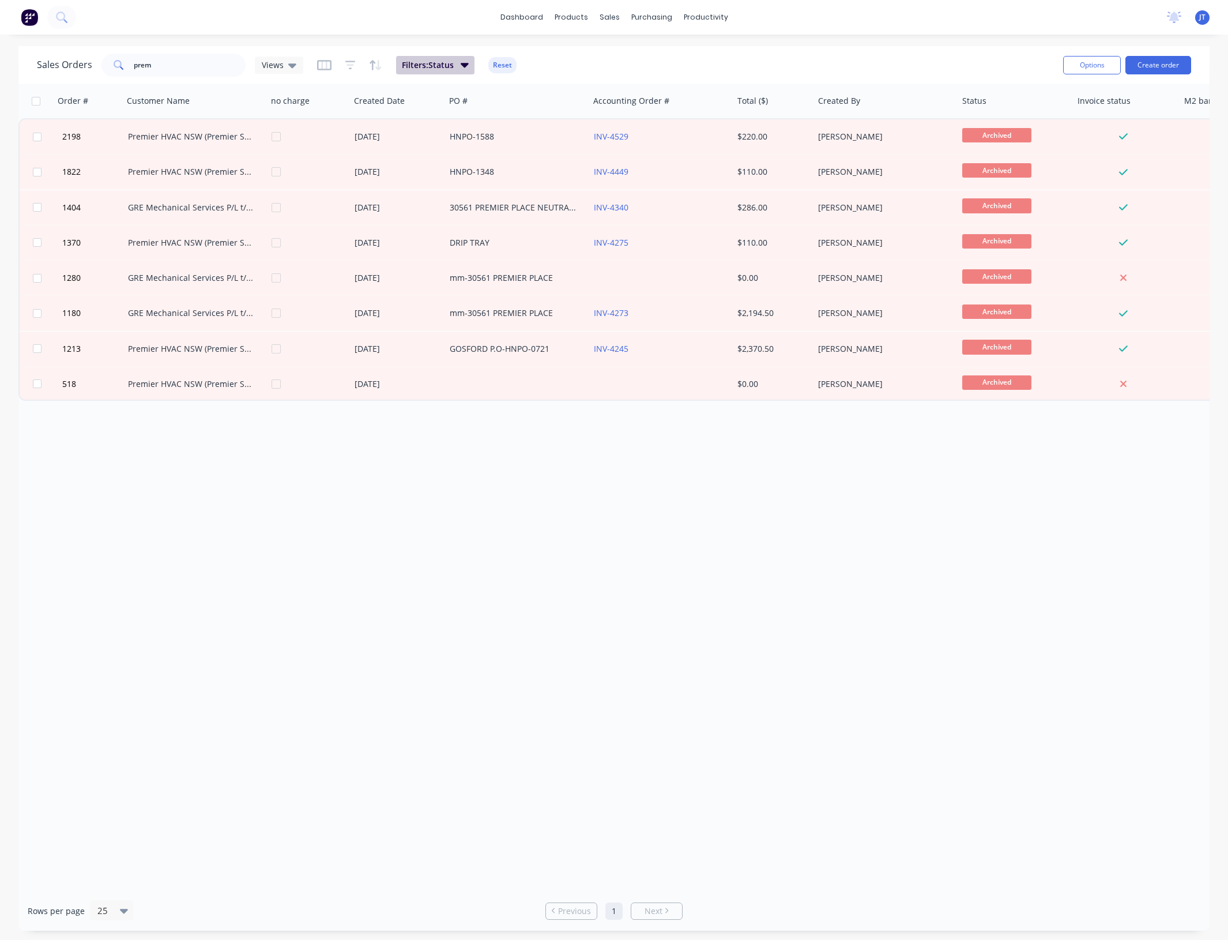
click at [468, 68] on button "Filters: Status" at bounding box center [435, 65] width 78 height 18
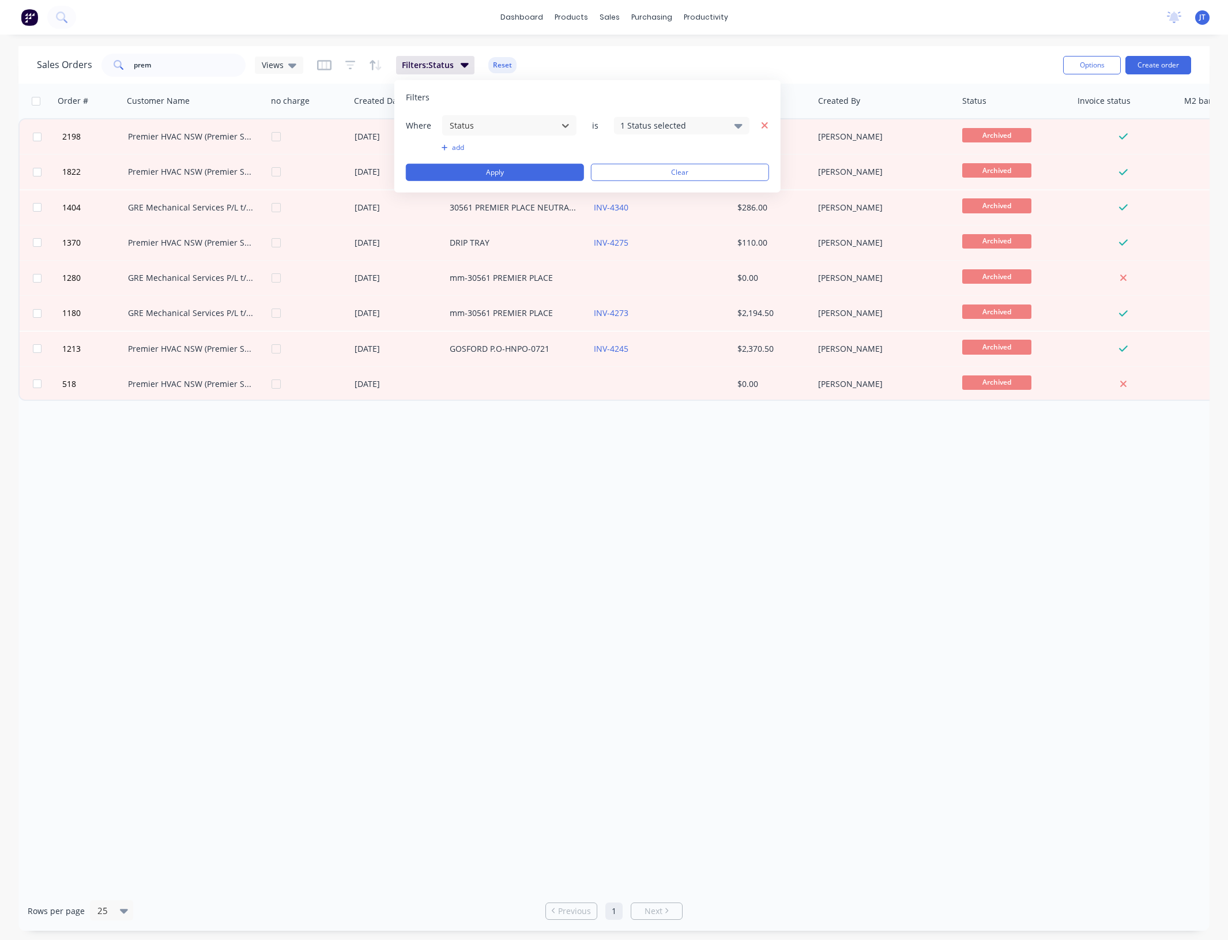
click at [762, 122] on icon "button" at bounding box center [764, 125] width 8 height 10
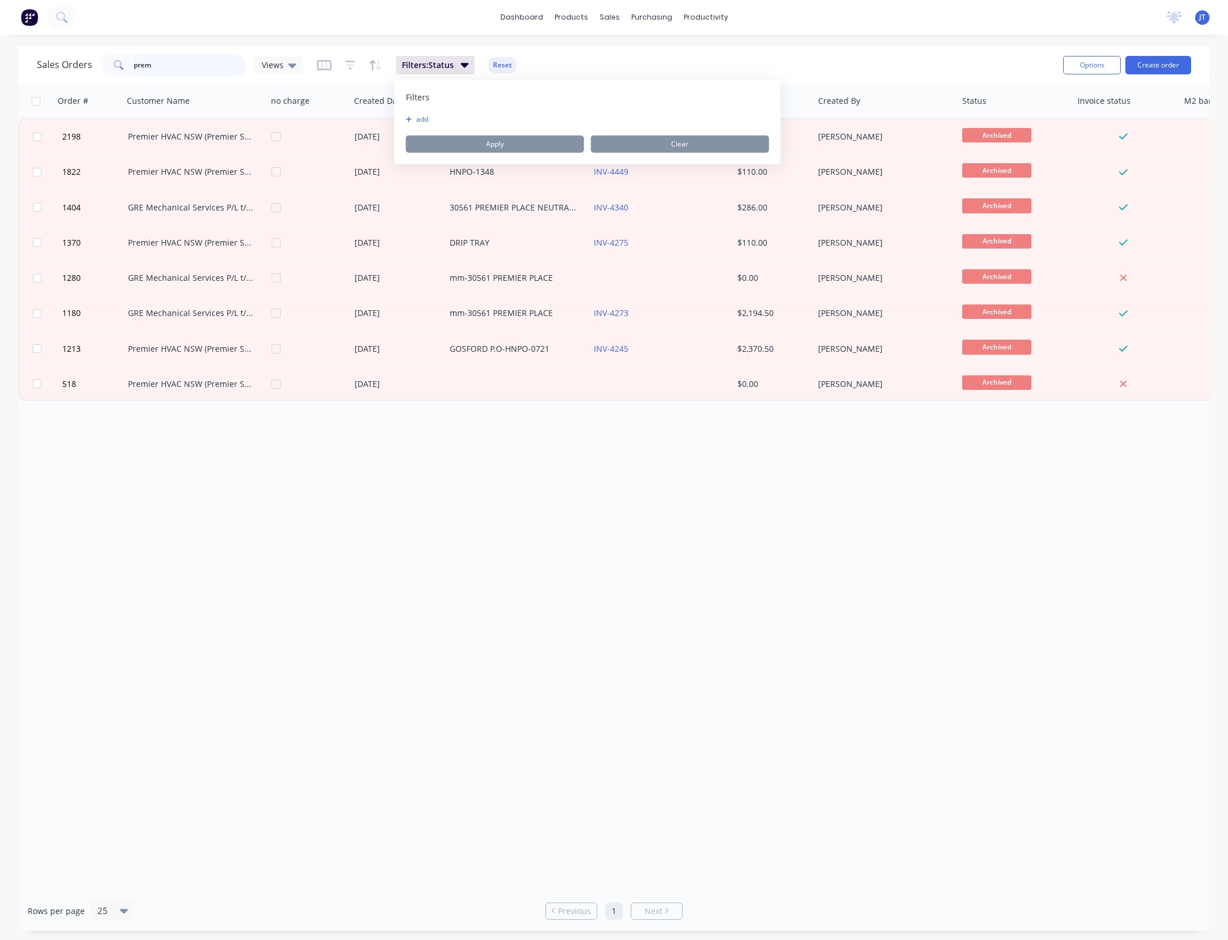
click at [209, 61] on input "prem" at bounding box center [190, 65] width 112 height 23
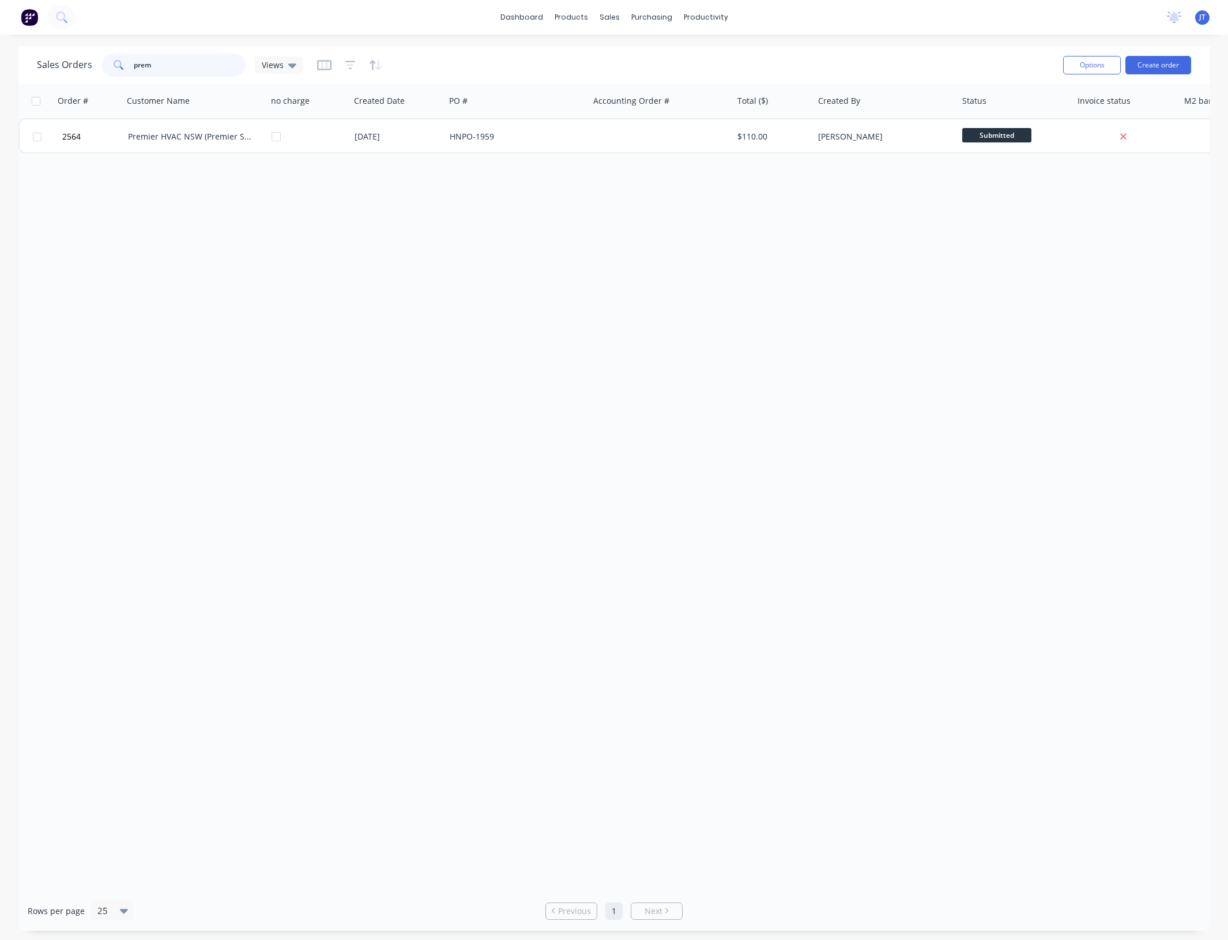
drag, startPoint x: 176, startPoint y: 64, endPoint x: 124, endPoint y: 72, distance: 52.5
click at [126, 70] on div "prem" at bounding box center [173, 65] width 144 height 23
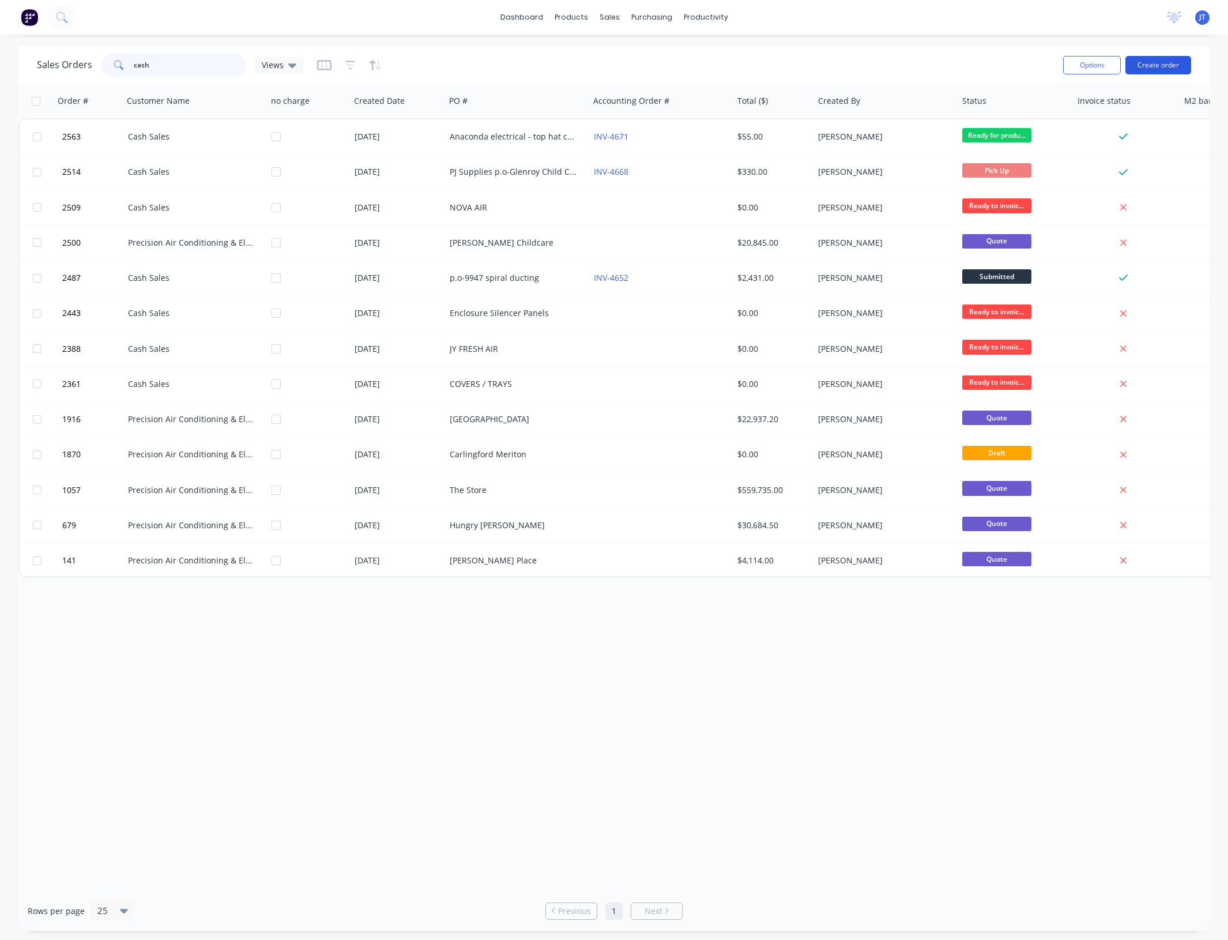
type input "cash"
click at [1159, 69] on button "Create order" at bounding box center [1158, 65] width 66 height 18
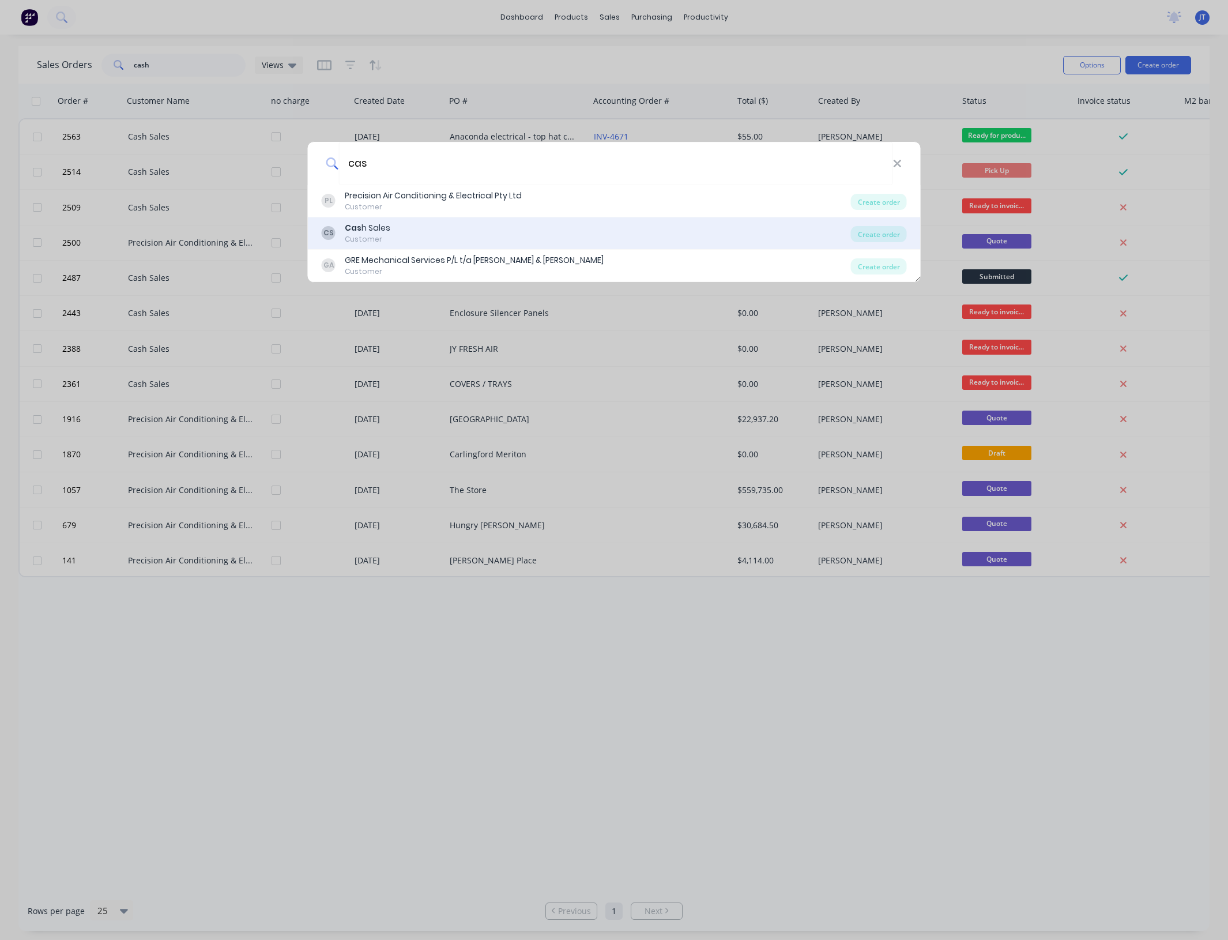
type input "cas"
click at [368, 224] on div "Cas h Sales" at bounding box center [368, 228] width 46 height 12
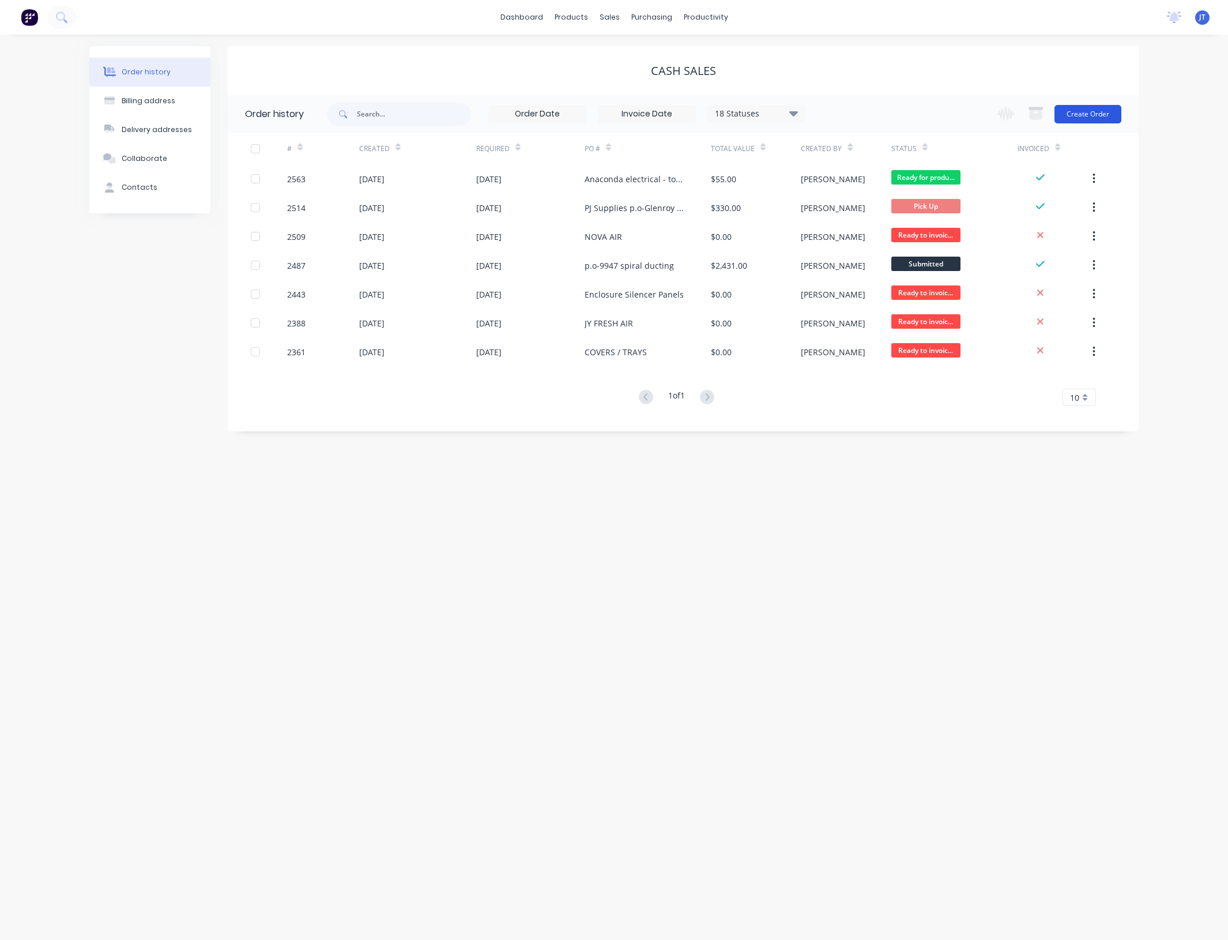
click at [1081, 117] on button "Create Order" at bounding box center [1087, 114] width 67 height 18
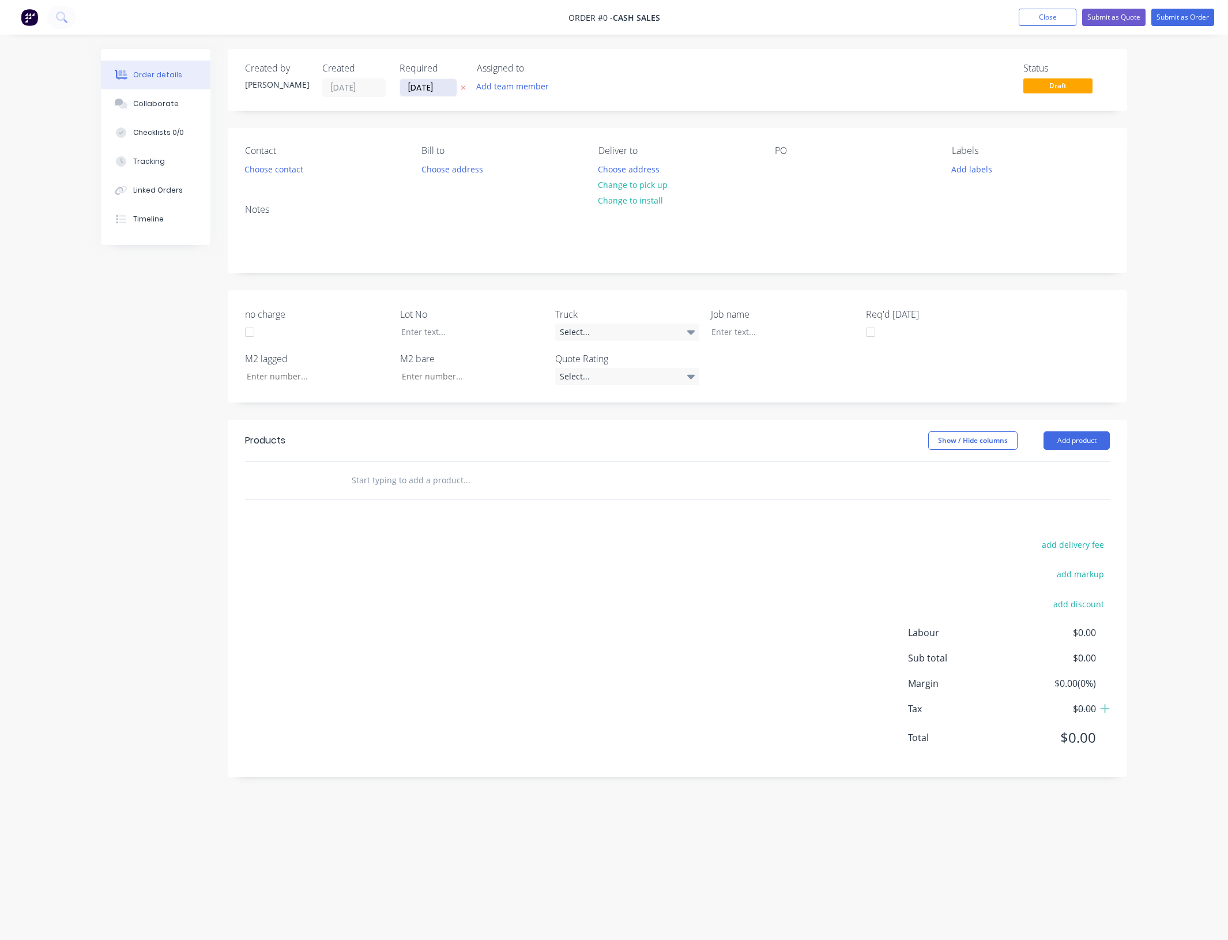
click at [435, 85] on input "[DATE]" at bounding box center [428, 87] width 57 height 17
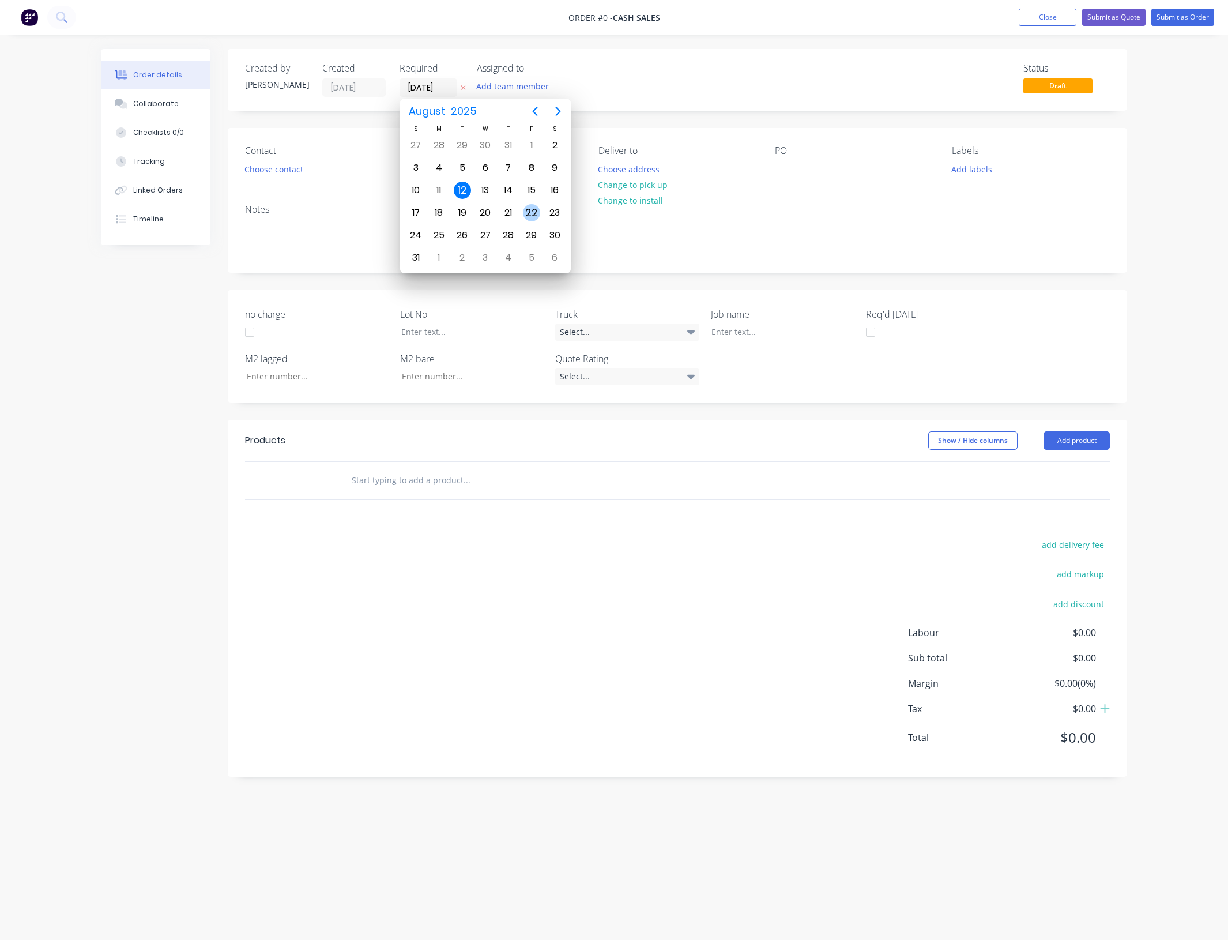
click at [525, 209] on div "22" at bounding box center [531, 212] width 17 height 17
type input "[DATE]"
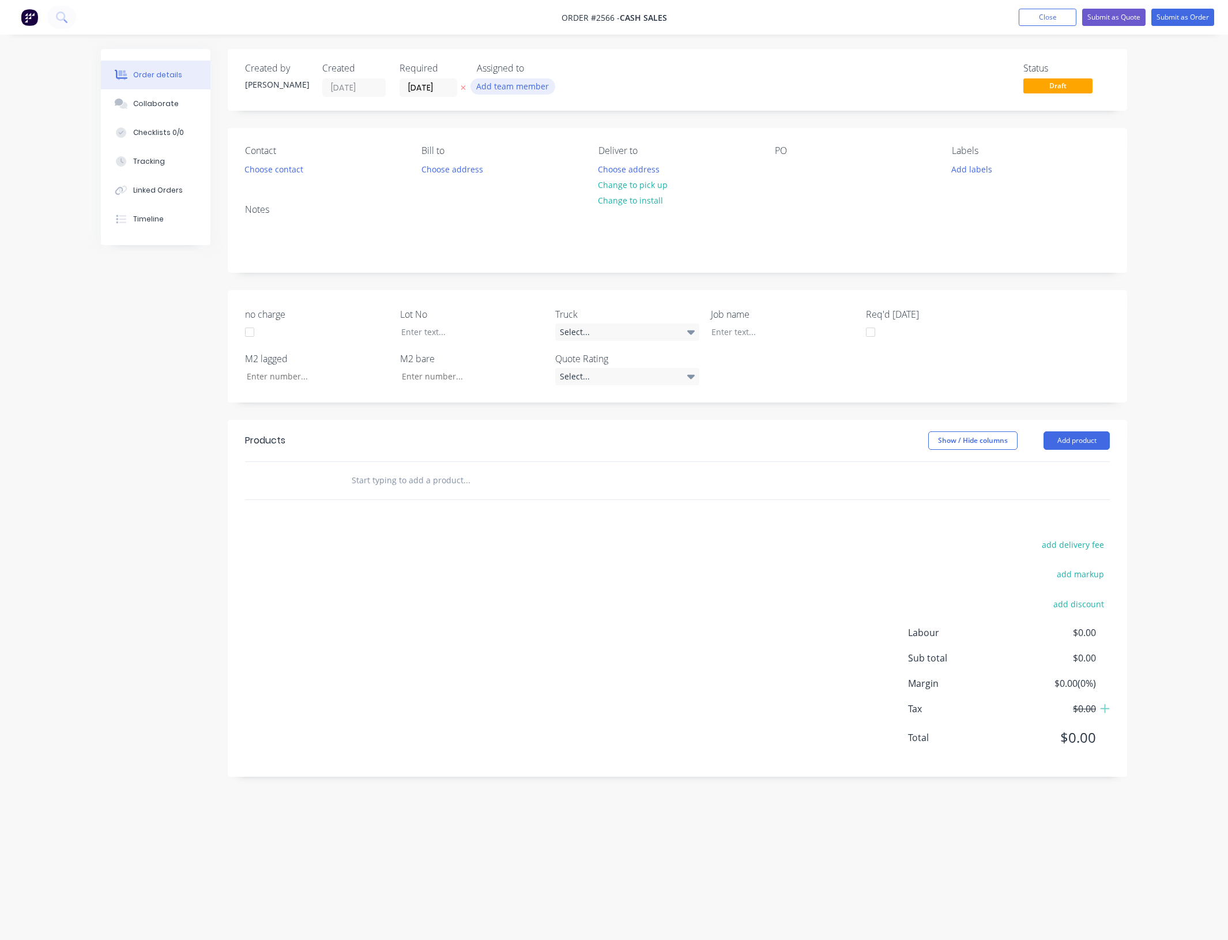
click at [483, 86] on button "Add team member" at bounding box center [512, 86] width 85 height 16
click at [538, 148] on div "[PERSON_NAME] (You)" at bounding box center [570, 151] width 115 height 12
click at [303, 164] on button "Choose contact" at bounding box center [274, 169] width 71 height 16
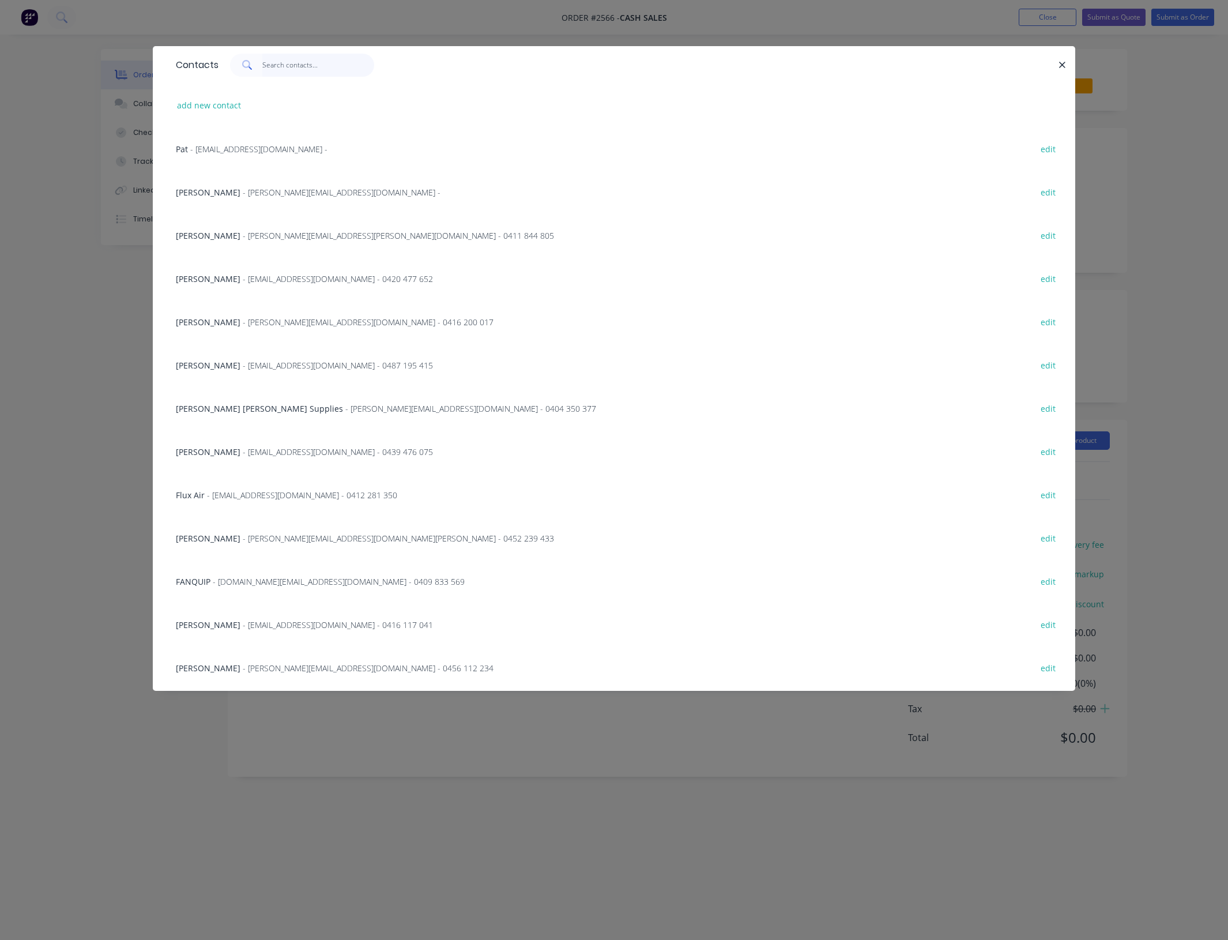
click at [307, 58] on input "text" at bounding box center [318, 65] width 112 height 23
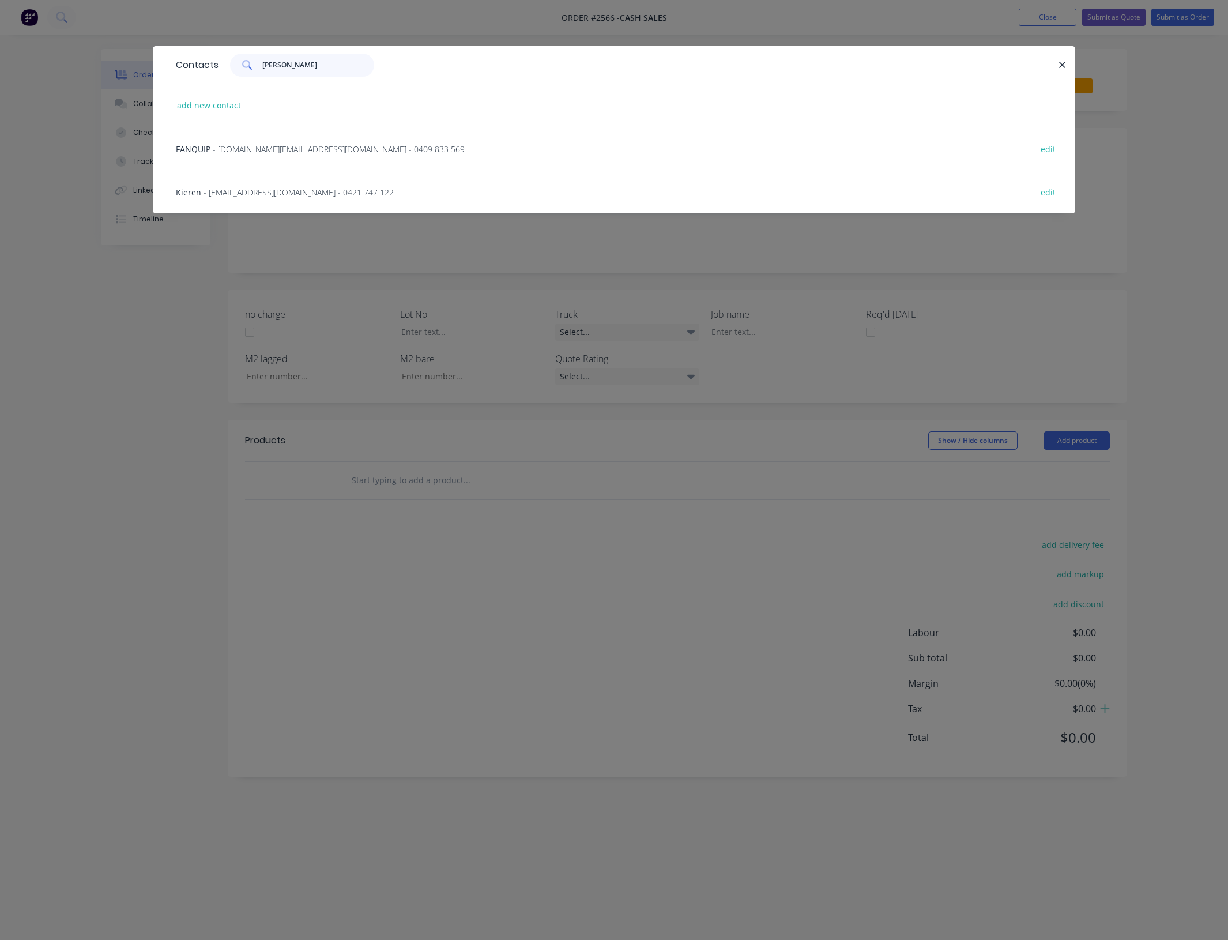
type input "[PERSON_NAME]"
click at [300, 144] on span "- [DOMAIN_NAME][EMAIL_ADDRESS][DOMAIN_NAME] - 0409 833 569" at bounding box center [339, 149] width 252 height 11
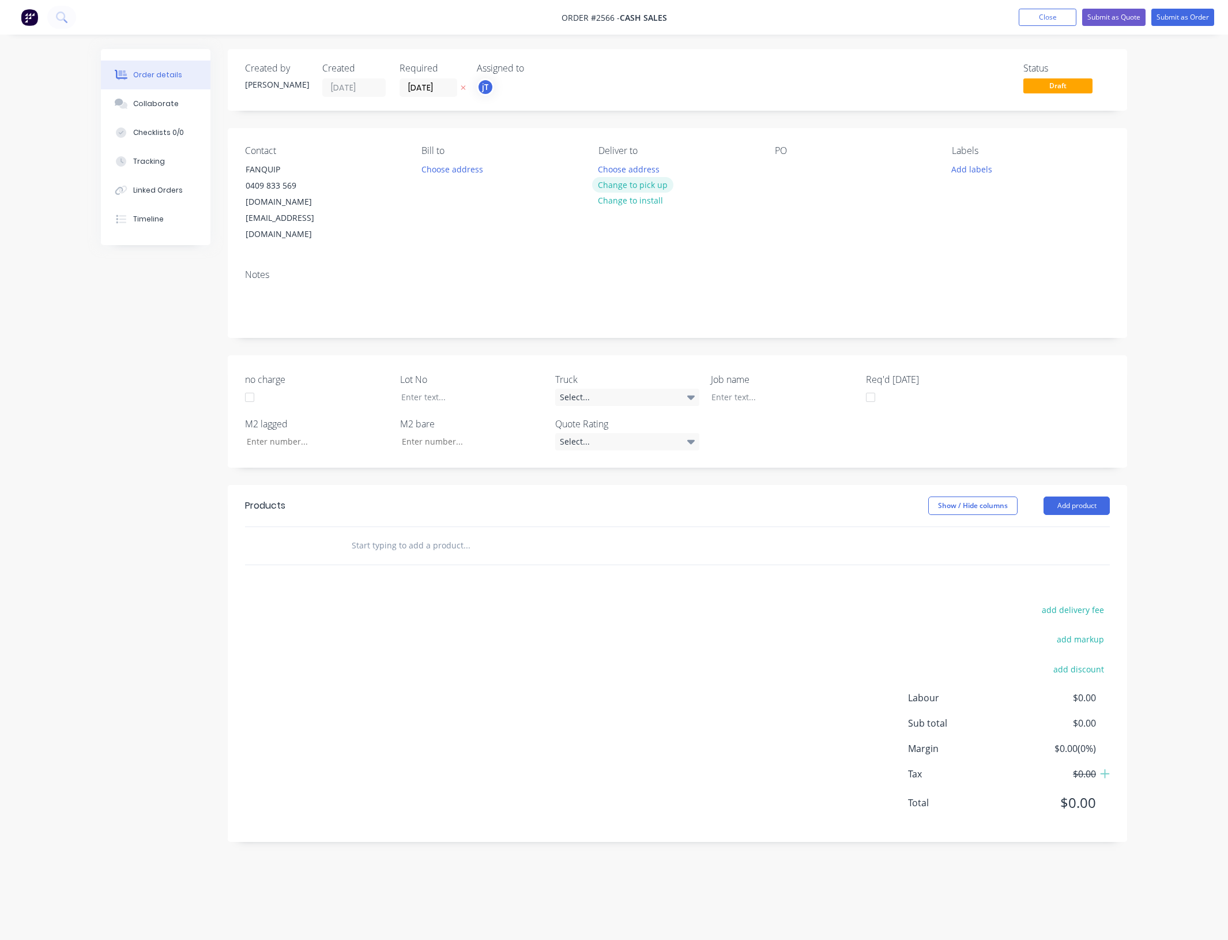
click at [638, 184] on button "Change to pick up" at bounding box center [633, 185] width 82 height 16
click at [637, 182] on button "Change to delivery" at bounding box center [634, 186] width 84 height 16
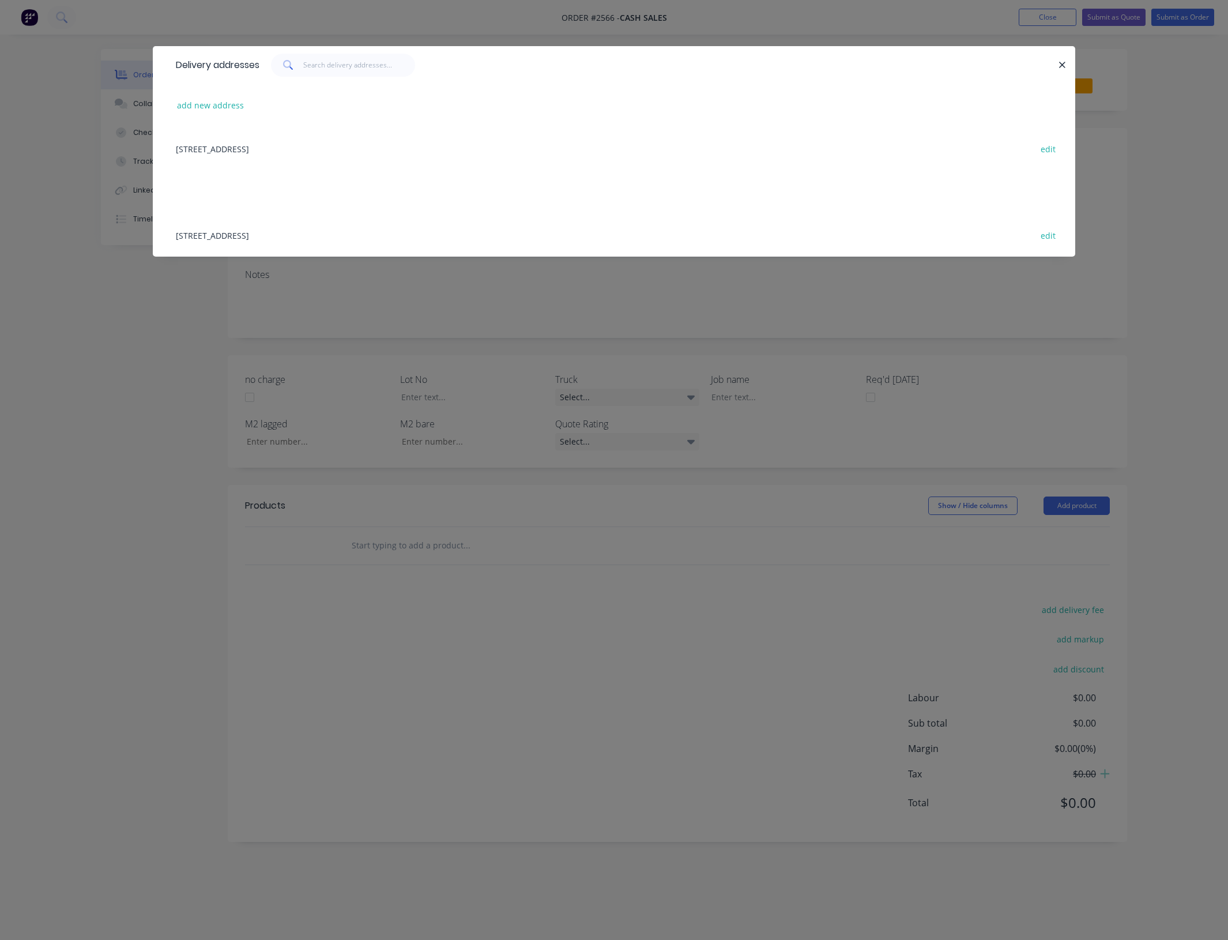
click at [326, 231] on div "[STREET_ADDRESS] edit" at bounding box center [614, 234] width 888 height 43
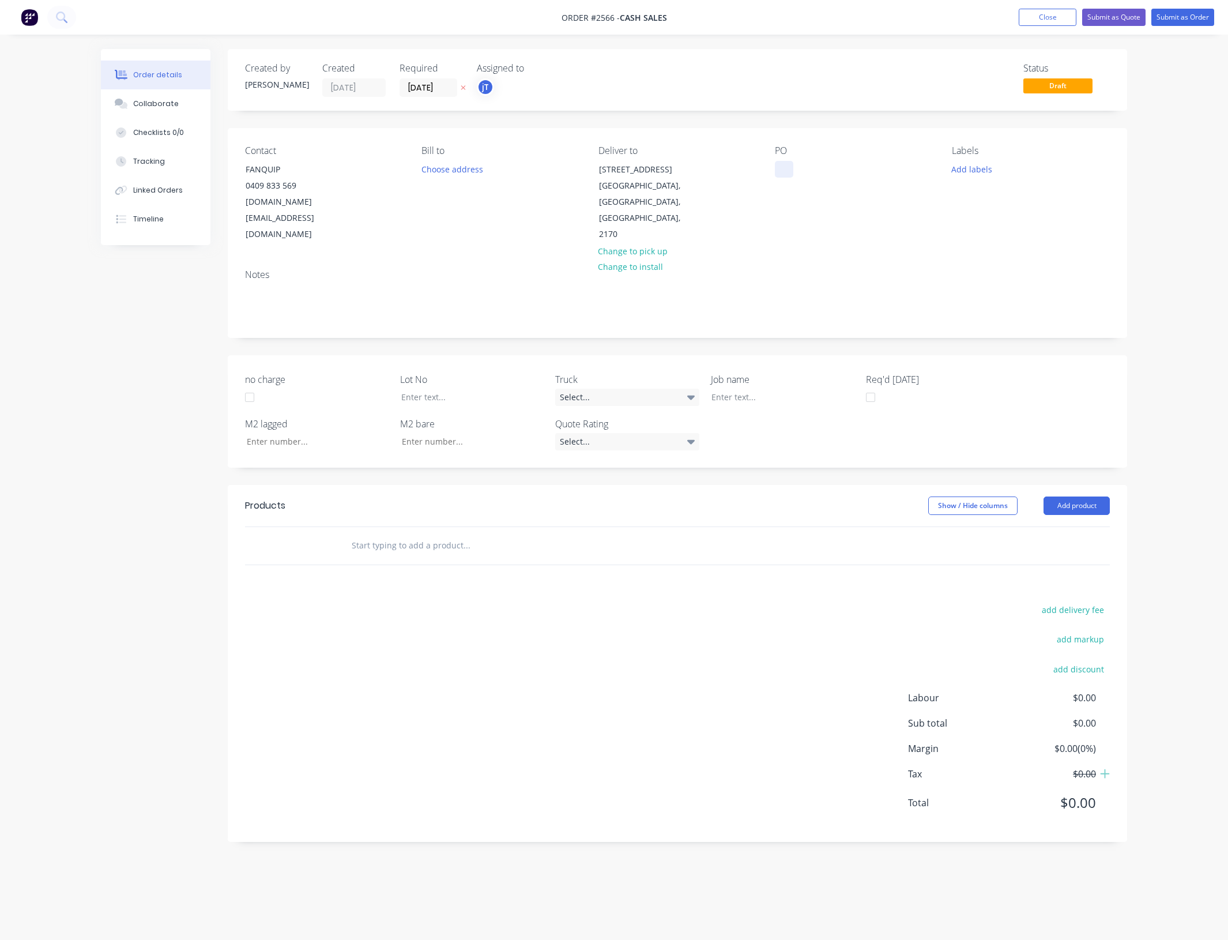
click at [786, 172] on div at bounding box center [784, 169] width 18 height 17
click at [822, 171] on div "Fanquip- welded Square To Round" at bounding box center [847, 175] width 144 height 29
click at [837, 180] on div "Fanquip- Welded Square To Round" at bounding box center [847, 175] width 144 height 29
click at [419, 534] on input "text" at bounding box center [466, 545] width 231 height 23
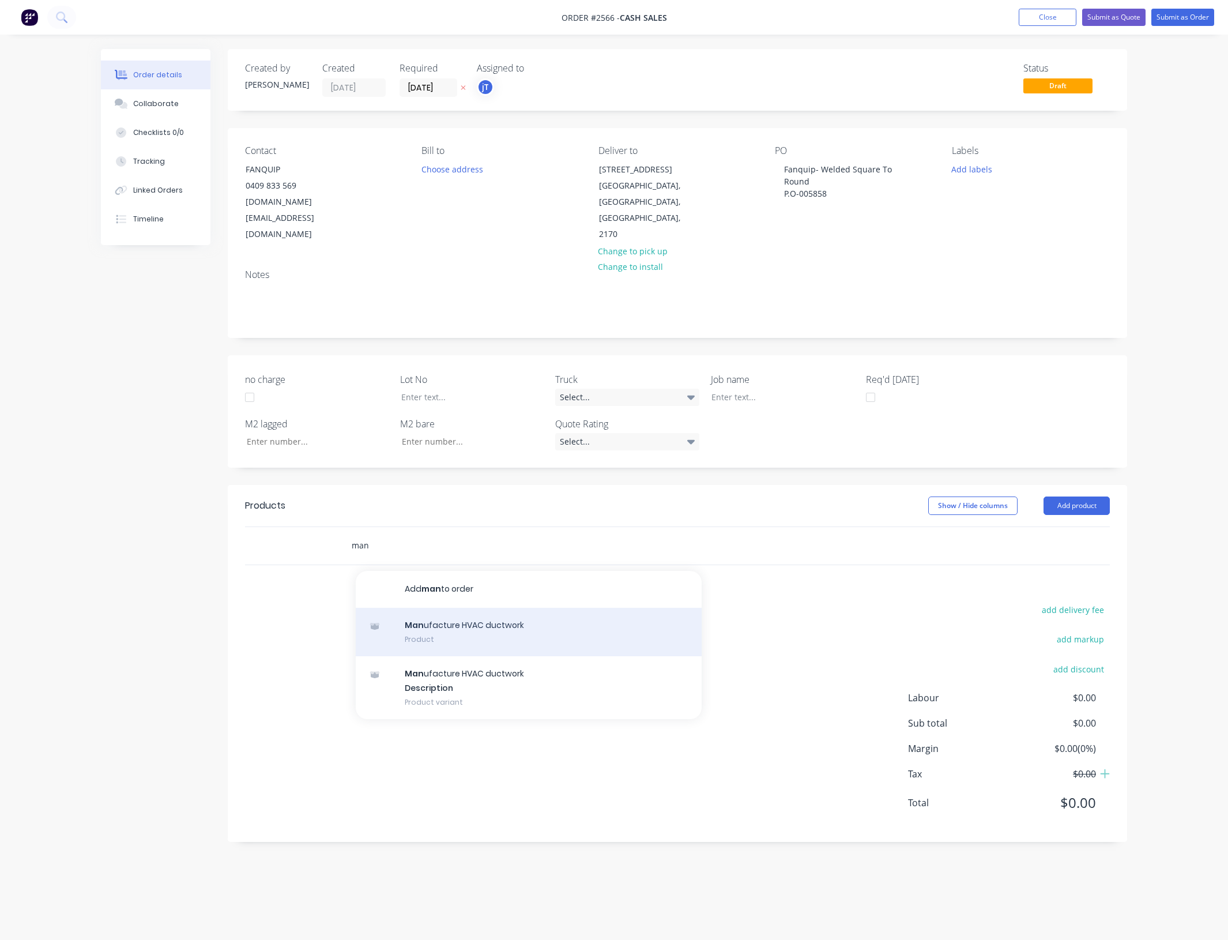
type input "man"
click at [537, 608] on div "Man ufacture HVAC ductwork Product" at bounding box center [529, 632] width 346 height 48
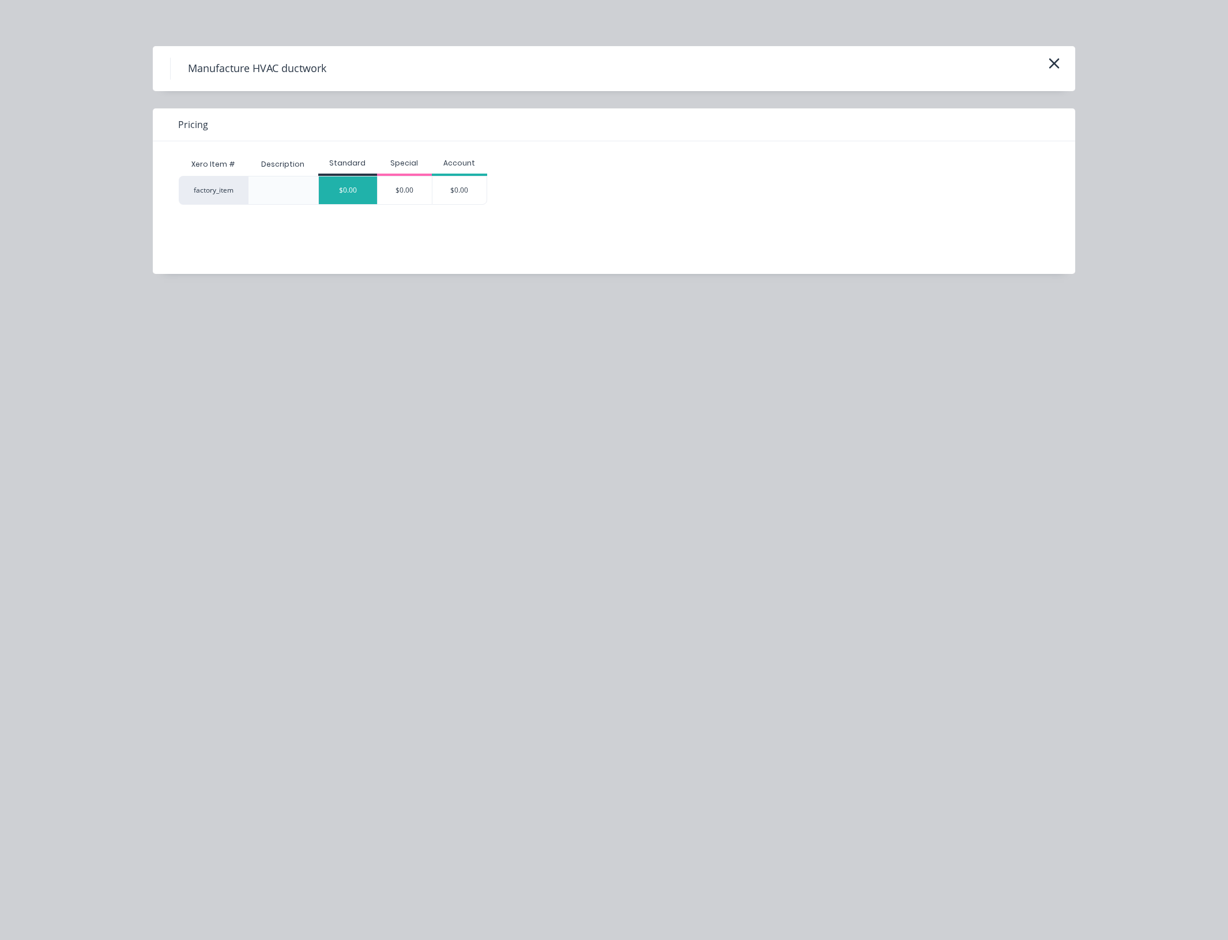
click at [353, 195] on div "$0.00" at bounding box center [348, 190] width 58 height 28
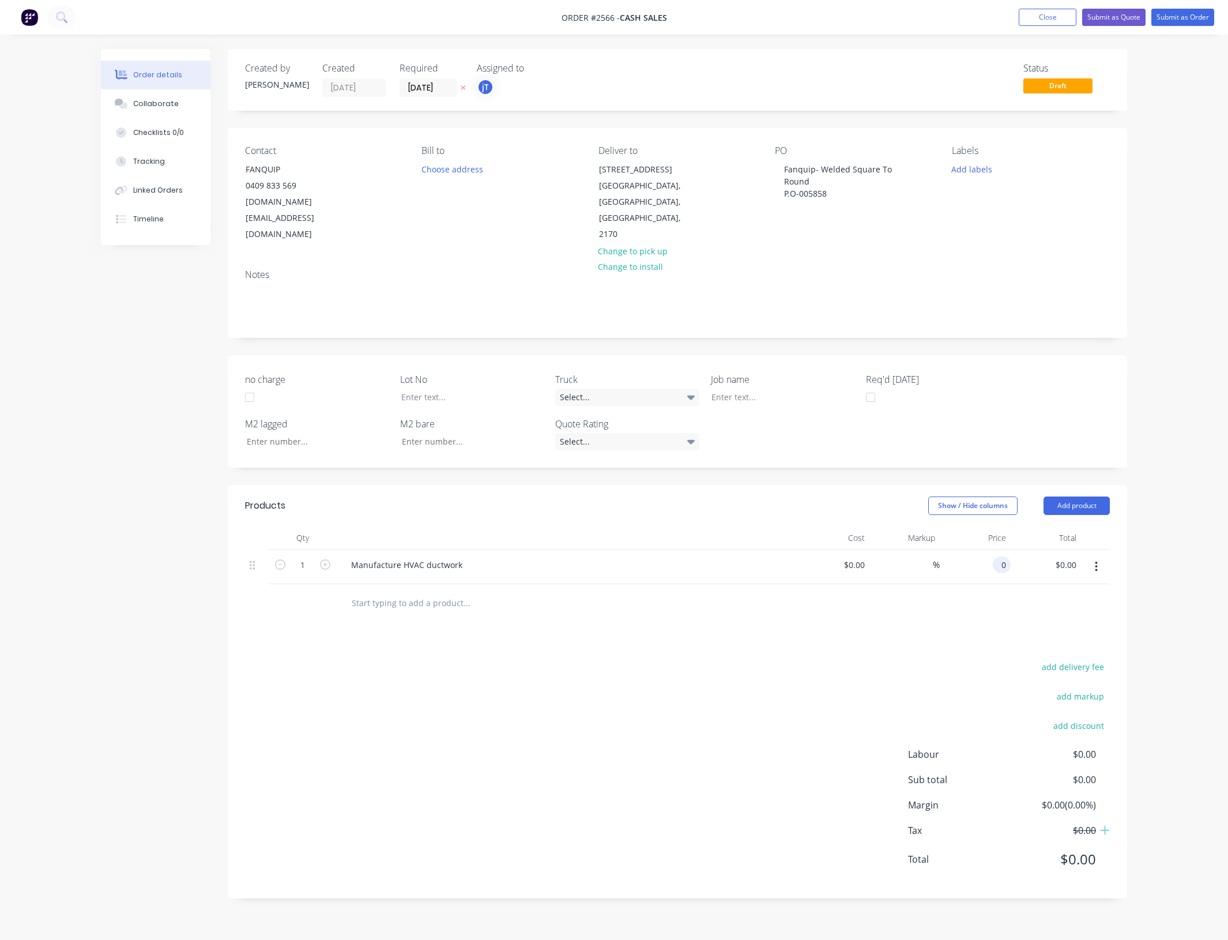
click at [1001, 556] on input "0" at bounding box center [1003, 564] width 13 height 17
type input "$980.00"
click at [728, 389] on div at bounding box center [774, 397] width 144 height 17
click at [836, 201] on div "Fanquip- Welded Square To Round P.O-005858" at bounding box center [847, 181] width 144 height 41
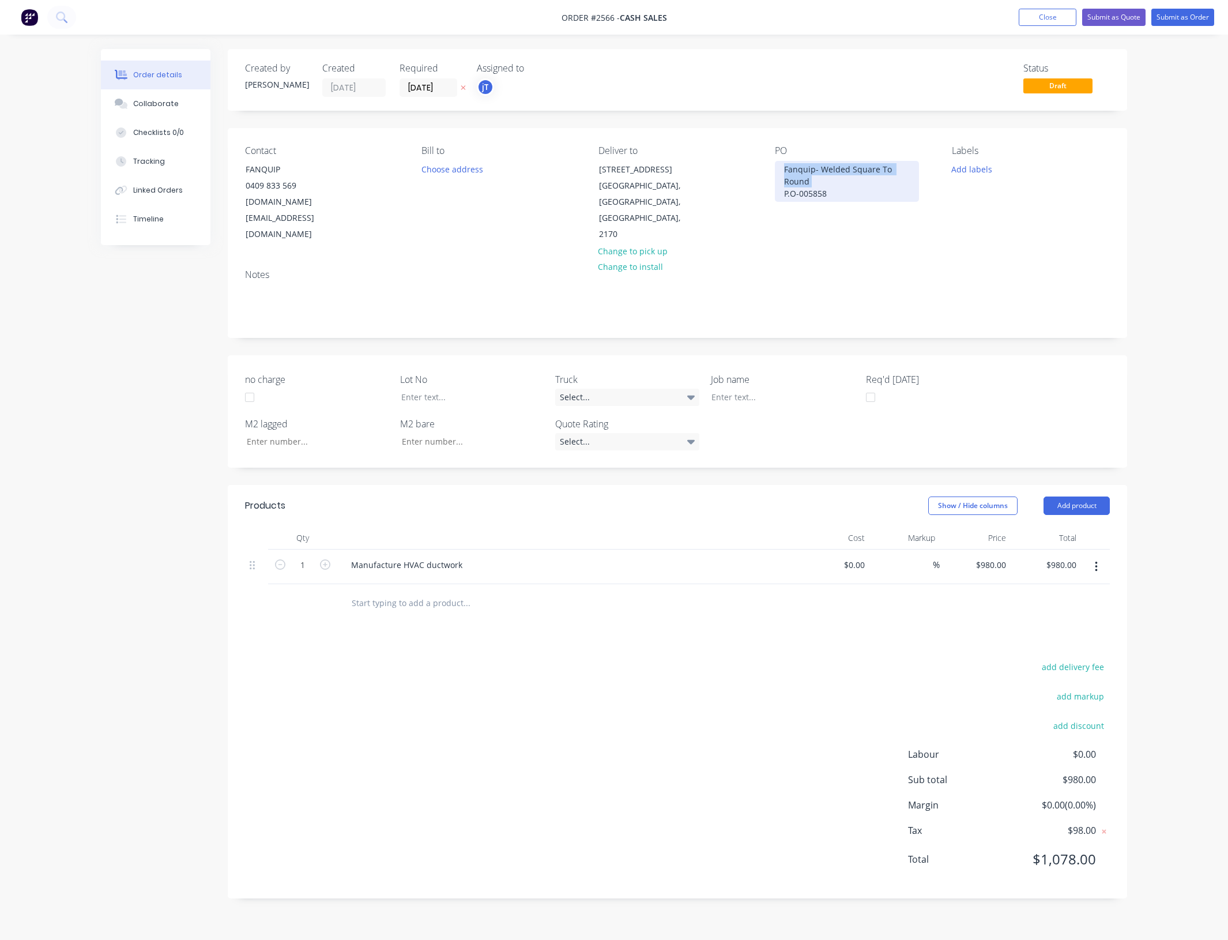
drag, startPoint x: 810, startPoint y: 179, endPoint x: 779, endPoint y: 172, distance: 31.3
click at [779, 172] on div "Fanquip- Welded Square To Round P.O-005858" at bounding box center [847, 181] width 144 height 41
copy div "Fanquip- Welded Square To Round"
click at [759, 389] on div at bounding box center [774, 397] width 144 height 17
paste div
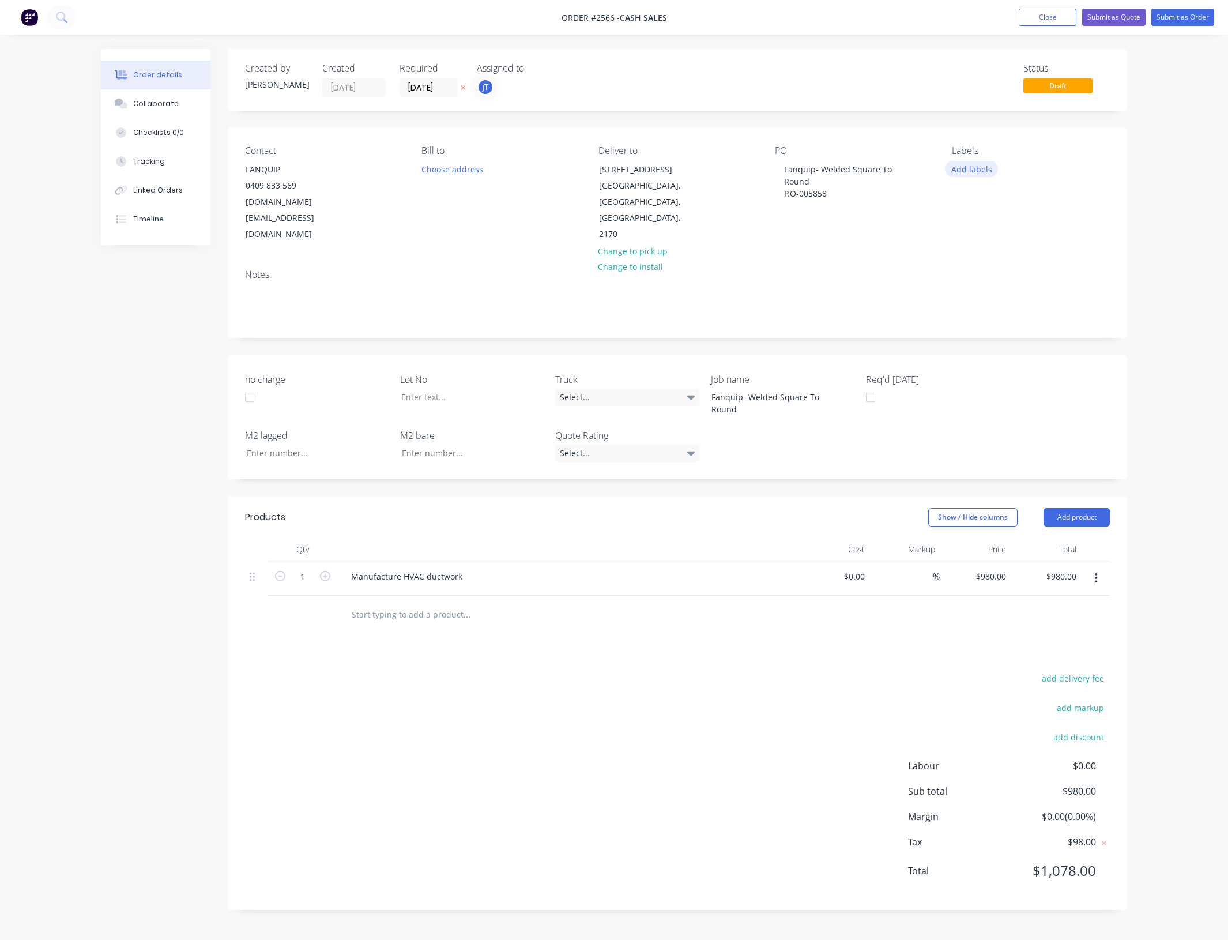
click at [963, 173] on button "Add labels" at bounding box center [971, 169] width 53 height 16
click at [1019, 205] on input "text" at bounding box center [1046, 203] width 120 height 23
type input "c"
click at [1007, 289] on div "C-O-D" at bounding box center [996, 295] width 29 height 13
click at [876, 310] on div "Created by [PERSON_NAME] Created [DATE] Required [DATE] Assigned to jT Status D…" at bounding box center [677, 479] width 899 height 861
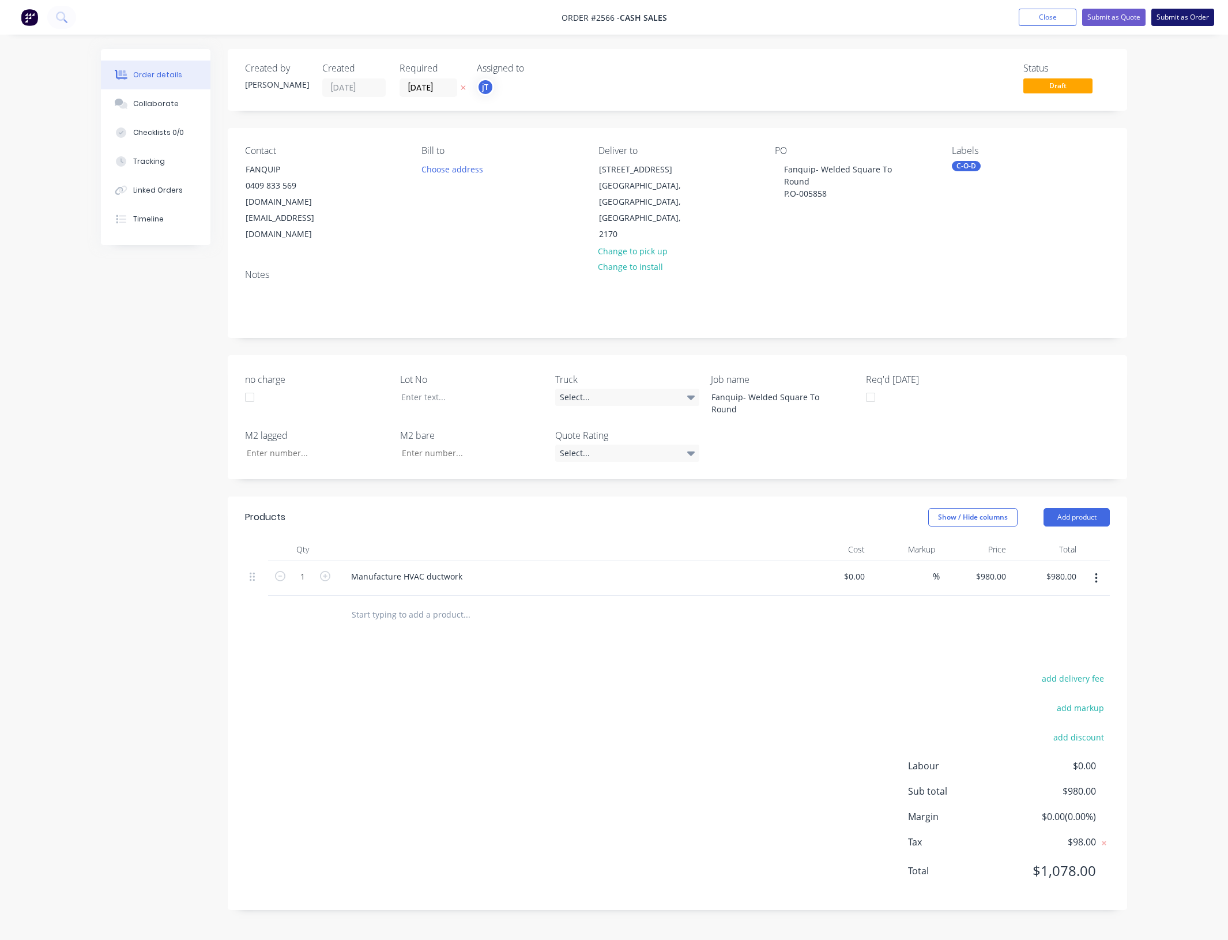
click at [1200, 16] on button "Submit as Order" at bounding box center [1182, 17] width 63 height 17
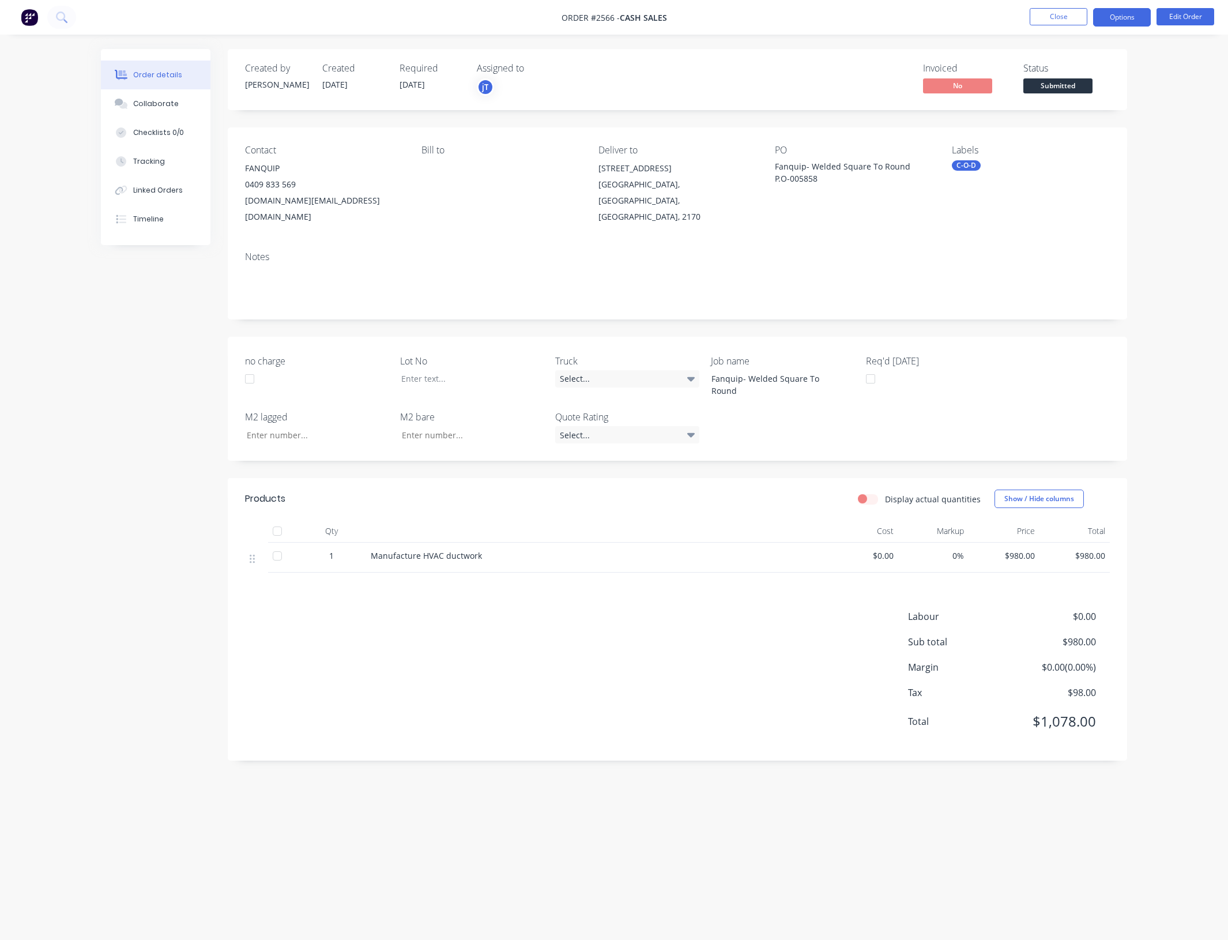
click at [1128, 21] on button "Options" at bounding box center [1122, 17] width 58 height 18
click at [1087, 73] on div "Invoice" at bounding box center [1087, 70] width 106 height 17
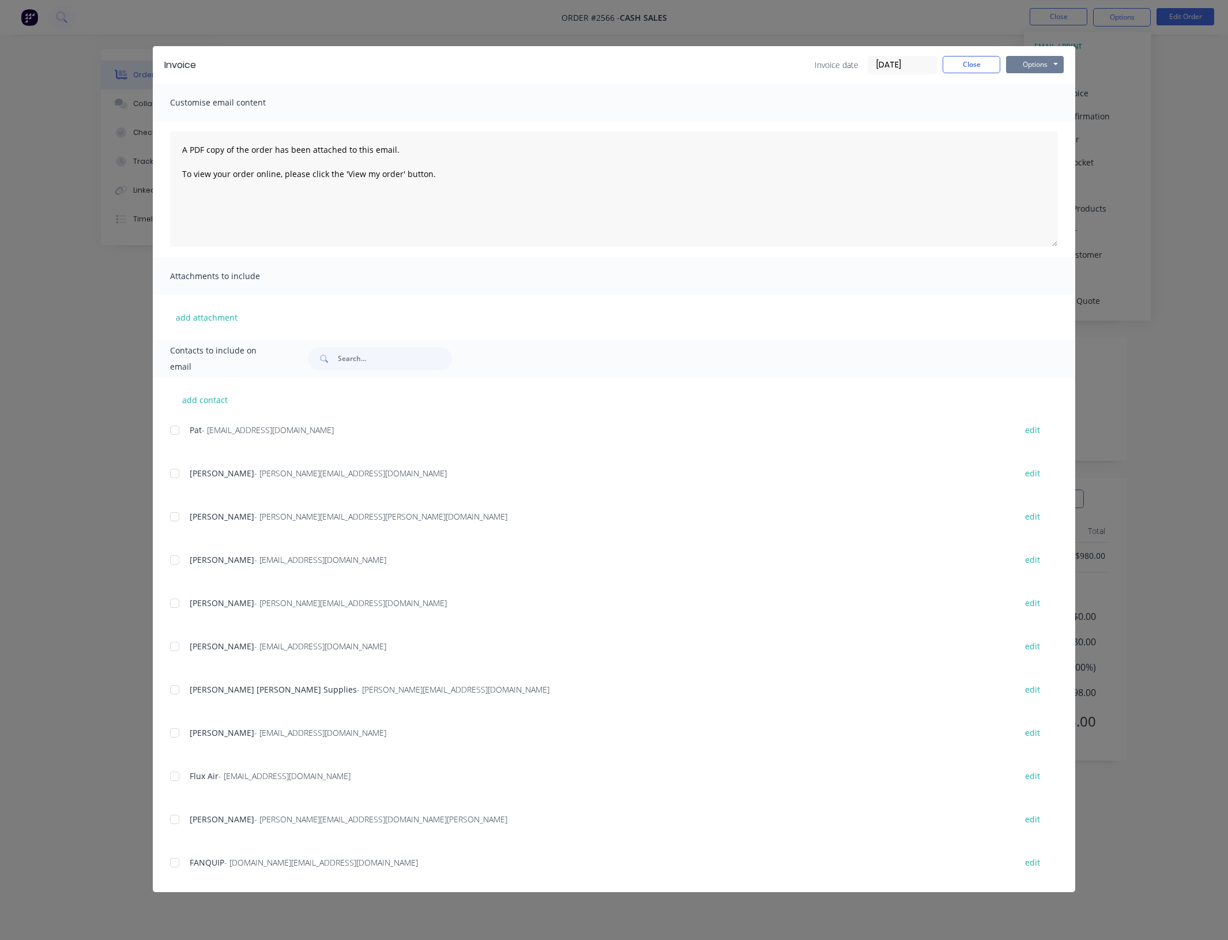
click at [1029, 61] on button "Options" at bounding box center [1035, 64] width 58 height 17
click at [1067, 97] on button "Print" at bounding box center [1043, 104] width 74 height 19
click at [970, 67] on button "Close" at bounding box center [972, 64] width 58 height 17
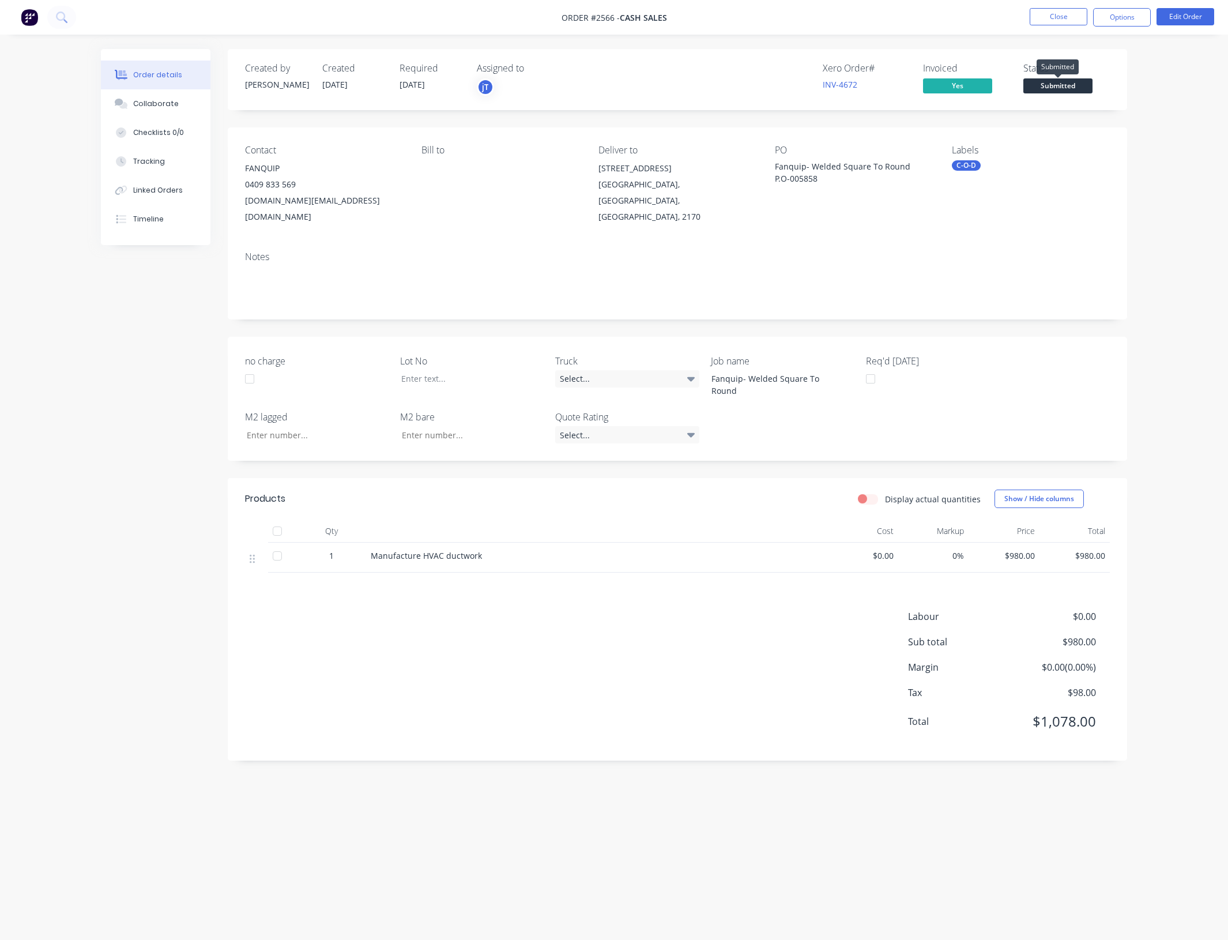
click at [1074, 85] on span "Submitted" at bounding box center [1057, 85] width 69 height 14
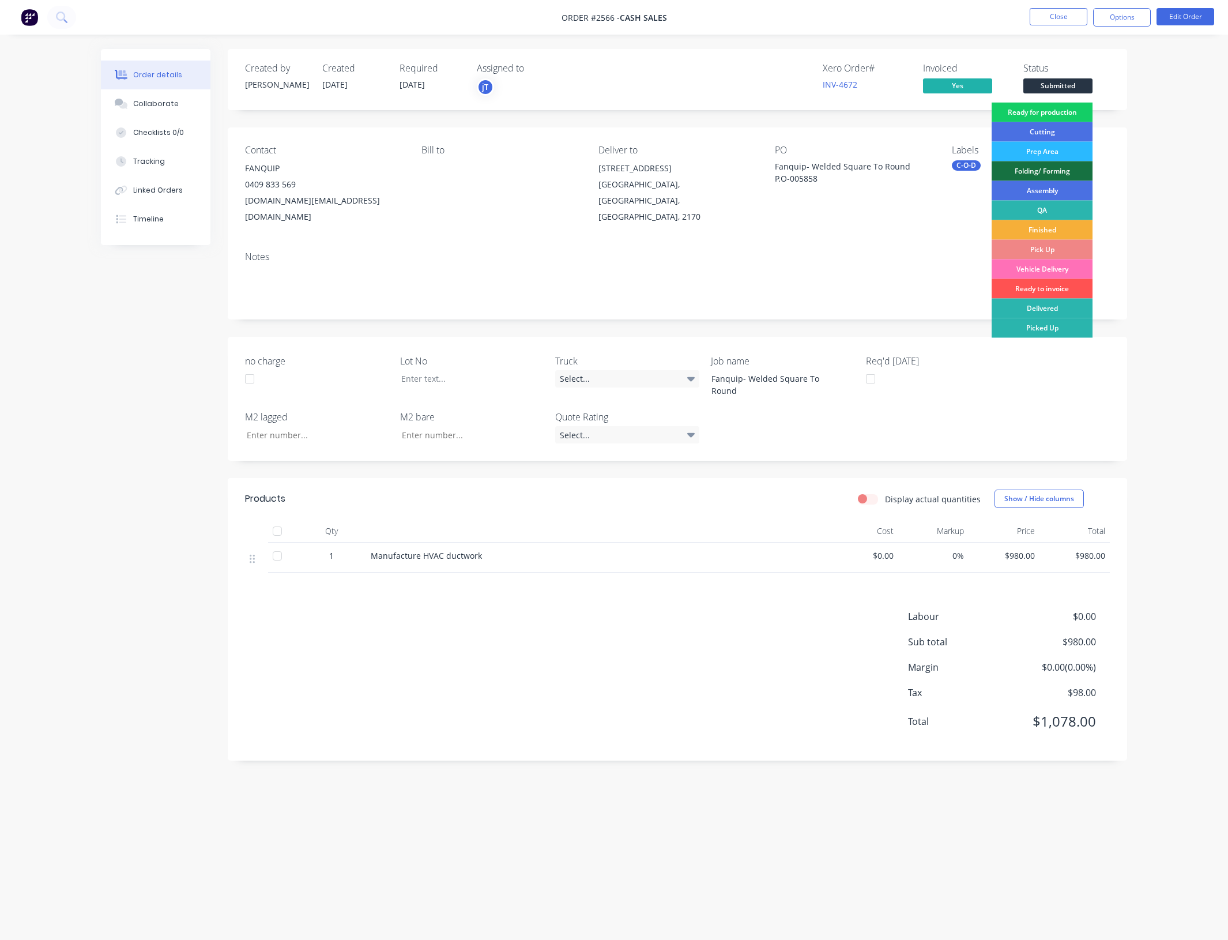
click at [1073, 105] on div "Ready for production" at bounding box center [1042, 113] width 101 height 20
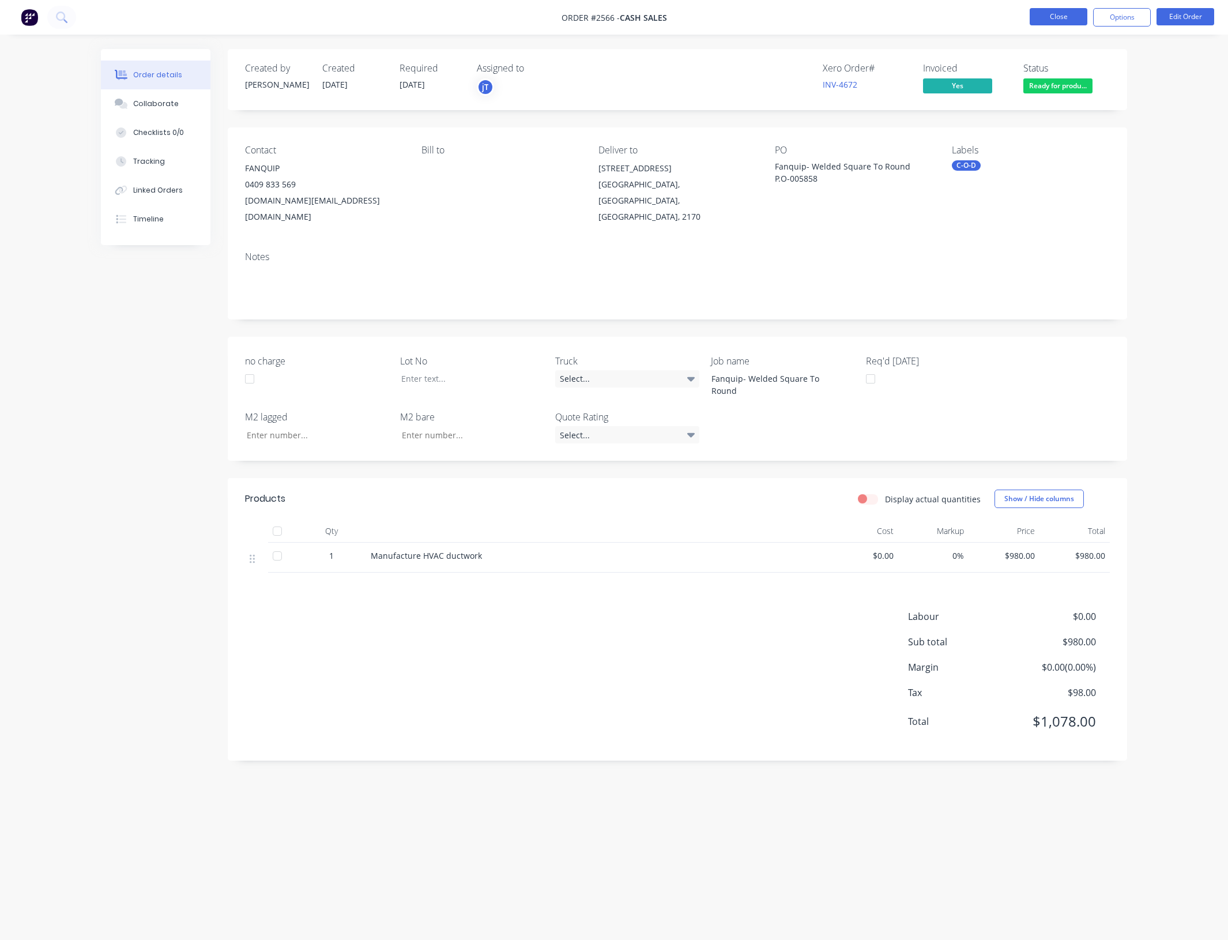
click at [1063, 18] on button "Close" at bounding box center [1059, 16] width 58 height 17
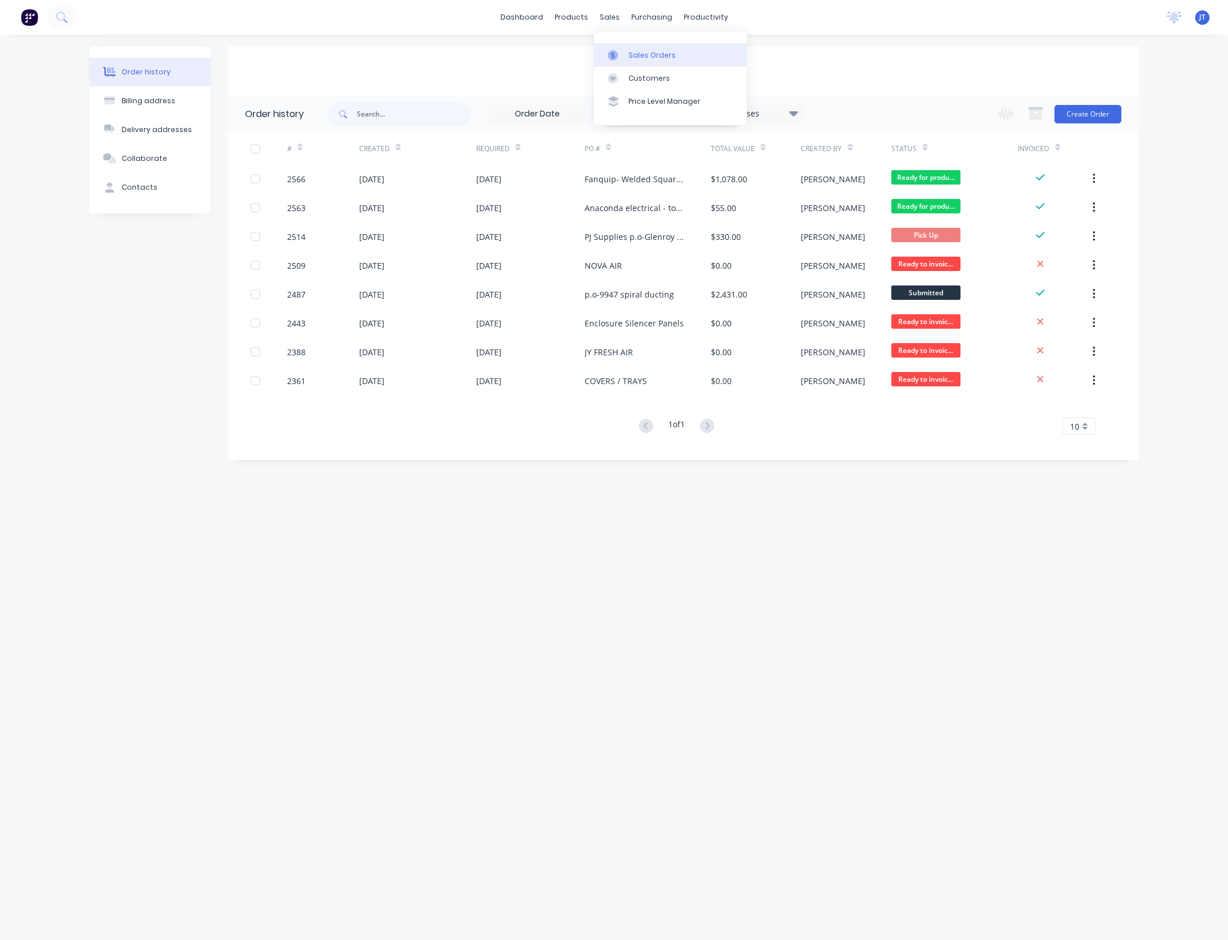
click at [702, 55] on link "Sales Orders" at bounding box center [670, 54] width 153 height 23
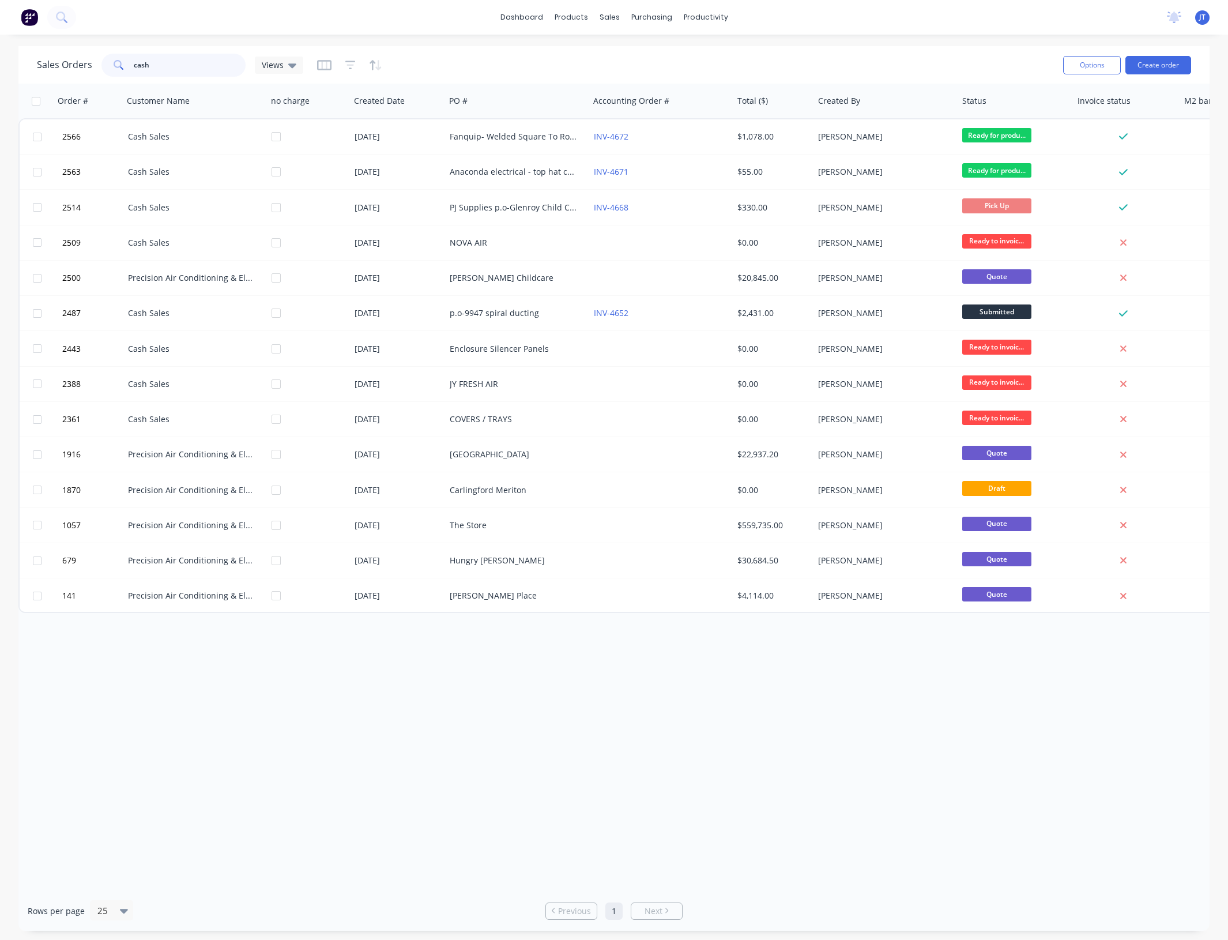
drag, startPoint x: 156, startPoint y: 59, endPoint x: 128, endPoint y: 67, distance: 29.4
click at [128, 67] on div "cash" at bounding box center [173, 65] width 144 height 23
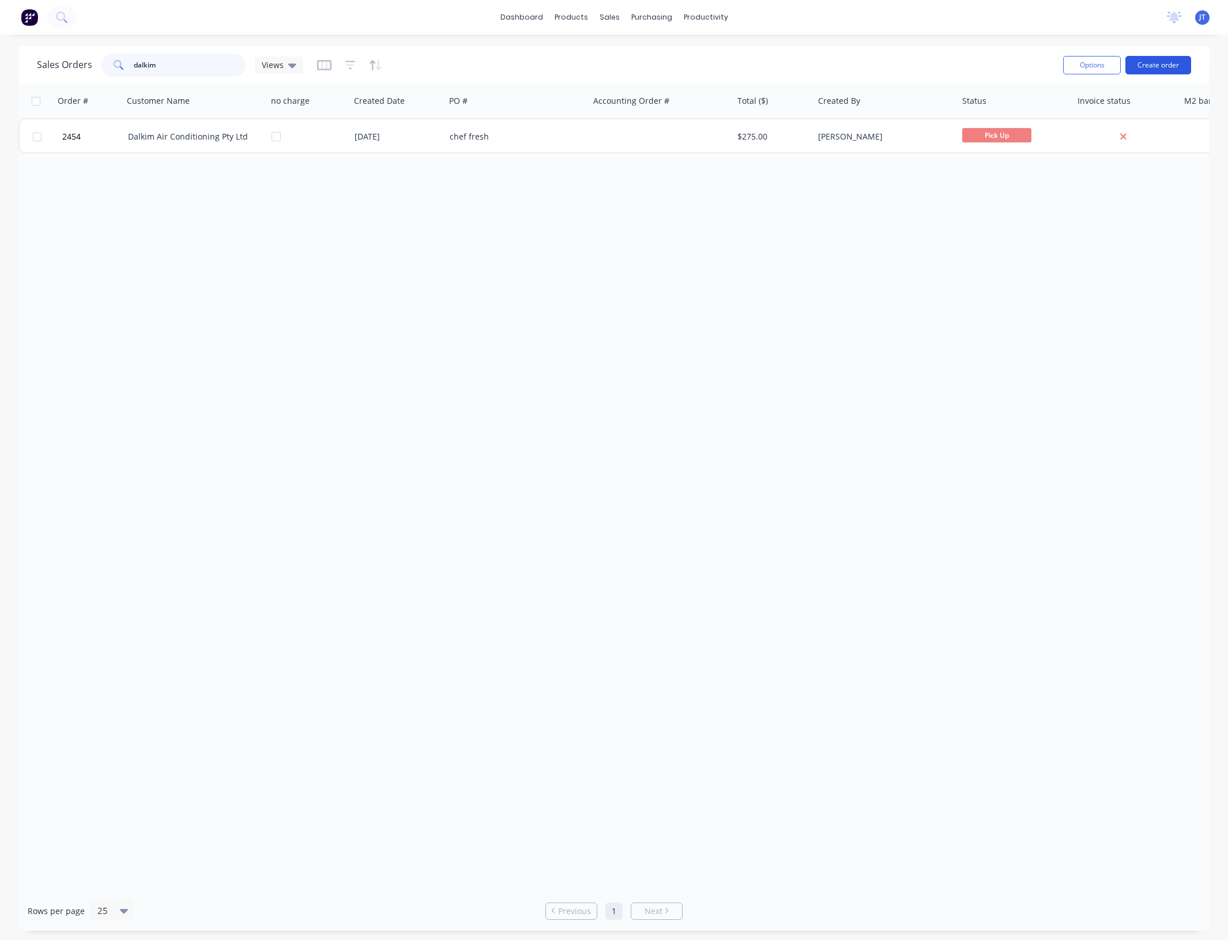
type input "dalkim"
click at [1143, 68] on button "Create order" at bounding box center [1158, 65] width 66 height 18
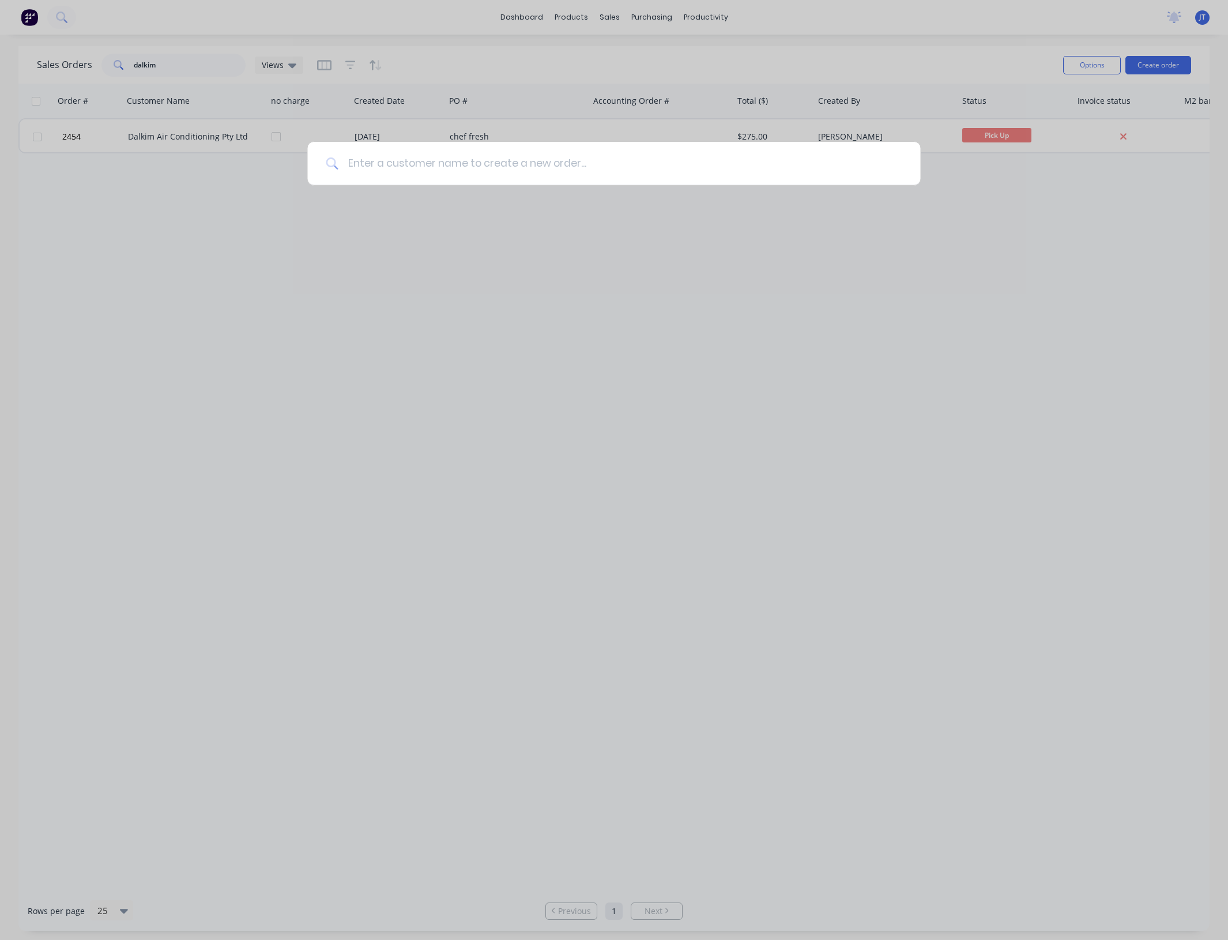
click at [516, 157] on input at bounding box center [619, 163] width 563 height 43
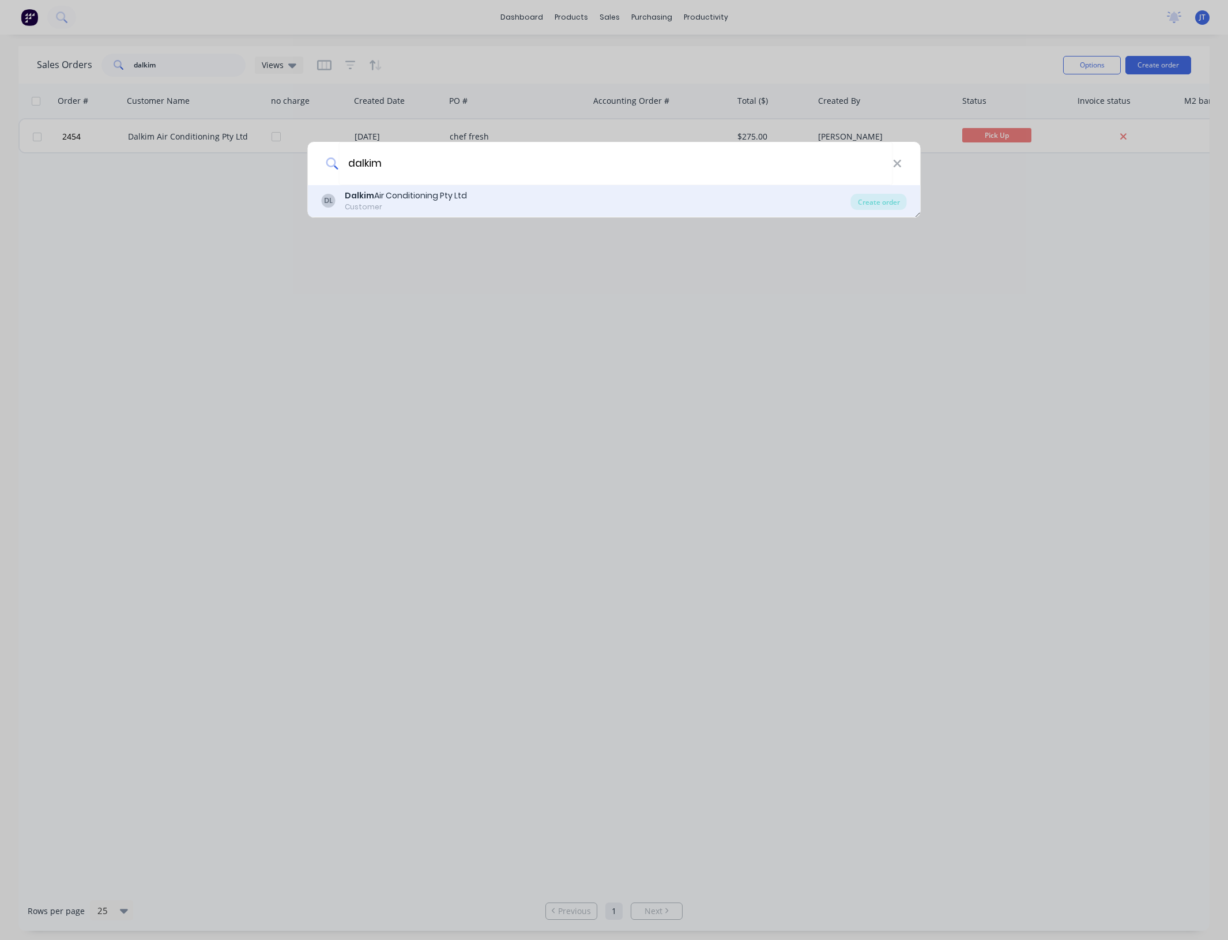
type input "dalkim"
click at [509, 202] on div "DL Dalkim Air Conditioning Pty Ltd Customer" at bounding box center [586, 201] width 529 height 22
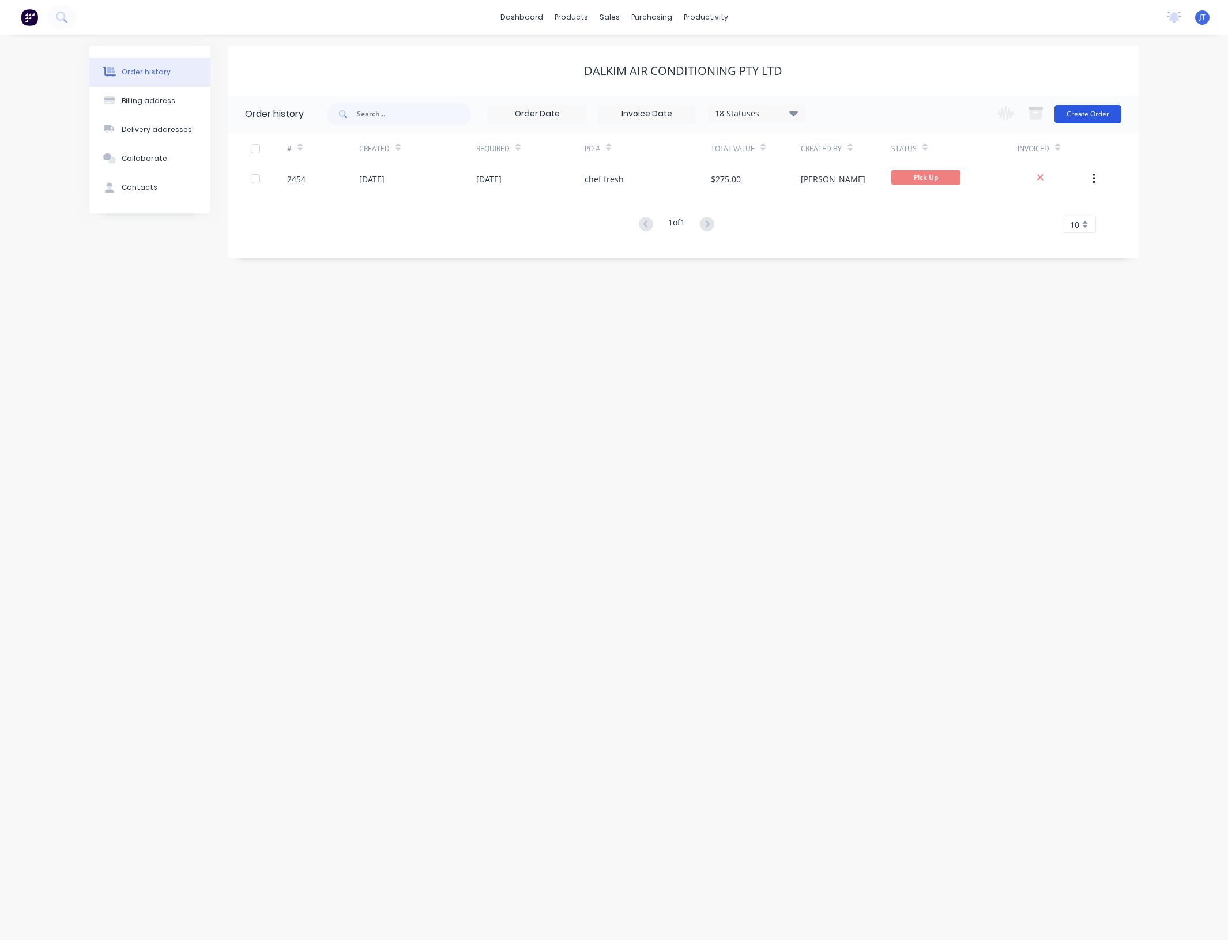
click at [1099, 116] on button "Create Order" at bounding box center [1087, 114] width 67 height 18
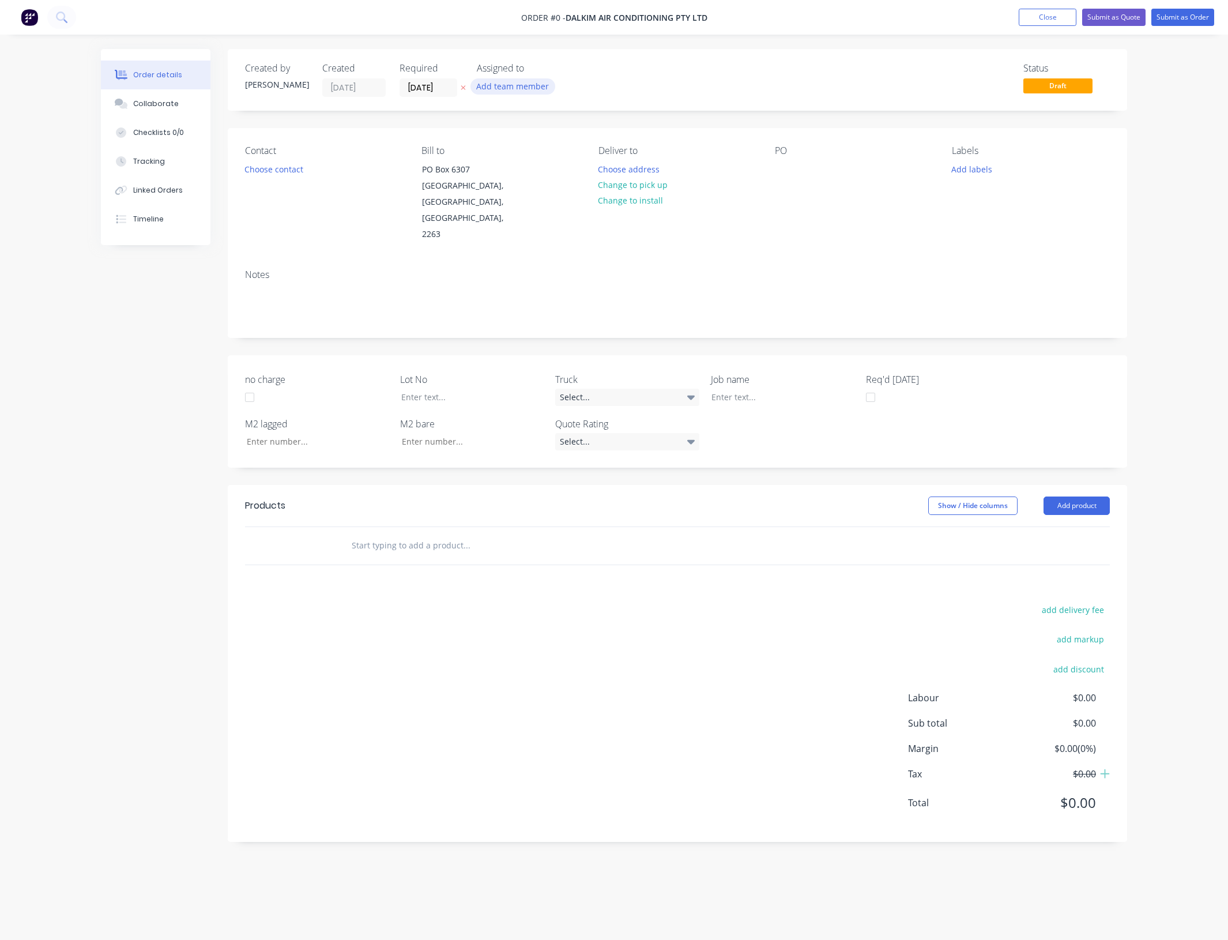
click at [525, 84] on button "Add team member" at bounding box center [512, 86] width 85 height 16
click at [537, 147] on div "[PERSON_NAME] (You)" at bounding box center [570, 151] width 115 height 12
click at [299, 173] on div "Creating draft order... Loading... Order details Collaborate Checklists 0/0 Tra…" at bounding box center [613, 454] width 1049 height 810
click at [297, 169] on button "Choose contact" at bounding box center [274, 169] width 71 height 16
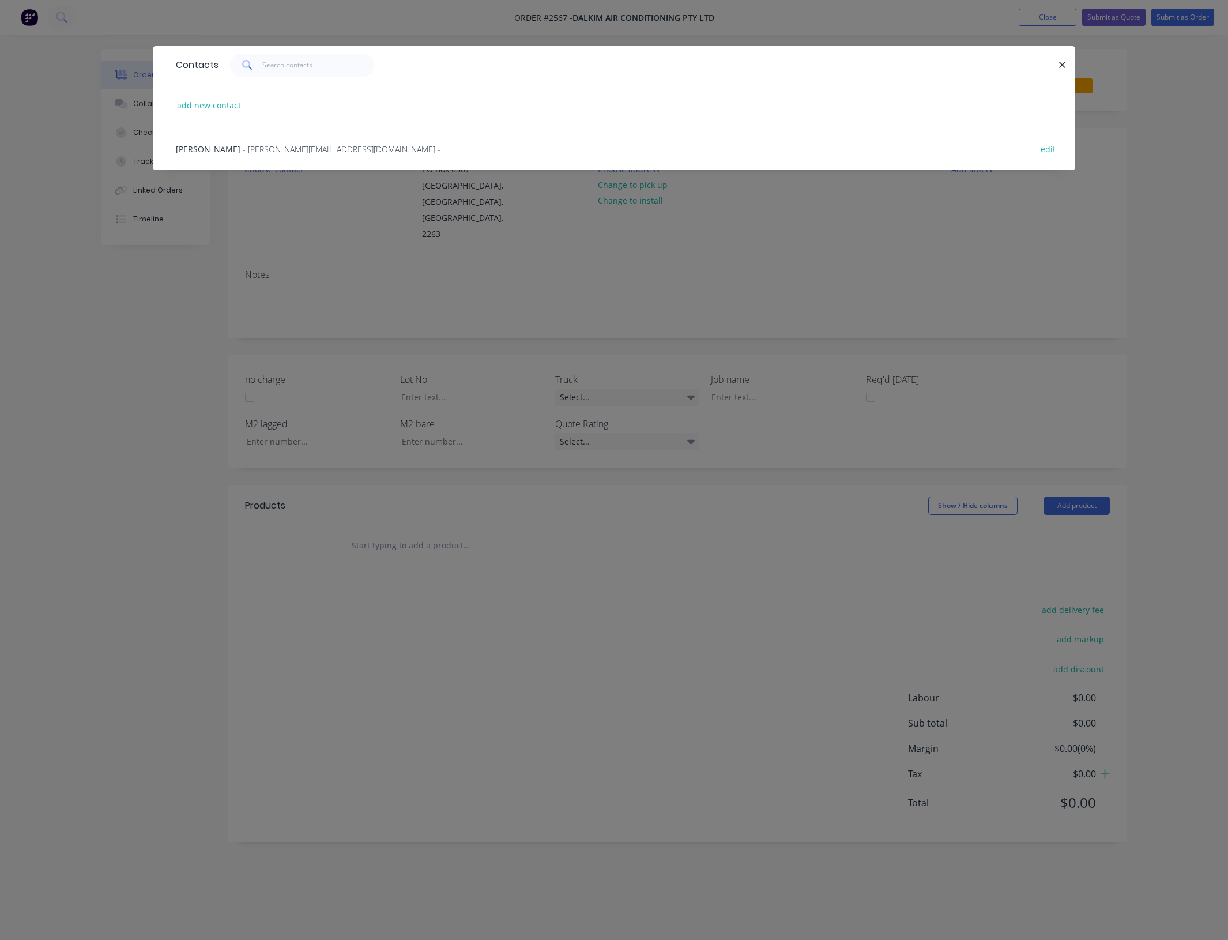
click at [296, 144] on span "- [PERSON_NAME][EMAIL_ADDRESS][DOMAIN_NAME] -" at bounding box center [342, 149] width 198 height 11
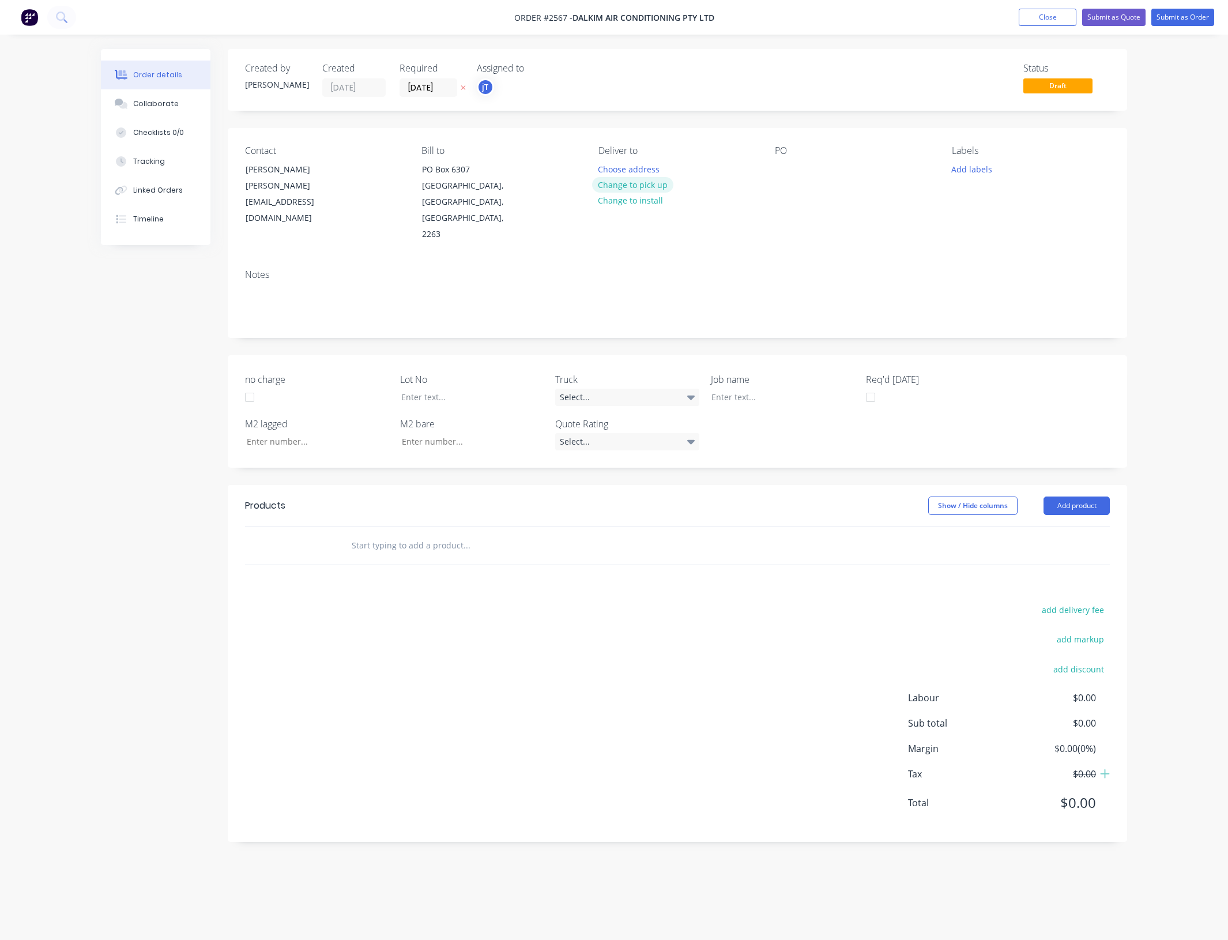
click at [636, 184] on button "Change to pick up" at bounding box center [633, 185] width 82 height 16
click at [775, 172] on div at bounding box center [784, 169] width 18 height 17
drag, startPoint x: 820, startPoint y: 176, endPoint x: 797, endPoint y: 184, distance: 24.1
click at [797, 184] on div "PO JBS scone" at bounding box center [854, 193] width 158 height 97
click at [981, 173] on button "Add labels" at bounding box center [971, 169] width 53 height 16
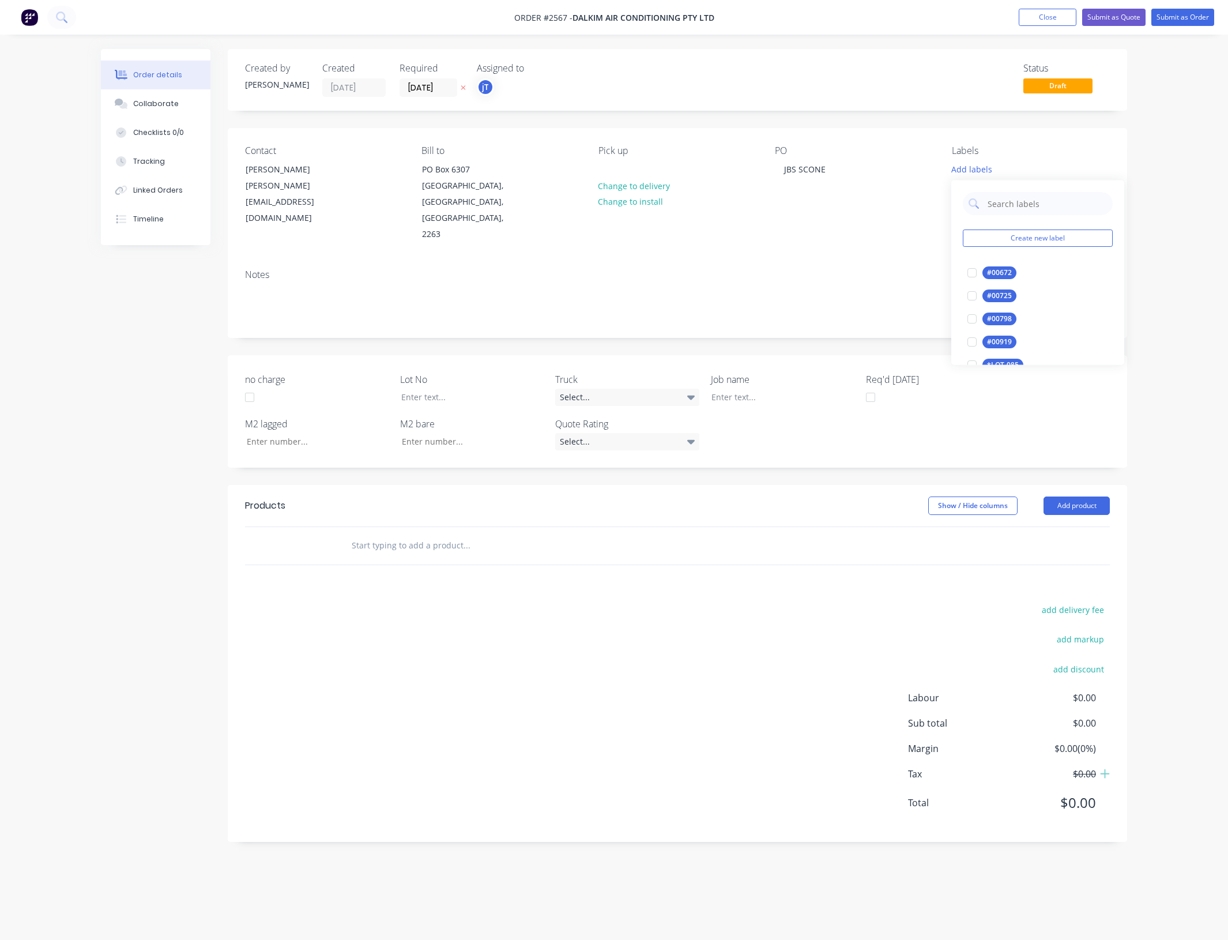
click at [1015, 188] on div "Create new label #00672 edit #00725 edit #00798 edit #00919 edit *LOT-085 edit …" at bounding box center [1037, 272] width 173 height 184
click at [1015, 199] on input "text" at bounding box center [1046, 203] width 120 height 23
type input "C-O"
click at [1008, 266] on button "C-O-D" at bounding box center [989, 273] width 53 height 16
drag, startPoint x: 1010, startPoint y: 199, endPoint x: 986, endPoint y: 206, distance: 24.6
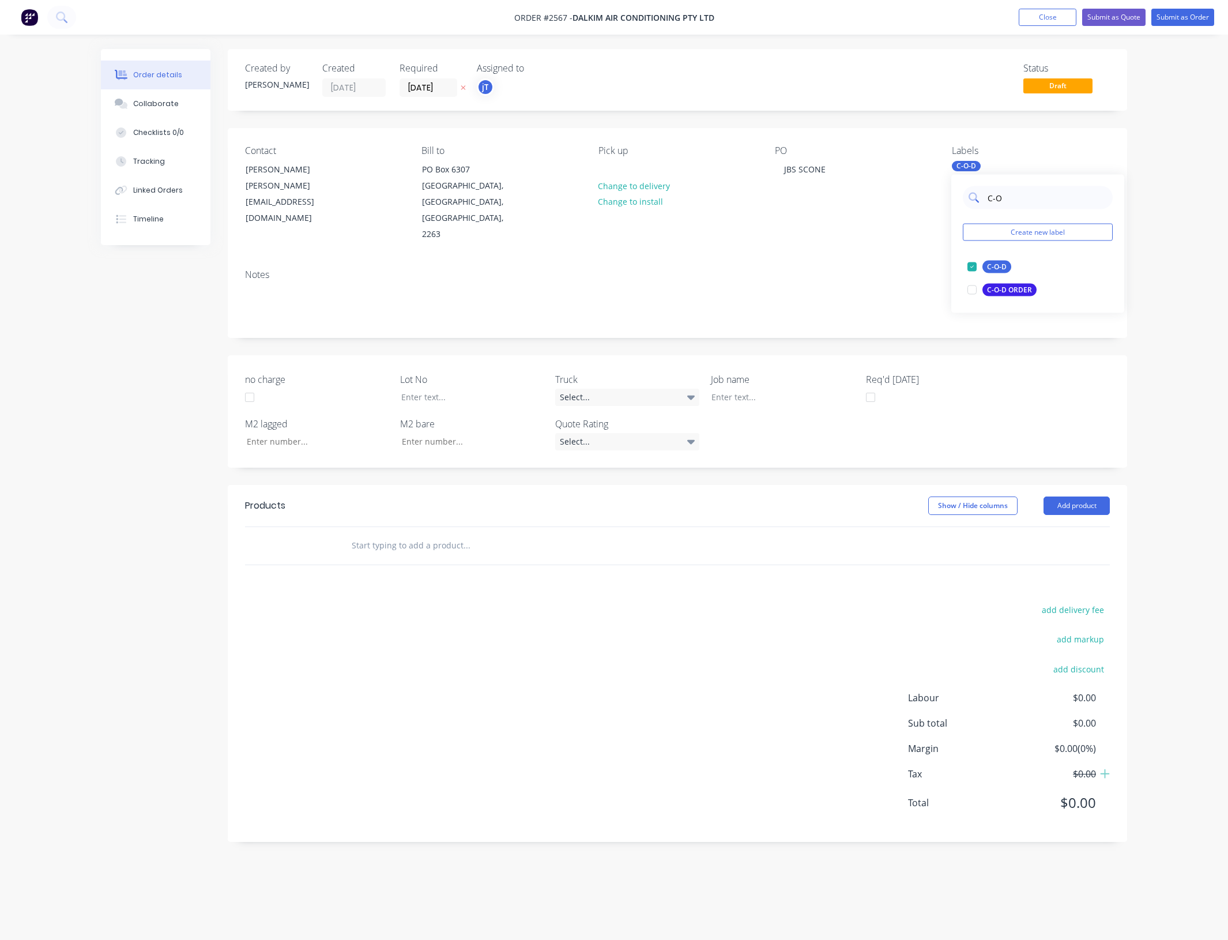
click at [986, 206] on input "C-O" at bounding box center [1046, 197] width 120 height 23
click at [427, 534] on input "text" at bounding box center [466, 545] width 231 height 23
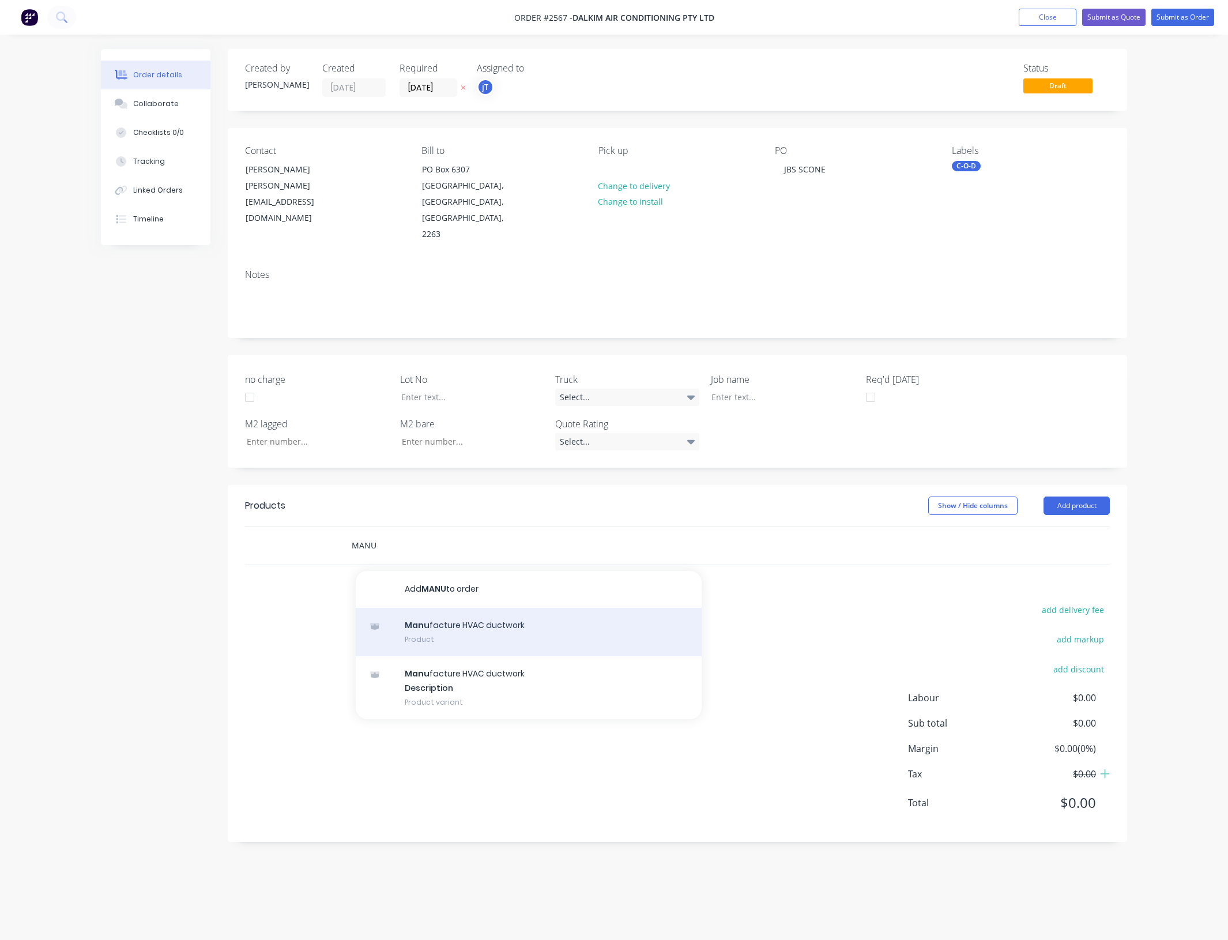
type input "MANU"
click at [462, 608] on div "Manu facture HVAC ductwork Product" at bounding box center [529, 632] width 346 height 48
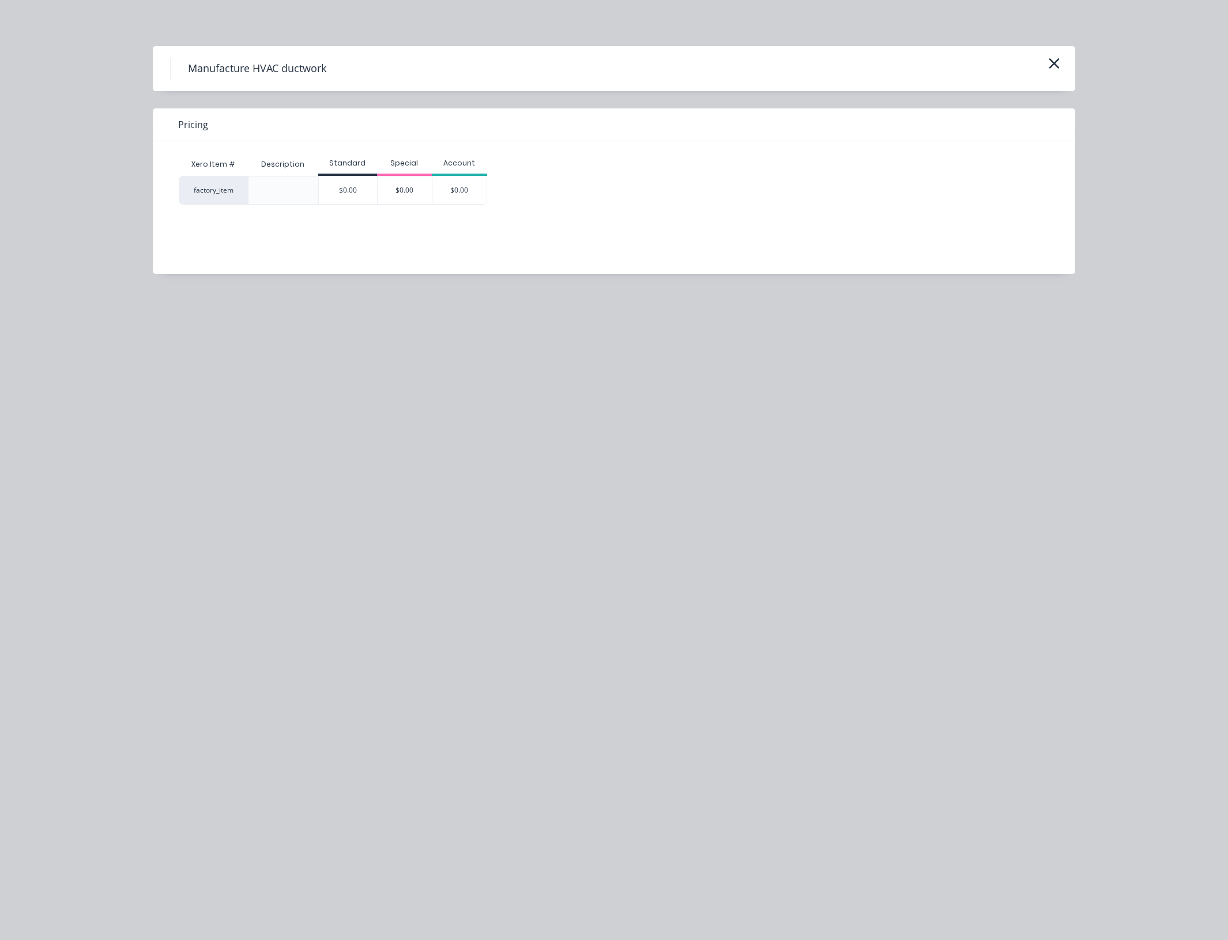
click at [332, 166] on div "Standard" at bounding box center [347, 163] width 59 height 10
click at [339, 191] on div "$0.00" at bounding box center [348, 190] width 58 height 28
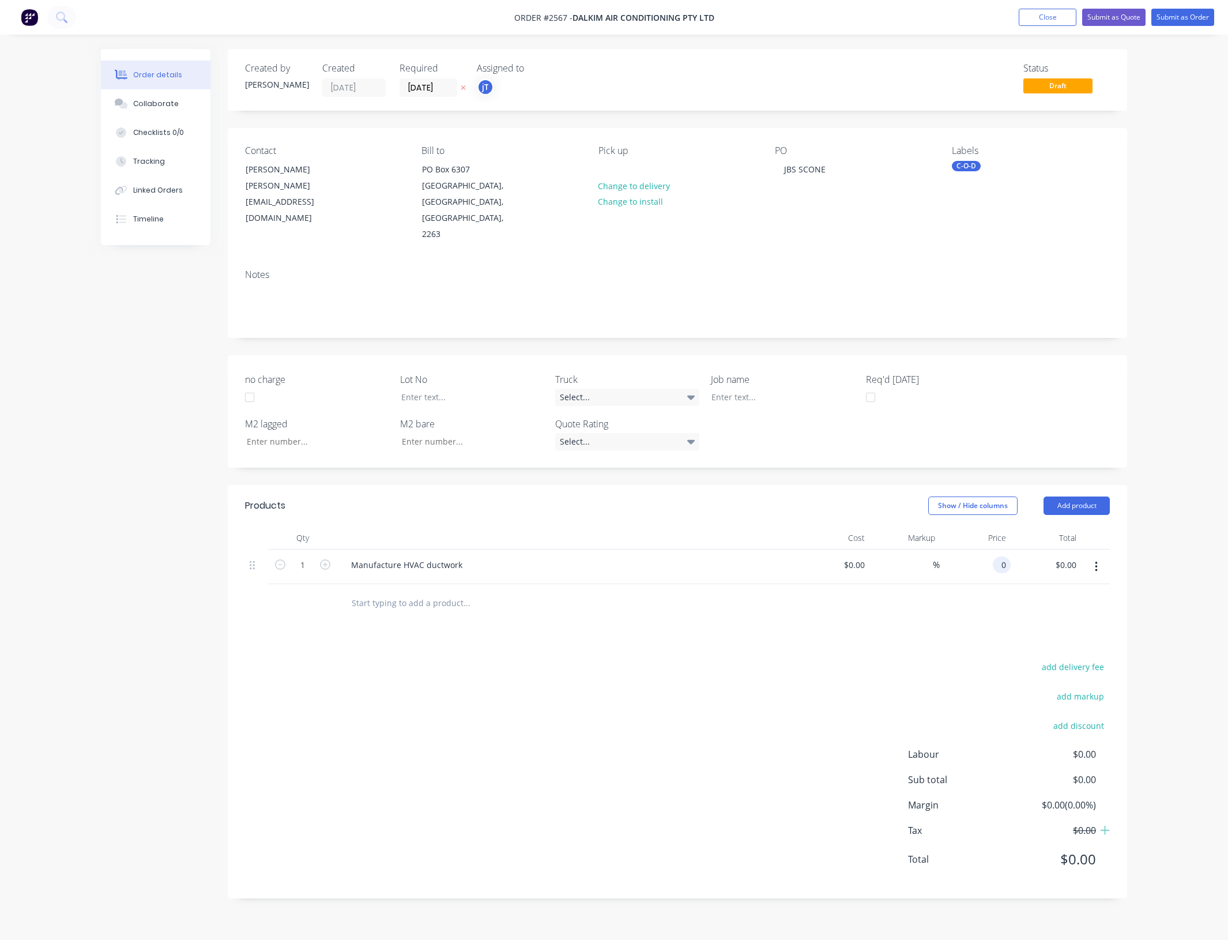
click at [1006, 556] on input "0" at bounding box center [1003, 564] width 13 height 17
type input "7"
type input "$825.00"
click at [839, 603] on div "Products Show / Hide columns Add product Qty Cost Markup Price Total 1 Manufact…" at bounding box center [677, 692] width 899 height 414
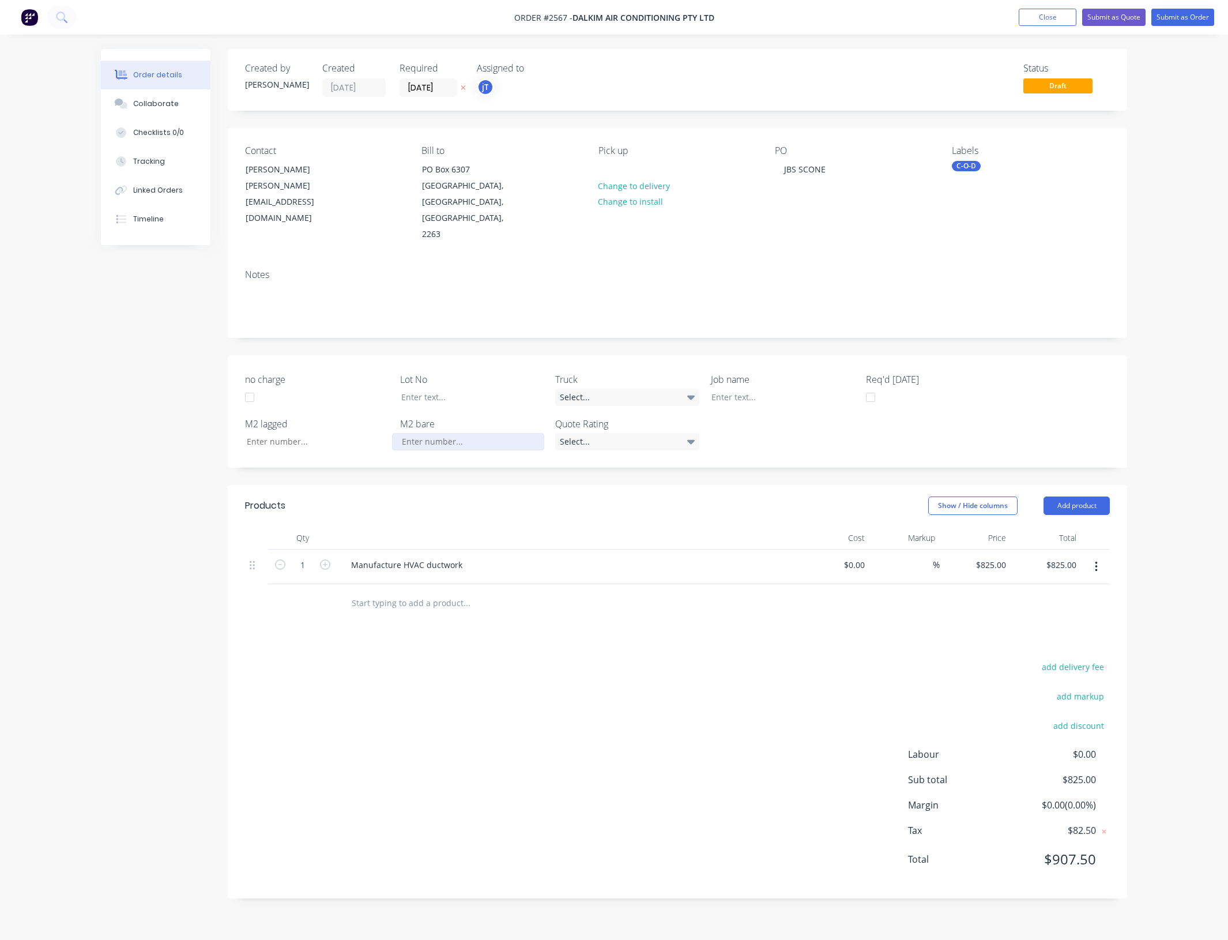
click at [477, 433] on input "no charge" at bounding box center [468, 441] width 152 height 17
click at [727, 389] on div at bounding box center [774, 397] width 144 height 17
drag, startPoint x: 839, startPoint y: 163, endPoint x: 830, endPoint y: 165, distance: 9.0
click at [839, 163] on div "PO JBS SCONE" at bounding box center [854, 193] width 158 height 97
click at [830, 165] on div "JBS SCONE" at bounding box center [805, 169] width 60 height 17
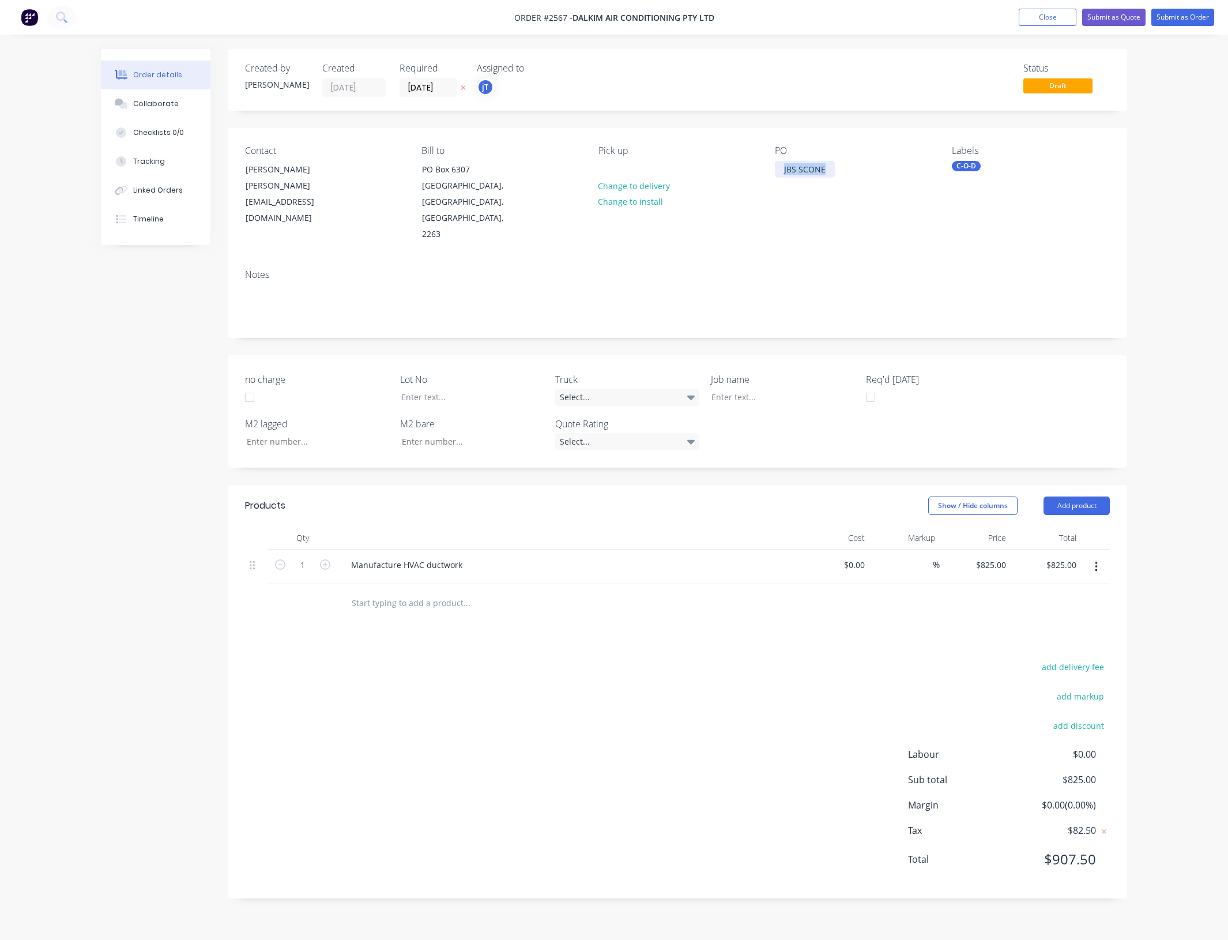
drag, startPoint x: 829, startPoint y: 167, endPoint x: 777, endPoint y: 185, distance: 55.4
click at [777, 185] on div "PO JBS SCONE" at bounding box center [854, 193] width 158 height 97
copy div "JBS SCONE"
click at [743, 389] on div at bounding box center [774, 397] width 144 height 17
paste div
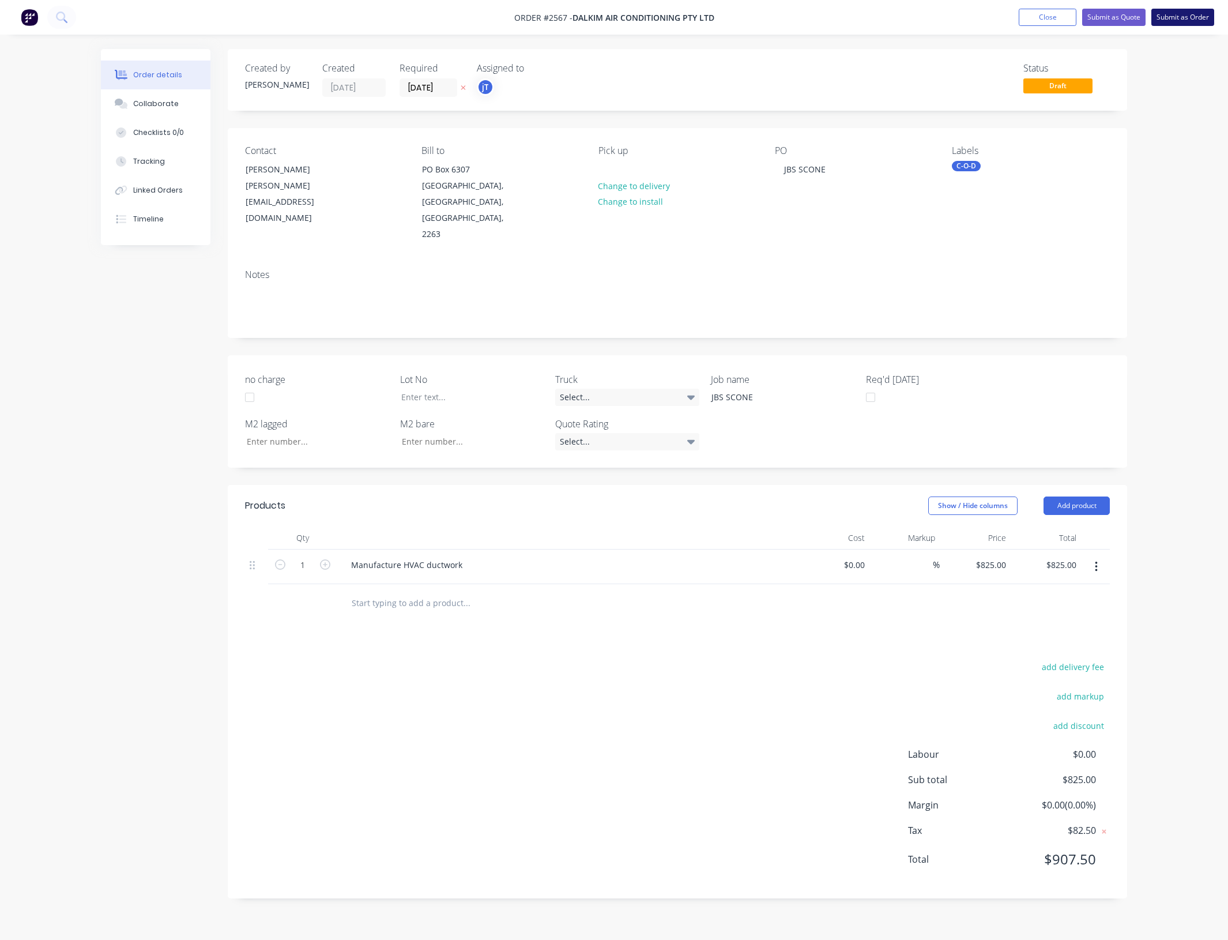
click at [1182, 16] on button "Submit as Order" at bounding box center [1182, 17] width 63 height 17
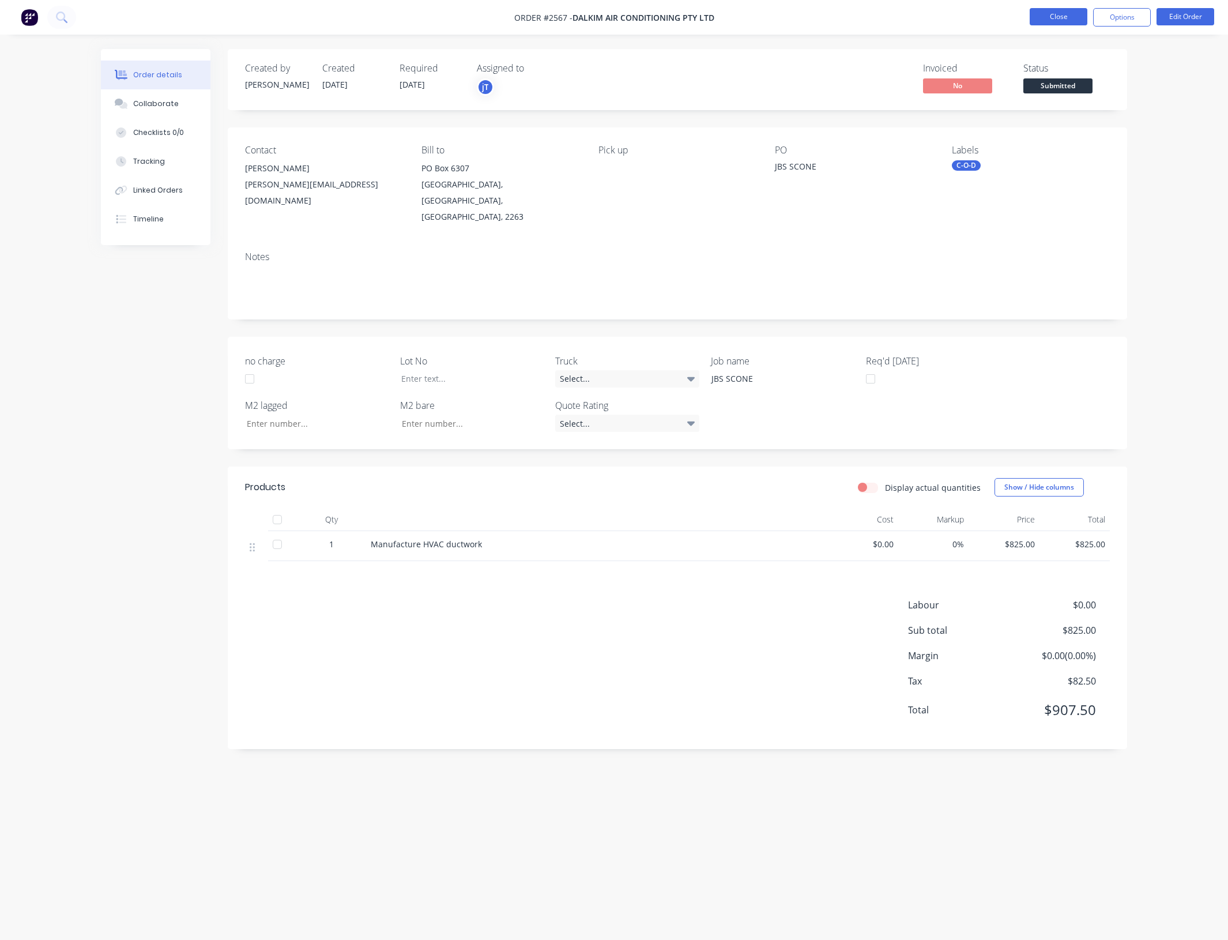
click at [1062, 17] on button "Close" at bounding box center [1059, 16] width 58 height 17
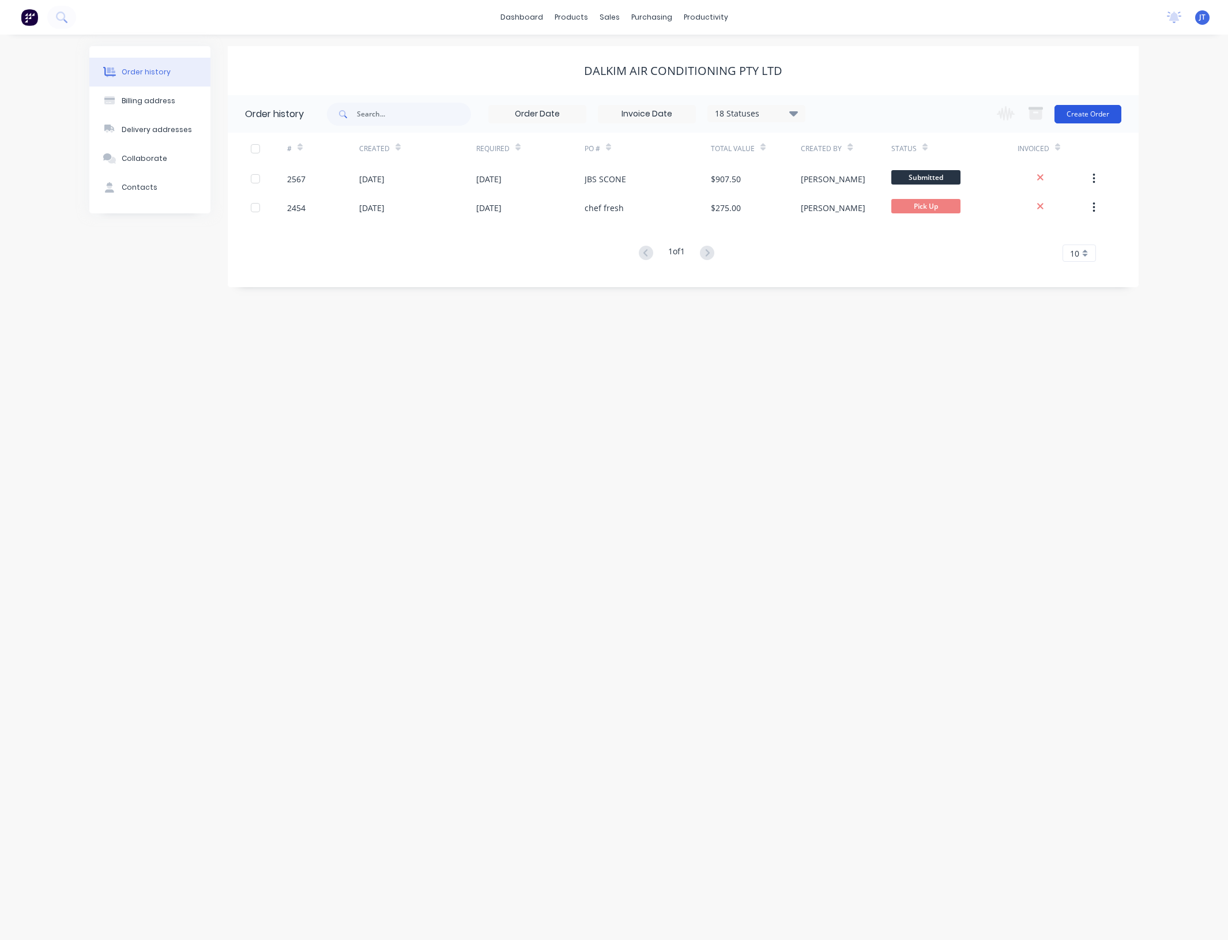
click at [1097, 116] on button "Create Order" at bounding box center [1087, 114] width 67 height 18
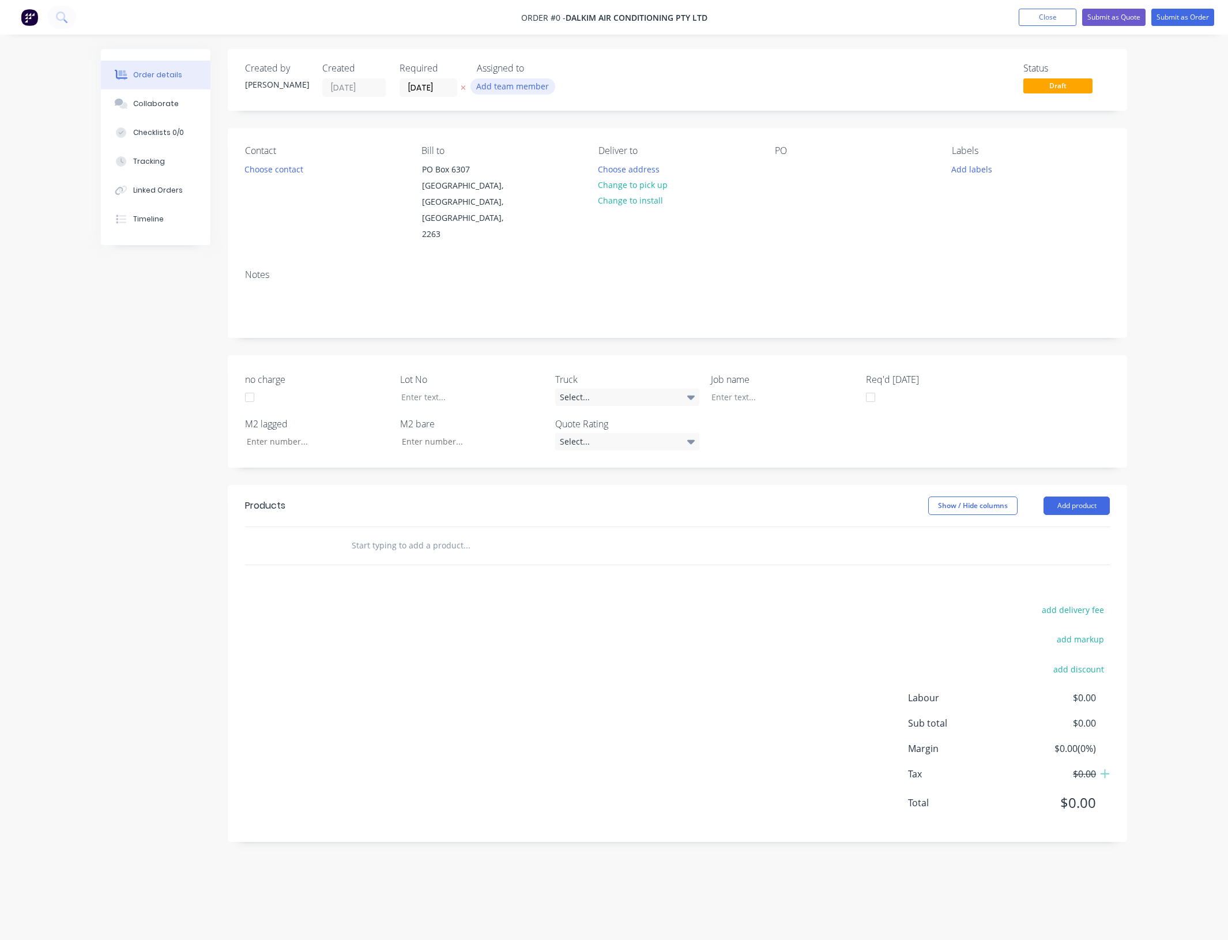
click at [494, 88] on button "Add team member" at bounding box center [512, 86] width 85 height 16
click at [538, 150] on div "[PERSON_NAME] (You)" at bounding box center [570, 151] width 115 height 12
click at [445, 89] on div "Order details Collaborate Checklists 0/0 Tracking Linked Orders Timeline Order …" at bounding box center [613, 454] width 1049 height 810
click at [448, 86] on input "[DATE]" at bounding box center [428, 87] width 57 height 17
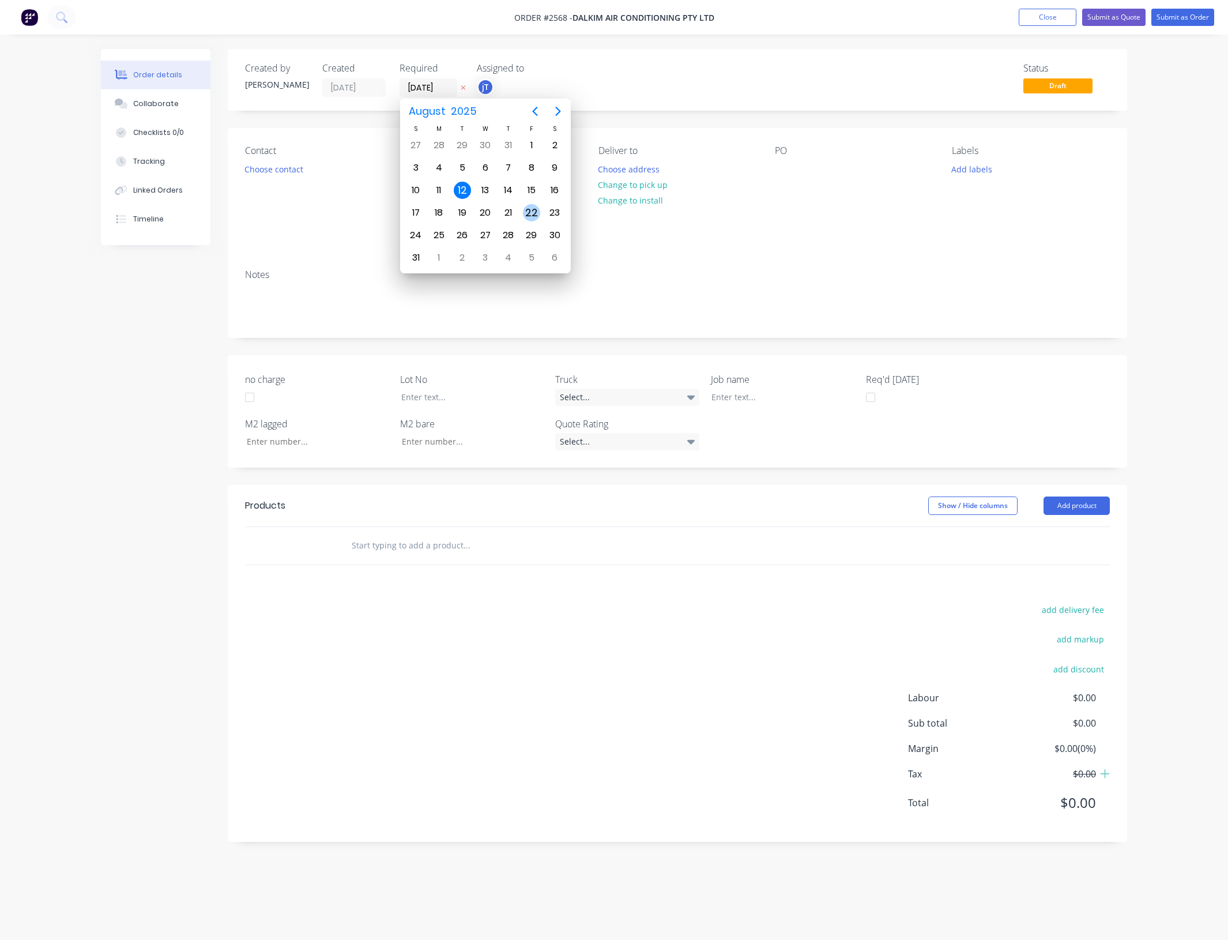
click at [522, 209] on div "22" at bounding box center [531, 213] width 23 height 22
type input "[DATE]"
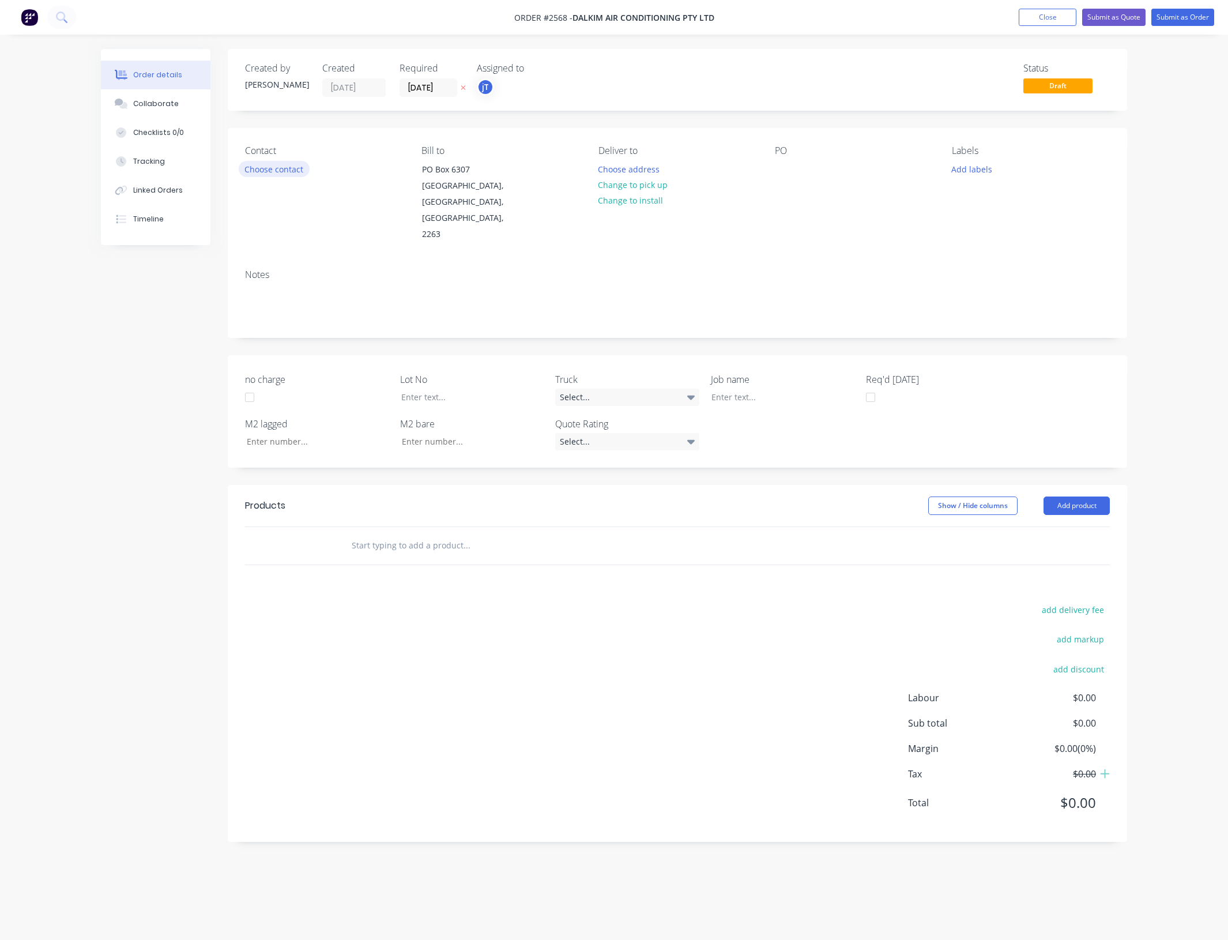
click at [292, 171] on button "Choose contact" at bounding box center [274, 169] width 71 height 16
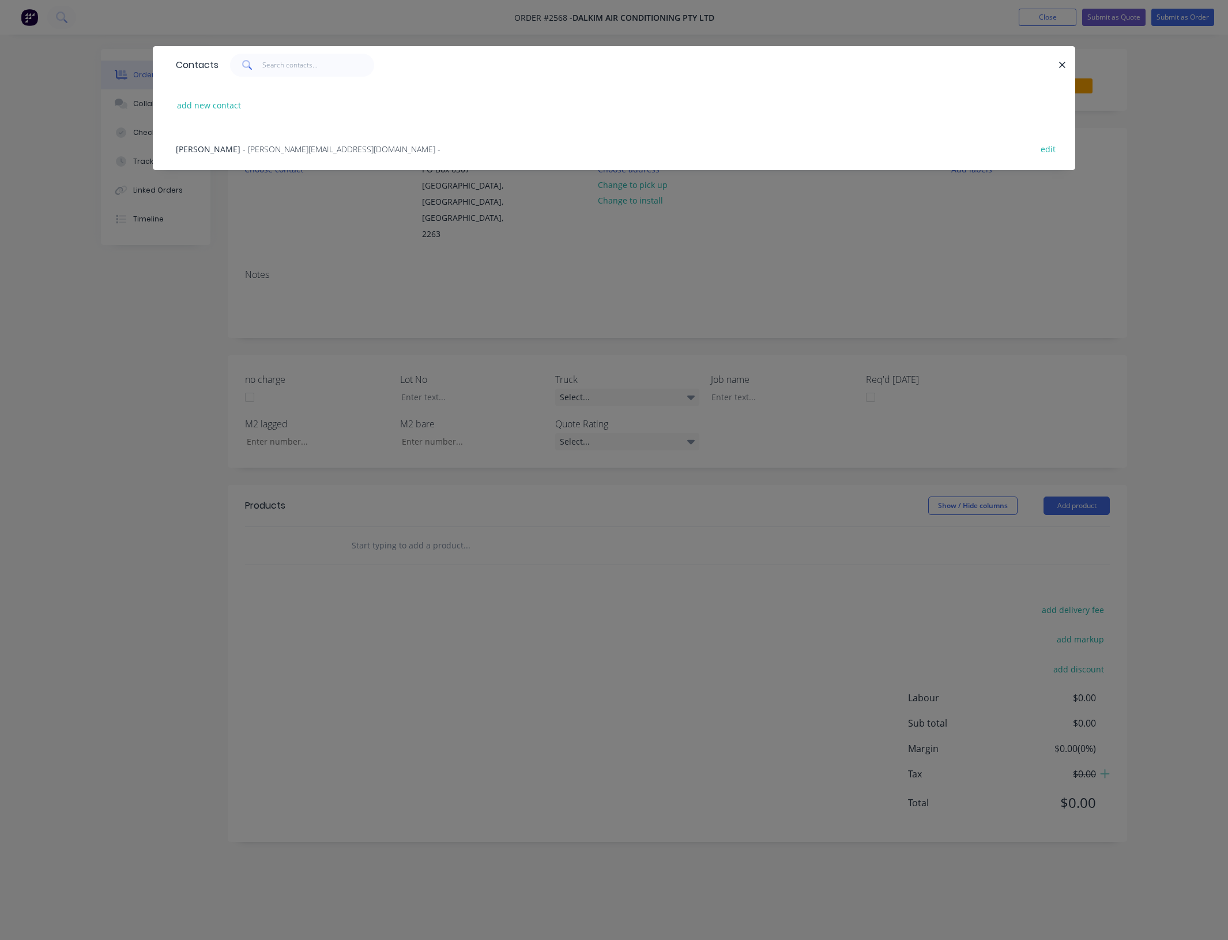
click at [278, 150] on span "- [PERSON_NAME][EMAIL_ADDRESS][DOMAIN_NAME] -" at bounding box center [342, 149] width 198 height 11
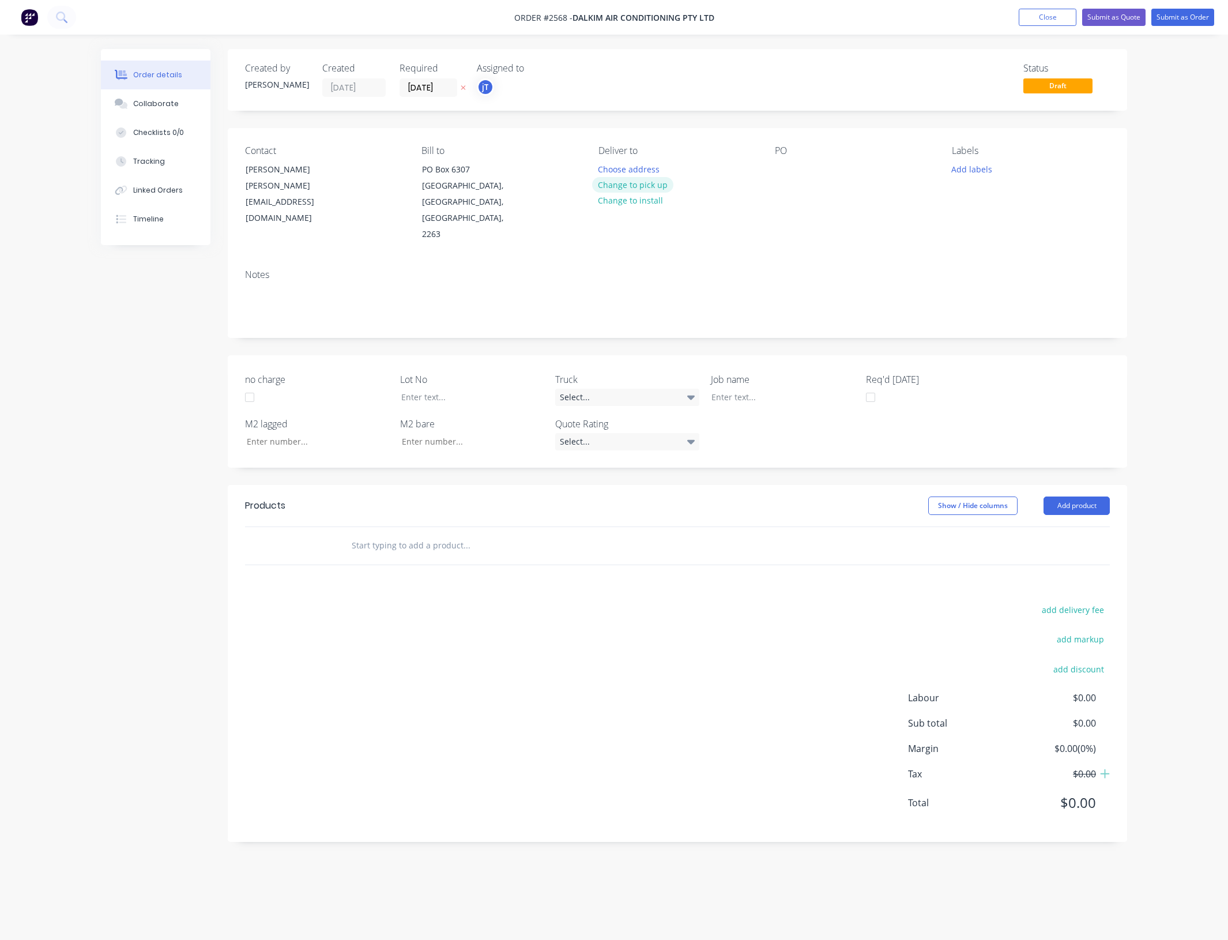
click at [655, 187] on button "Change to pick up" at bounding box center [633, 185] width 82 height 16
click at [783, 176] on div at bounding box center [784, 169] width 18 height 17
click at [964, 165] on button "Add labels" at bounding box center [971, 169] width 53 height 16
click at [1007, 199] on input "text" at bounding box center [1046, 203] width 120 height 23
type input "c-"
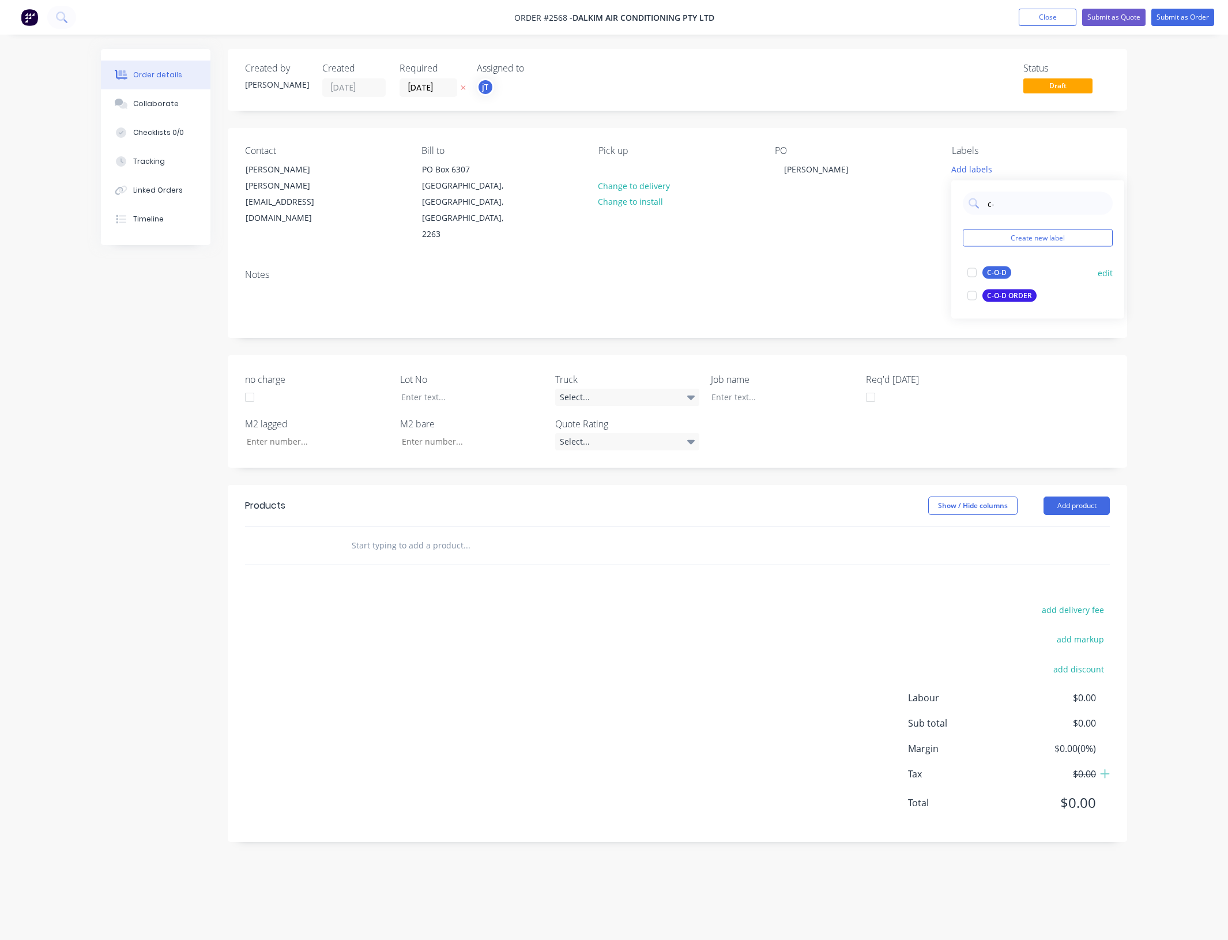
click at [998, 271] on div "C-O-D" at bounding box center [996, 272] width 29 height 13
click at [445, 534] on input "text" at bounding box center [466, 545] width 231 height 23
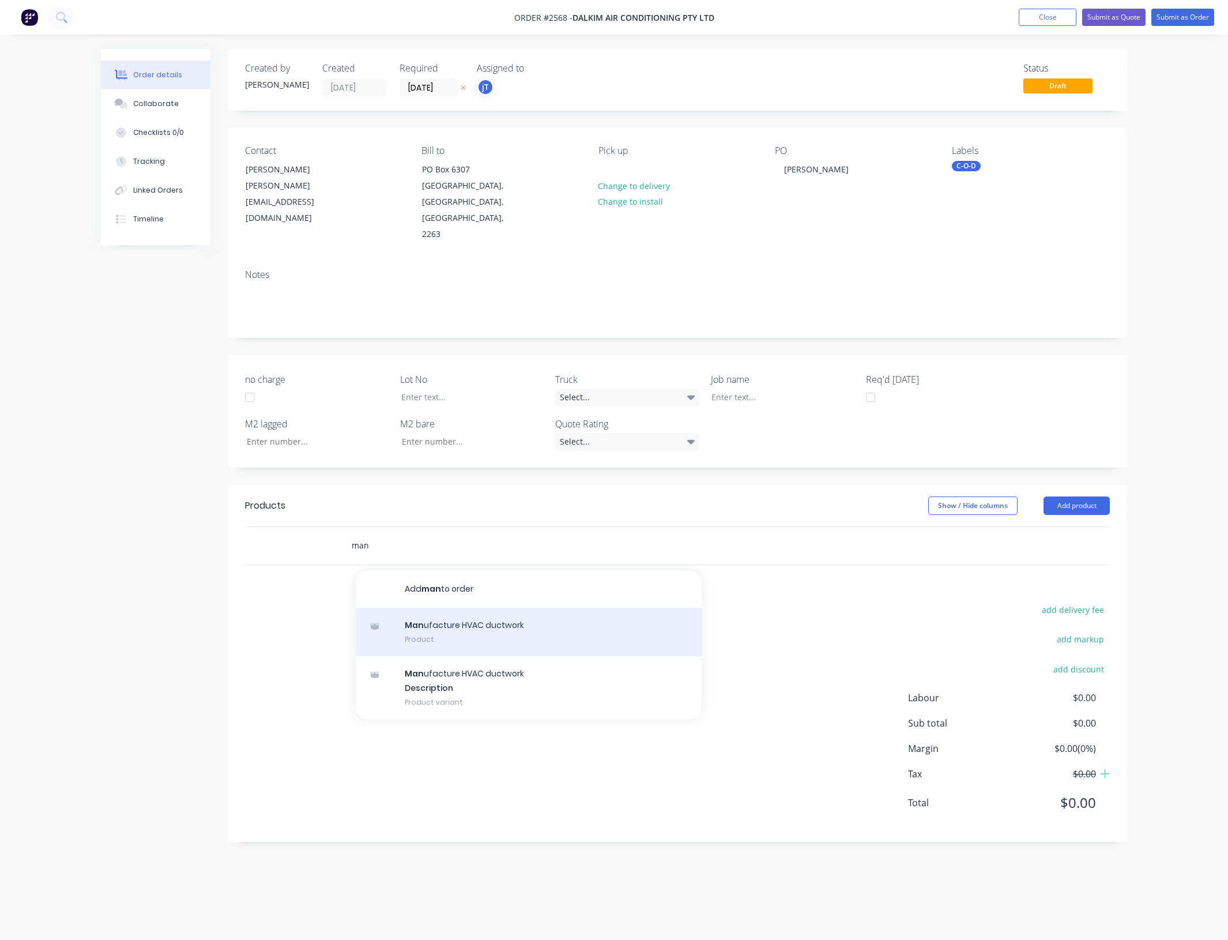
type input "man"
click at [465, 609] on div "Man ufacture HVAC ductwork Product" at bounding box center [529, 632] width 346 height 48
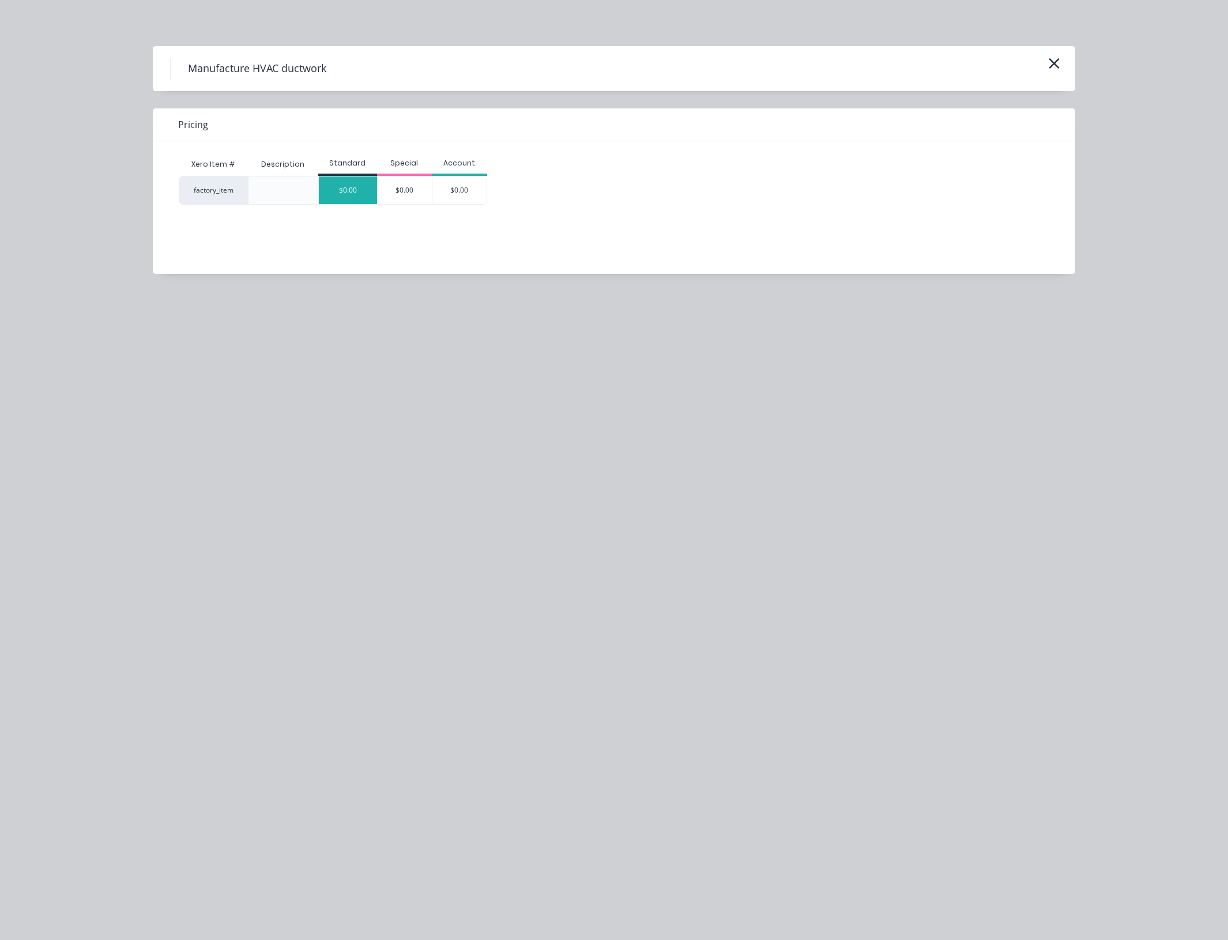
click at [346, 180] on div "$0.00" at bounding box center [348, 190] width 58 height 28
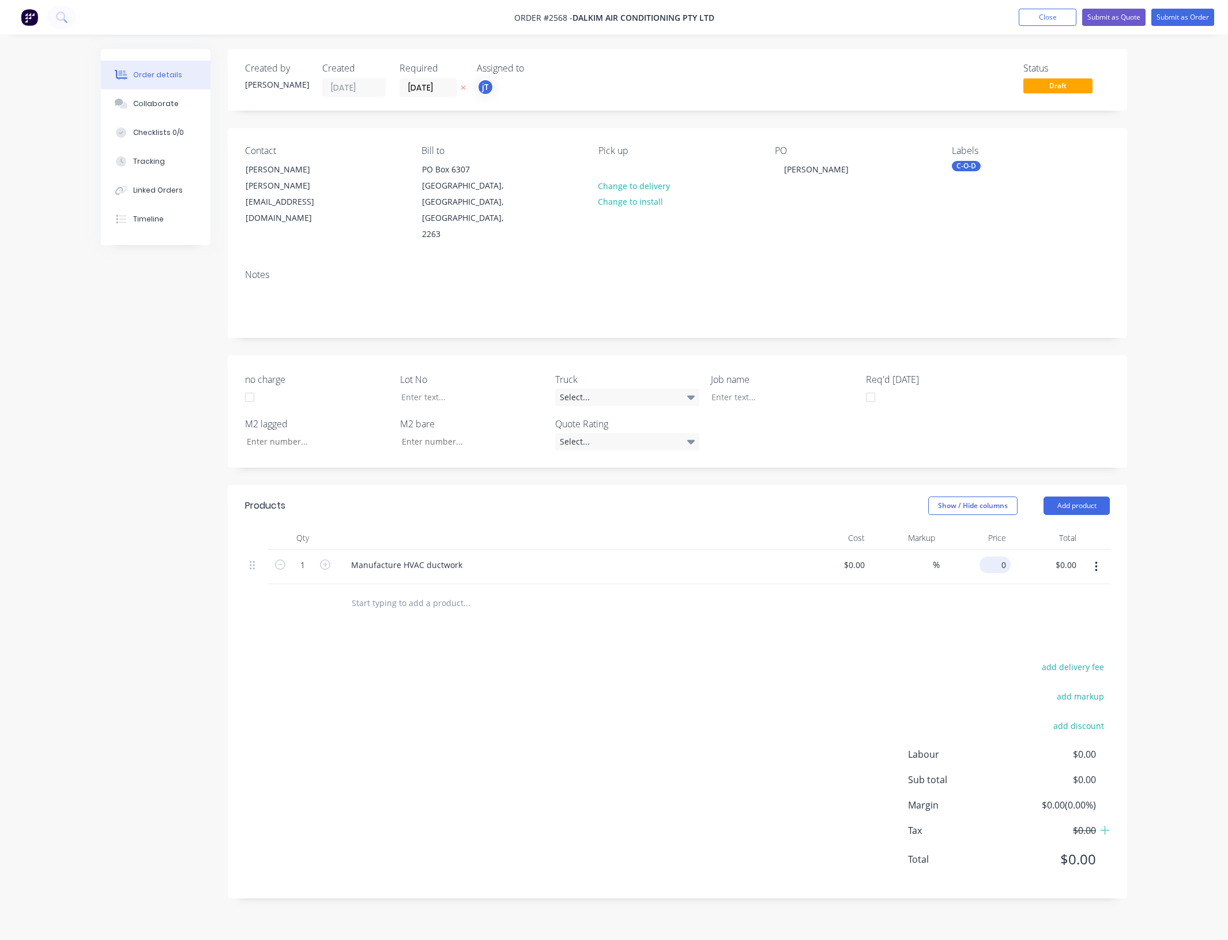
click at [996, 556] on div "0 $0.00" at bounding box center [995, 564] width 31 height 17
type input "$2,295.00"
click at [819, 610] on div "Products Show / Hide columns Add product Qty Cost Markup Price Total 1 Manufact…" at bounding box center [677, 692] width 899 height 414
click at [788, 389] on div at bounding box center [774, 397] width 144 height 17
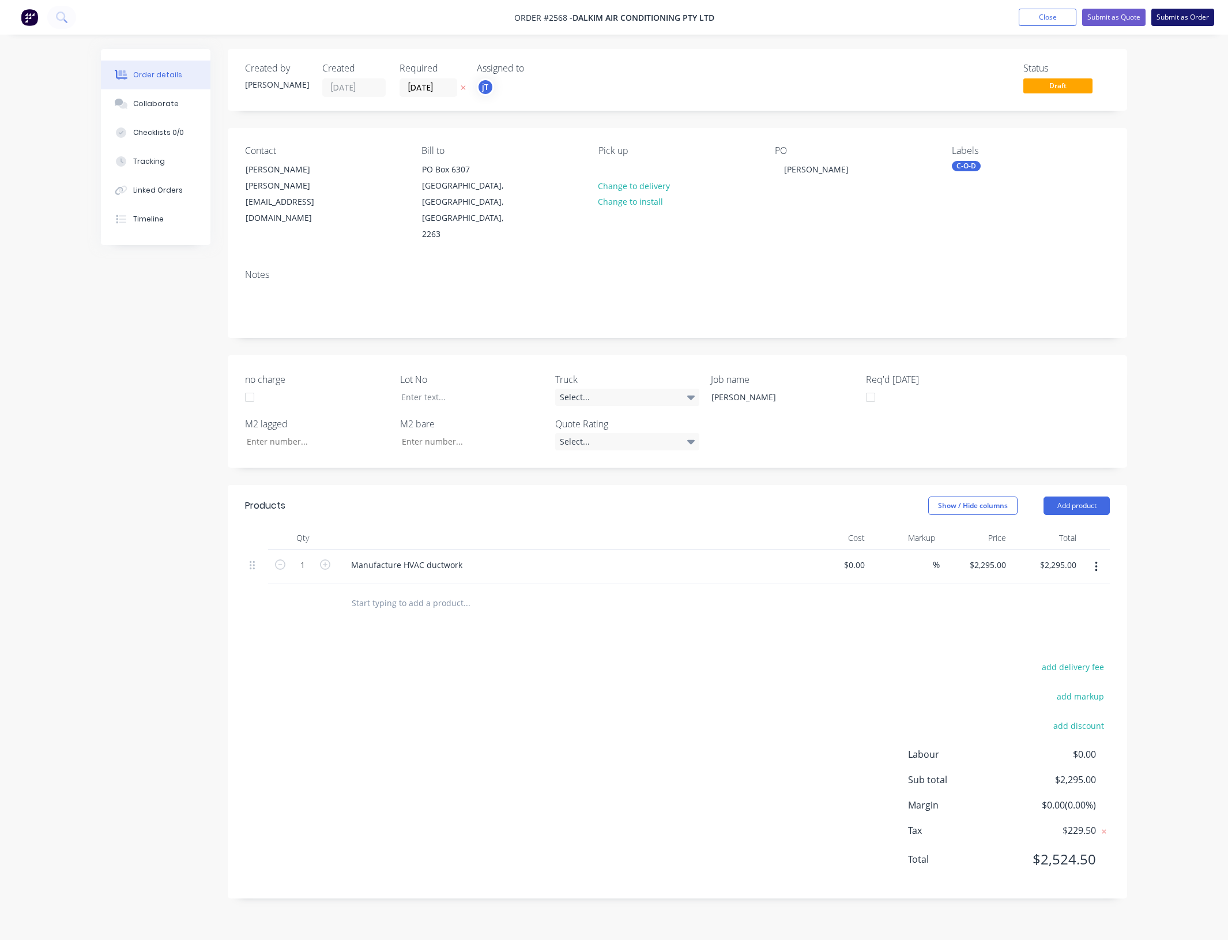
click at [1186, 23] on button "Submit as Order" at bounding box center [1182, 17] width 63 height 17
